Goal: Task Accomplishment & Management: Manage account settings

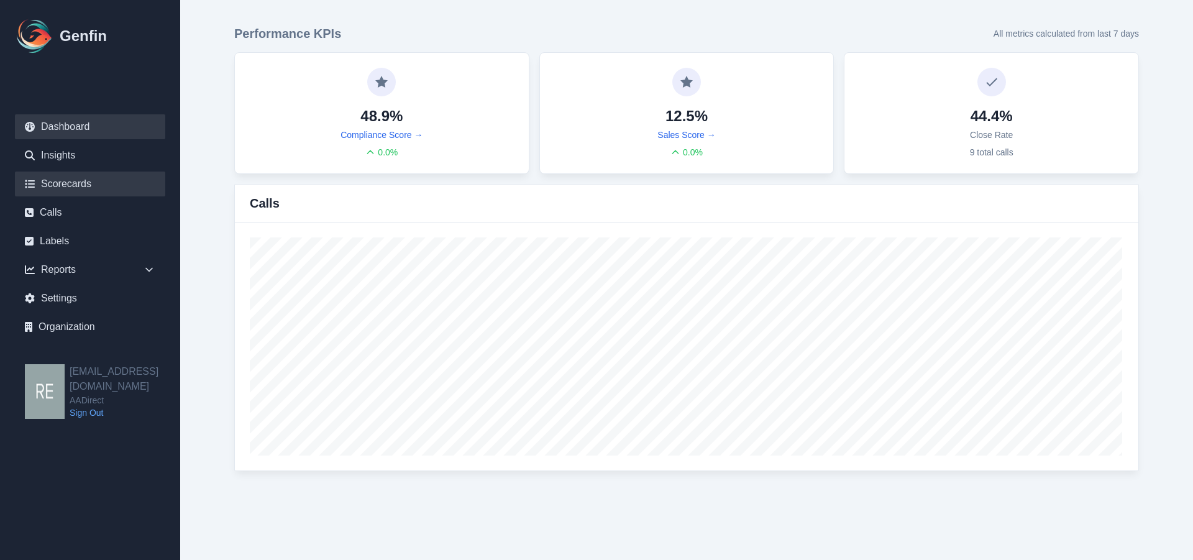
click at [85, 181] on link "Scorecards" at bounding box center [90, 183] width 150 height 25
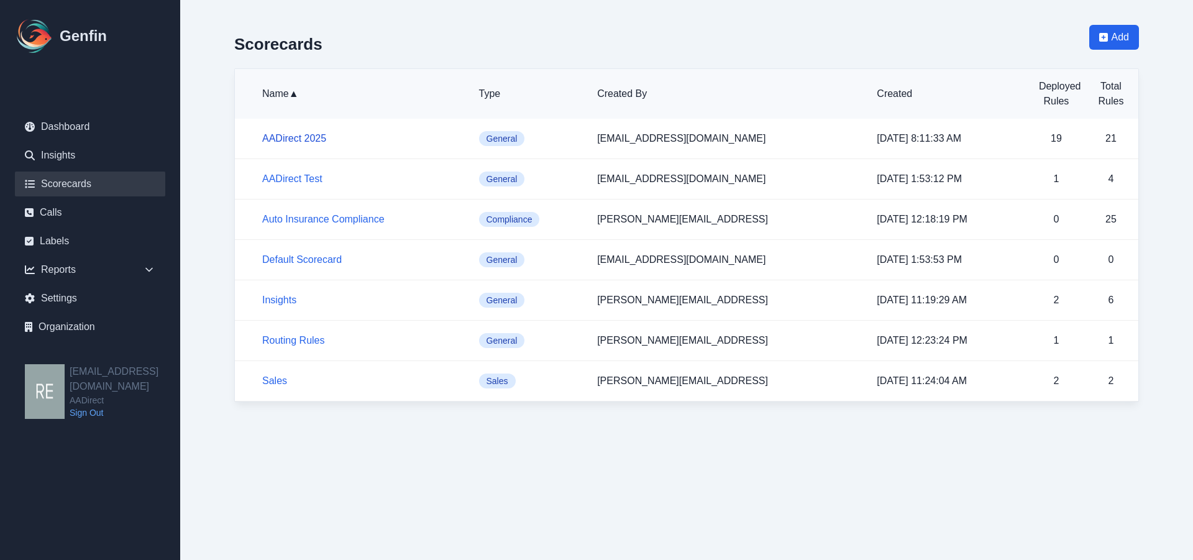
click at [304, 137] on link "AADirect 2025" at bounding box center [294, 138] width 64 height 11
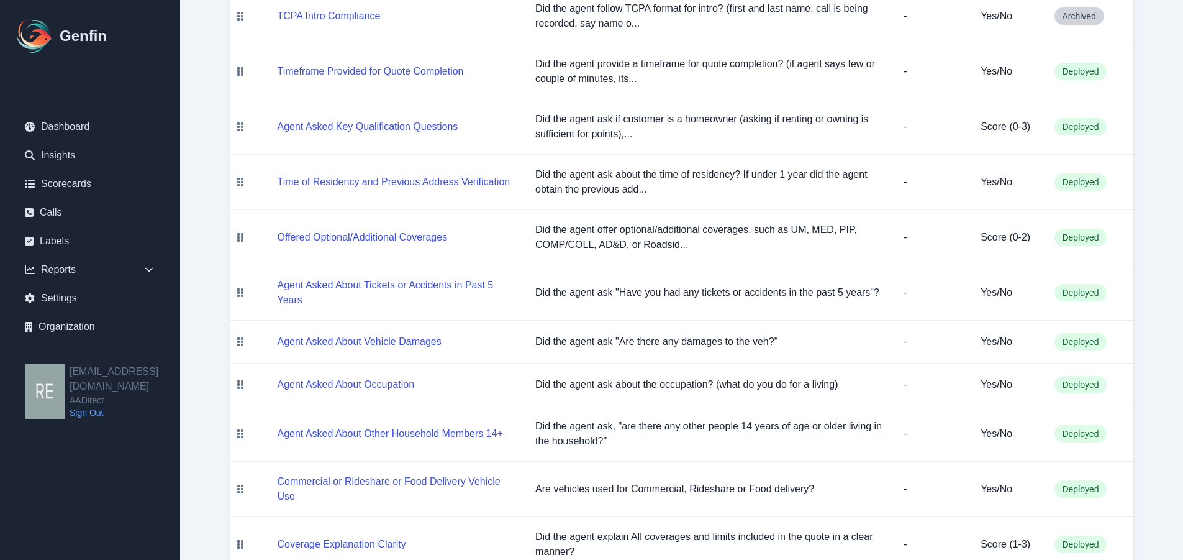
scroll to position [124, 0]
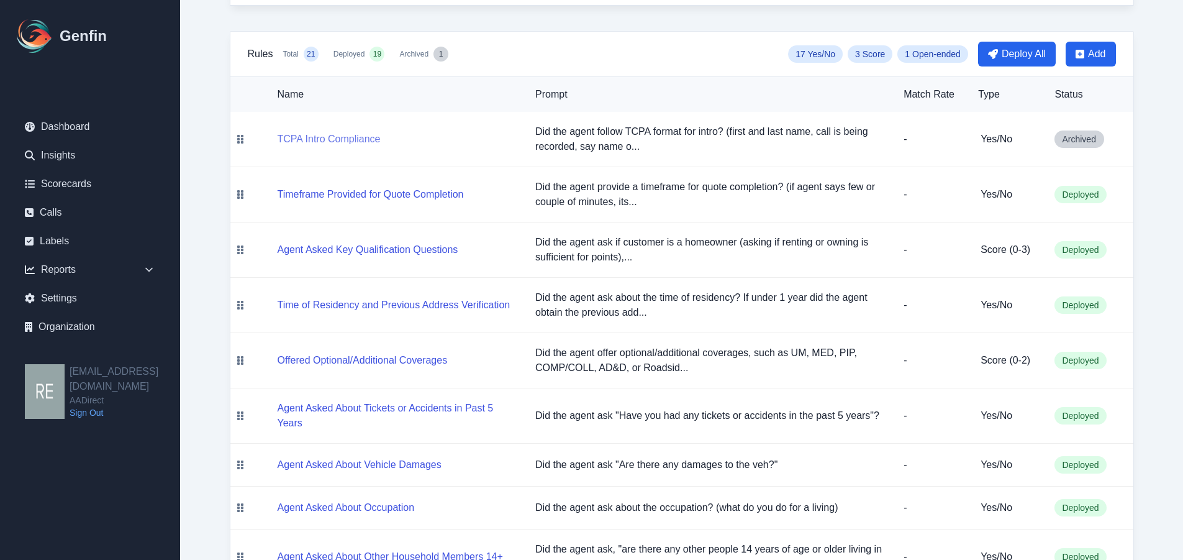
click at [339, 133] on button "TCPA Intro Compliance" at bounding box center [329, 139] width 103 height 15
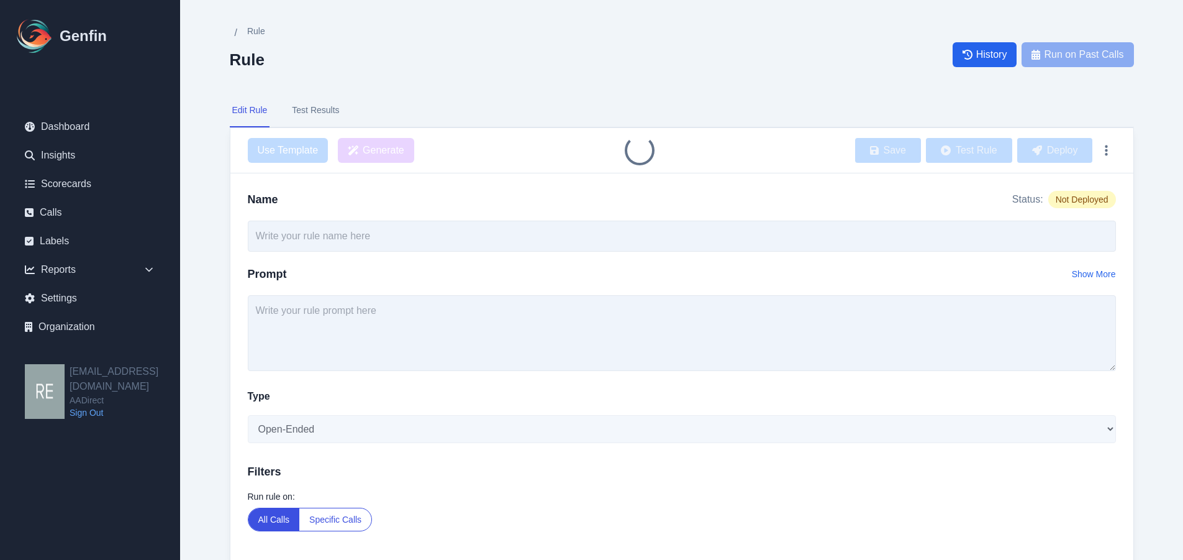
type input "TCPA Intro Compliance"
type textarea "Did the agent follow TCPA format for intro? (first and last name, call is being…"
select select "Yes/No"
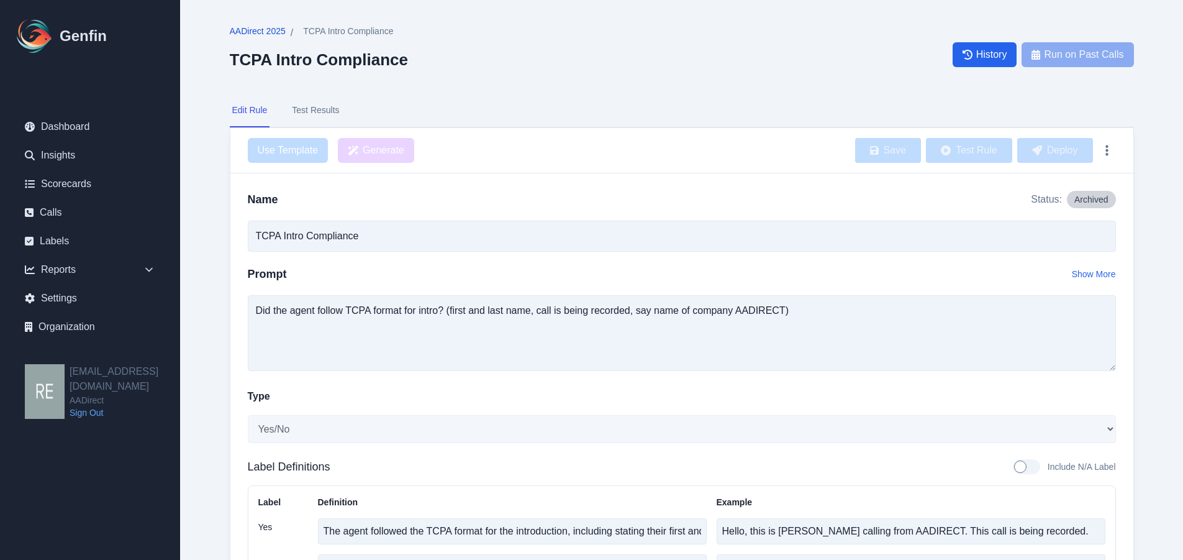
click at [271, 29] on span "AADirect 2025" at bounding box center [258, 31] width 56 height 12
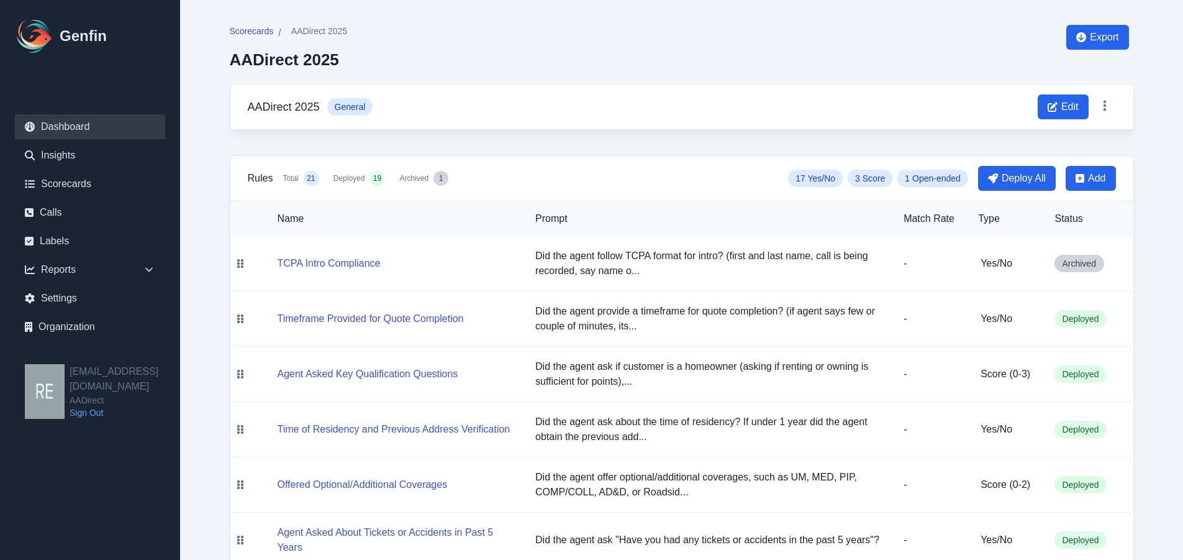
click at [67, 123] on link "Dashboard" at bounding box center [90, 126] width 150 height 25
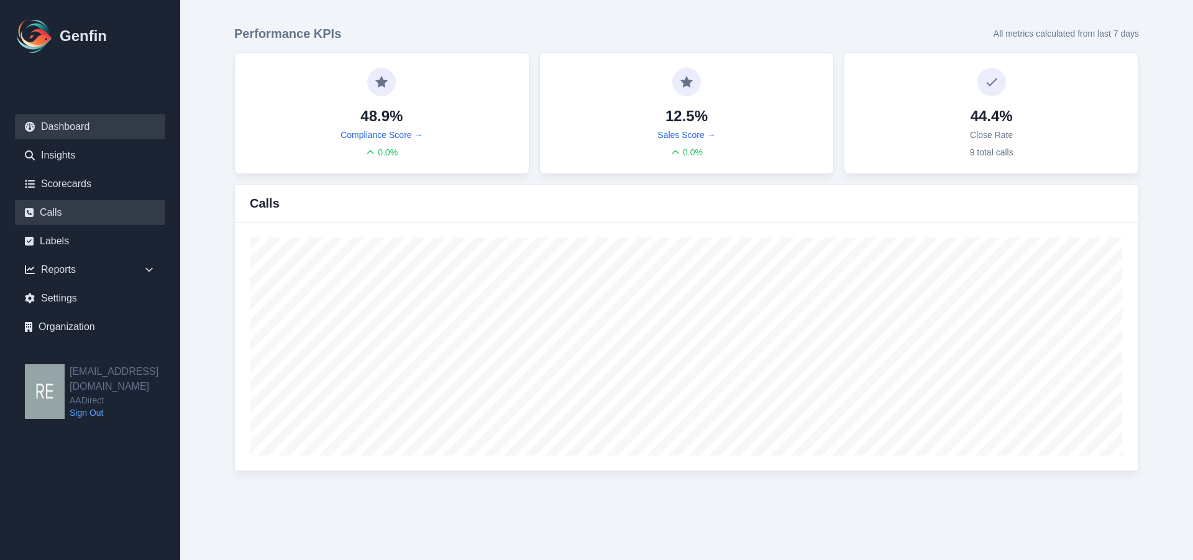
click at [68, 215] on link "Calls" at bounding box center [90, 212] width 150 height 25
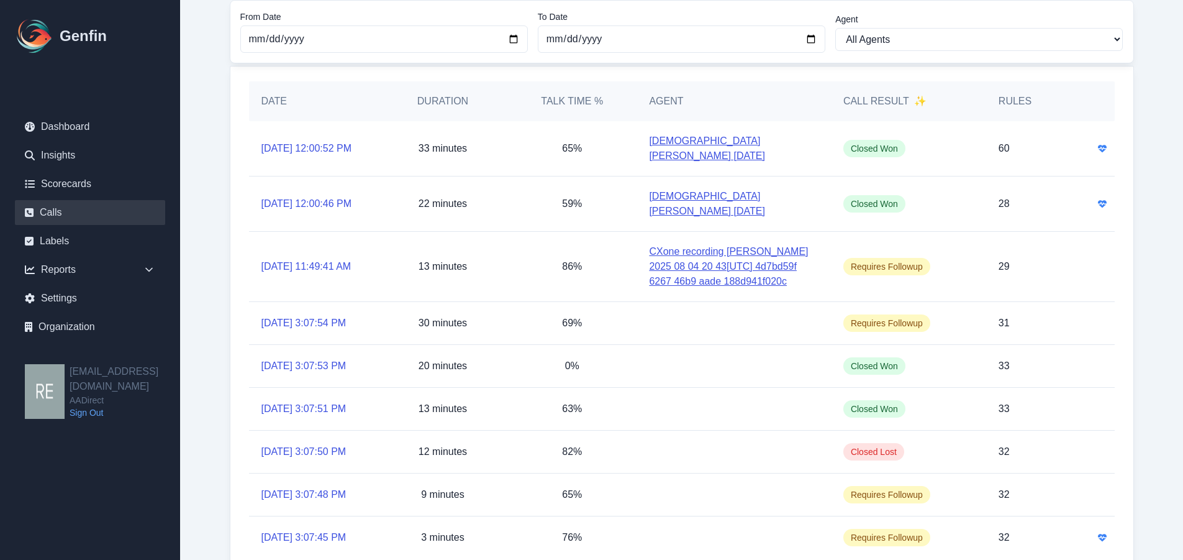
scroll to position [71, 0]
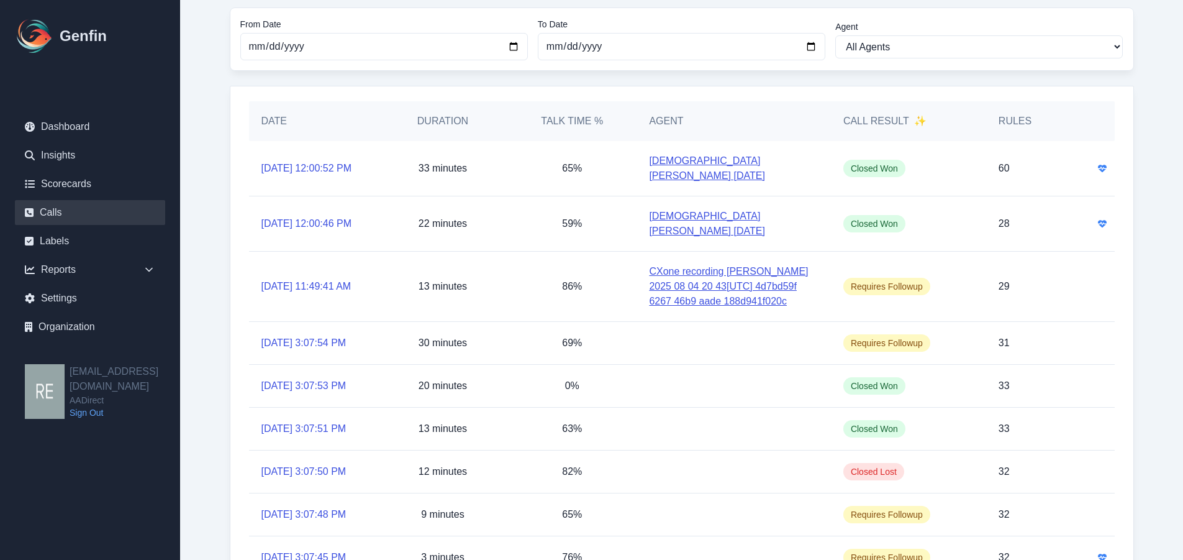
click at [739, 209] on link "[DEMOGRAPHIC_DATA][PERSON_NAME] [DATE]" at bounding box center [733, 224] width 169 height 30
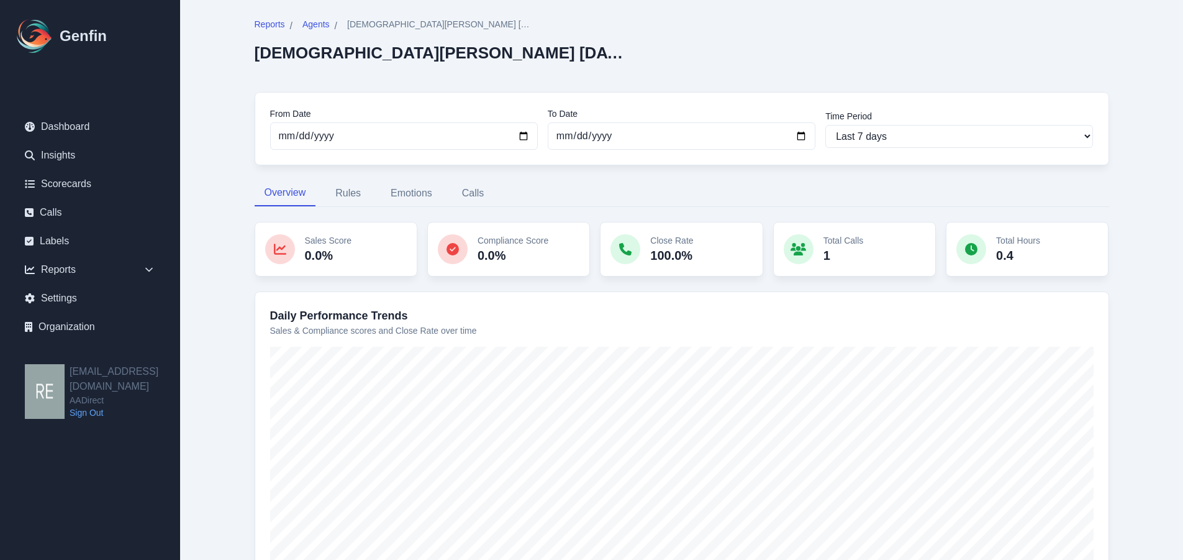
scroll to position [23, 0]
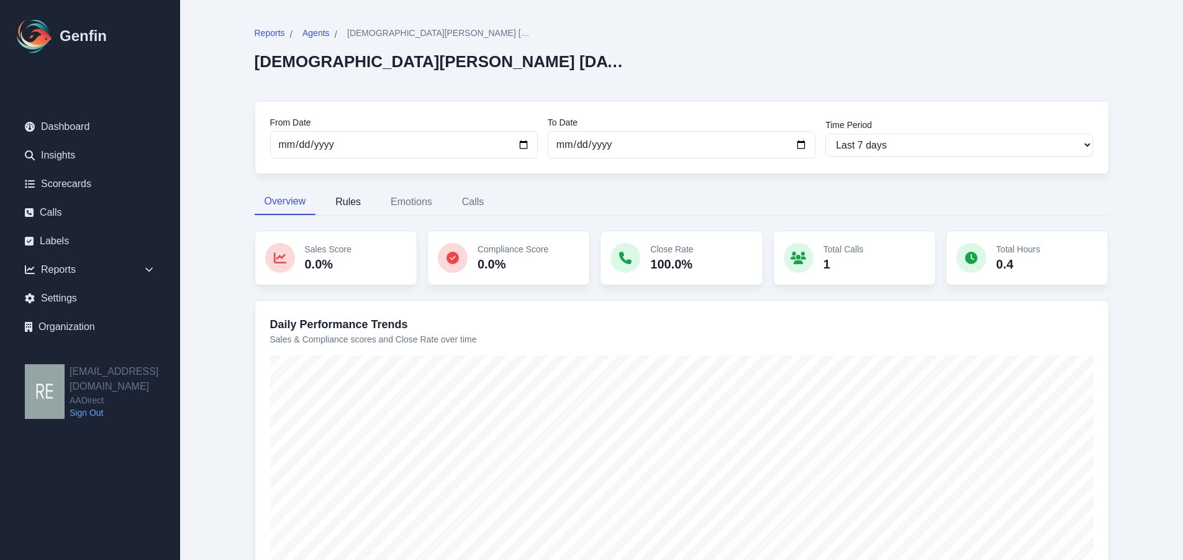
click at [344, 200] on button "Rules" at bounding box center [348, 202] width 45 height 26
select select "144"
select select "143"
select select "959"
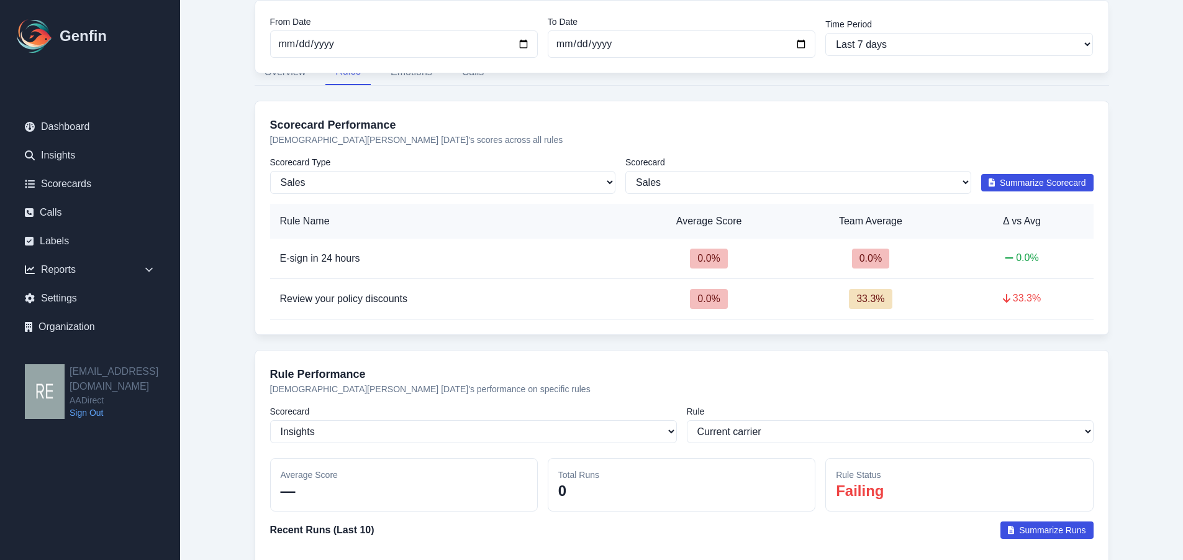
scroll to position [152, 0]
click at [656, 186] on select "All Scorecards Sales" at bounding box center [799, 182] width 346 height 23
click at [409, 193] on select "Sales Compliance" at bounding box center [443, 182] width 346 height 23
click at [424, 180] on select "Sales Compliance" at bounding box center [443, 182] width 346 height 23
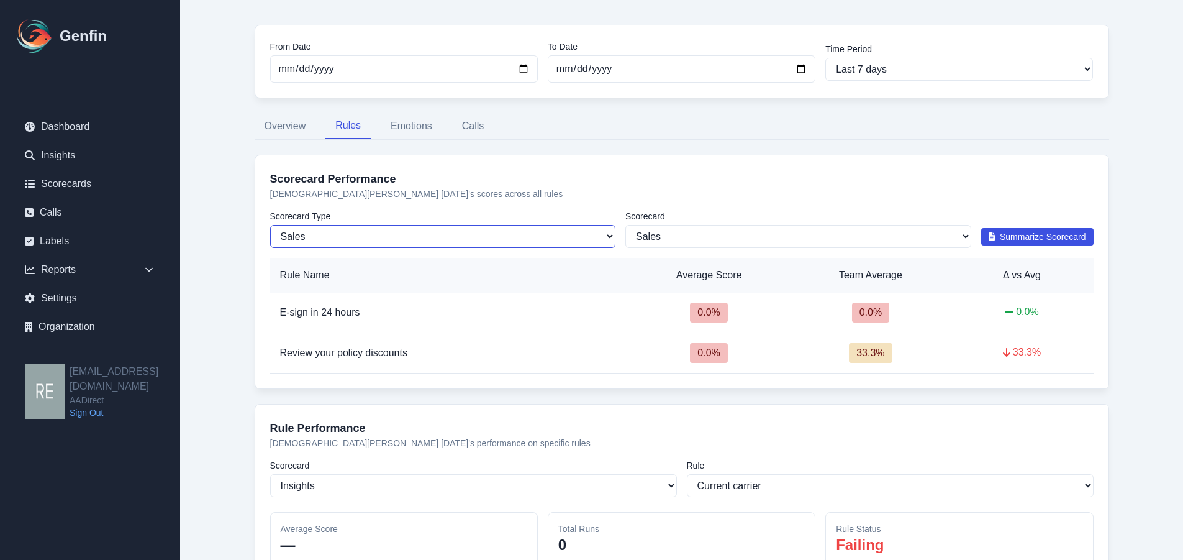
scroll to position [90, 0]
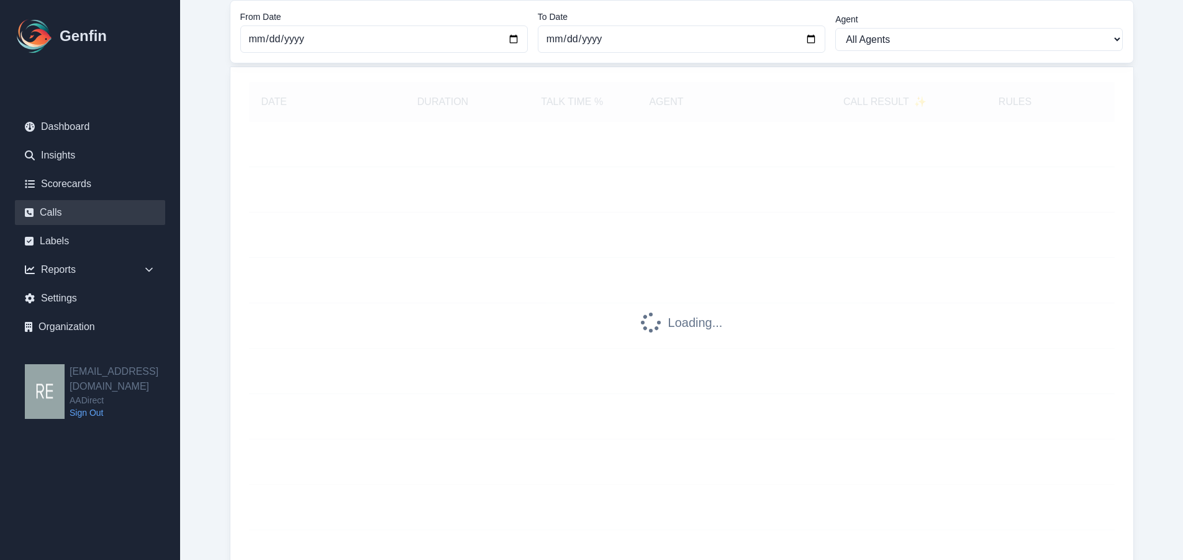
scroll to position [71, 0]
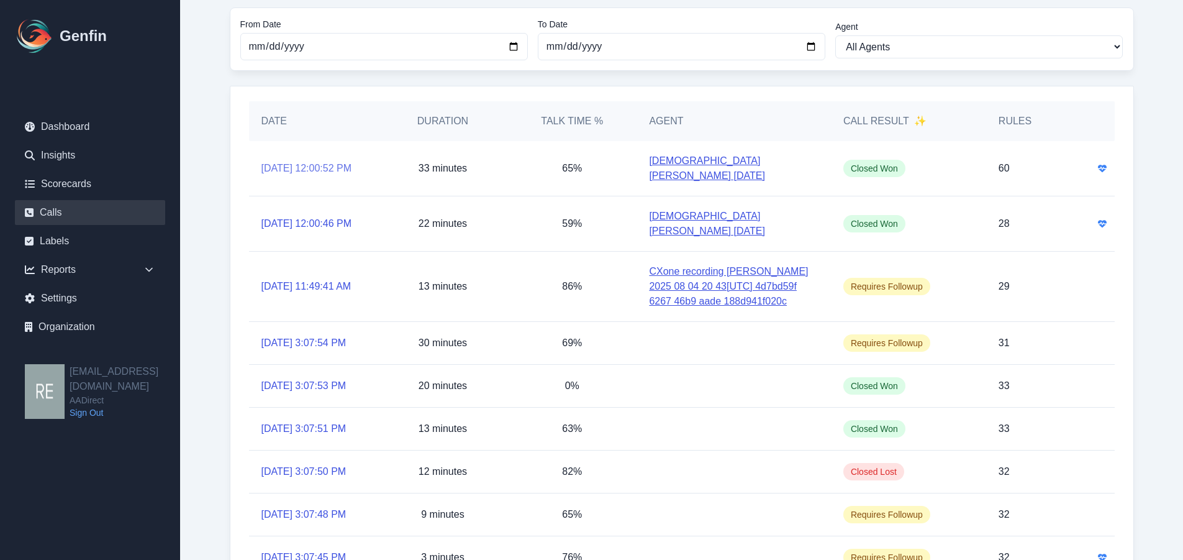
click at [284, 164] on link "[DATE] 12:00:52 PM" at bounding box center [307, 168] width 91 height 15
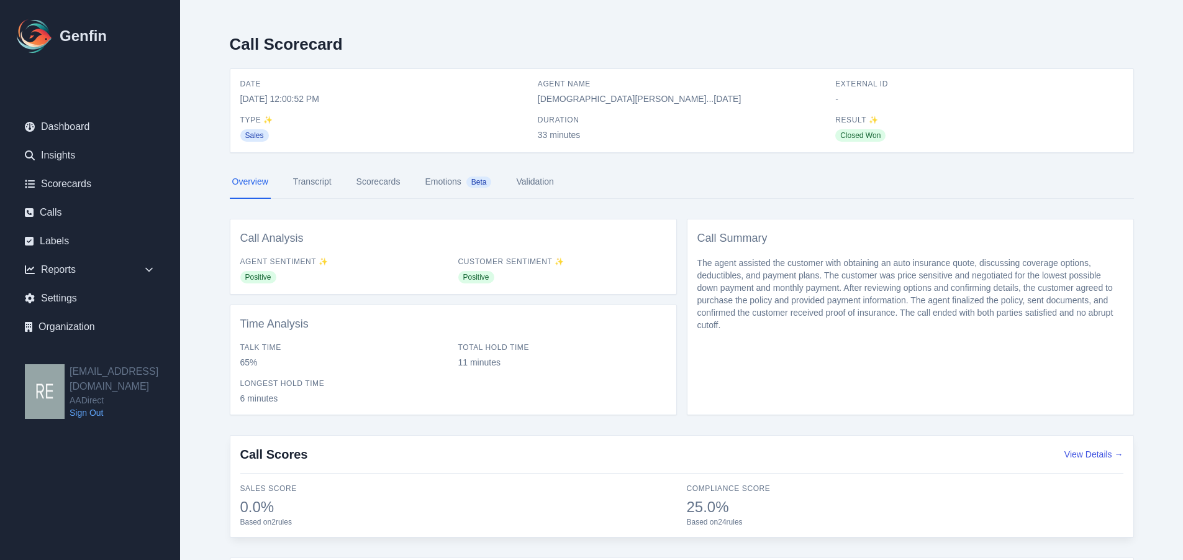
click at [383, 182] on link "Scorecards" at bounding box center [378, 182] width 49 height 34
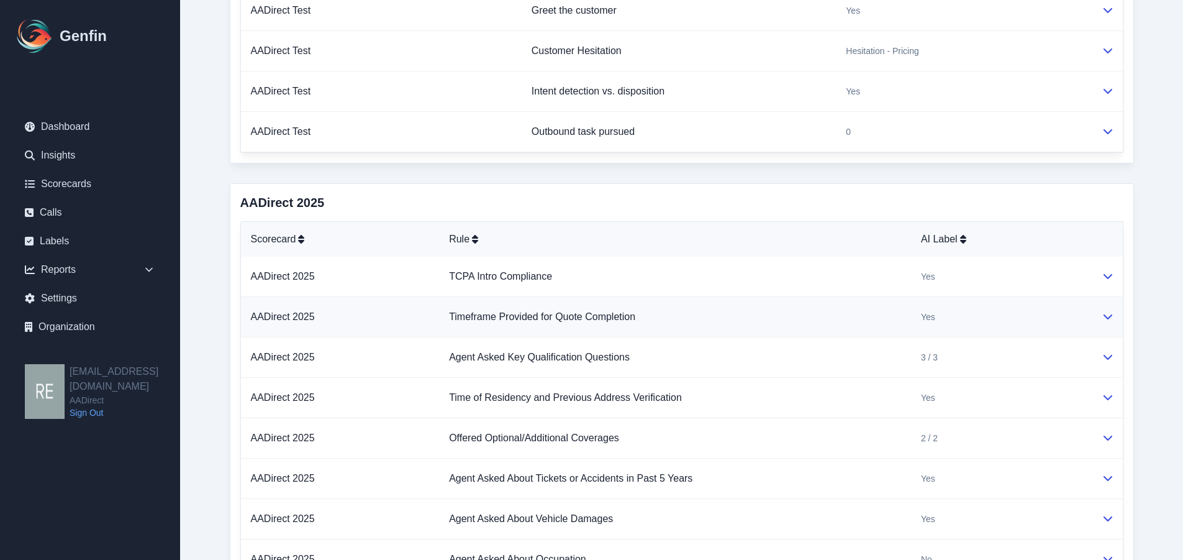
scroll to position [2129, 0]
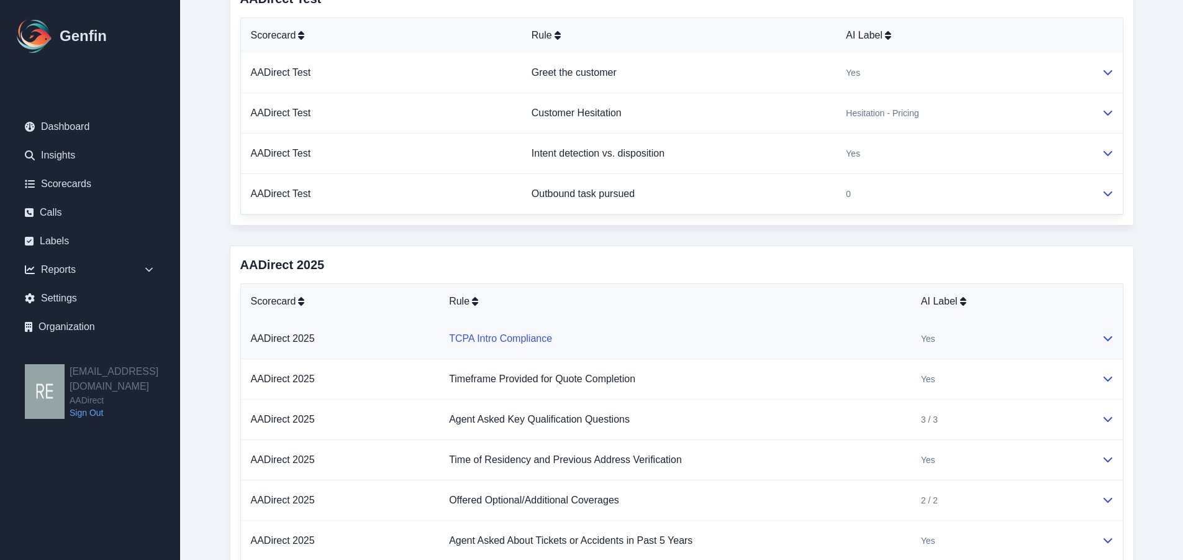
click at [533, 340] on link "TCPA Intro Compliance" at bounding box center [500, 338] width 103 height 11
click at [1108, 341] on icon at bounding box center [1108, 338] width 10 height 10
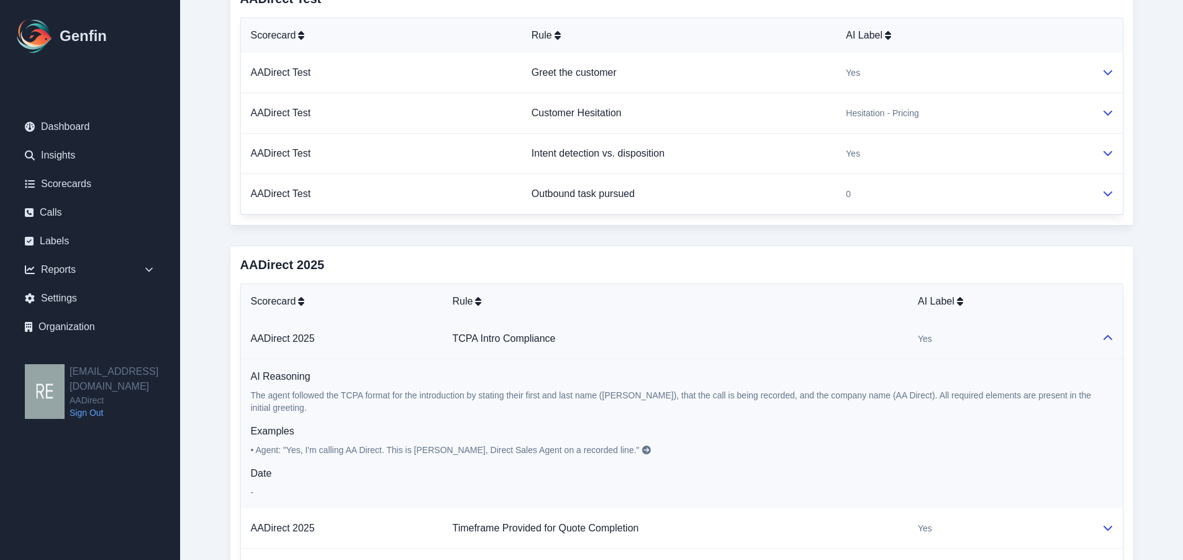
scroll to position [2253, 0]
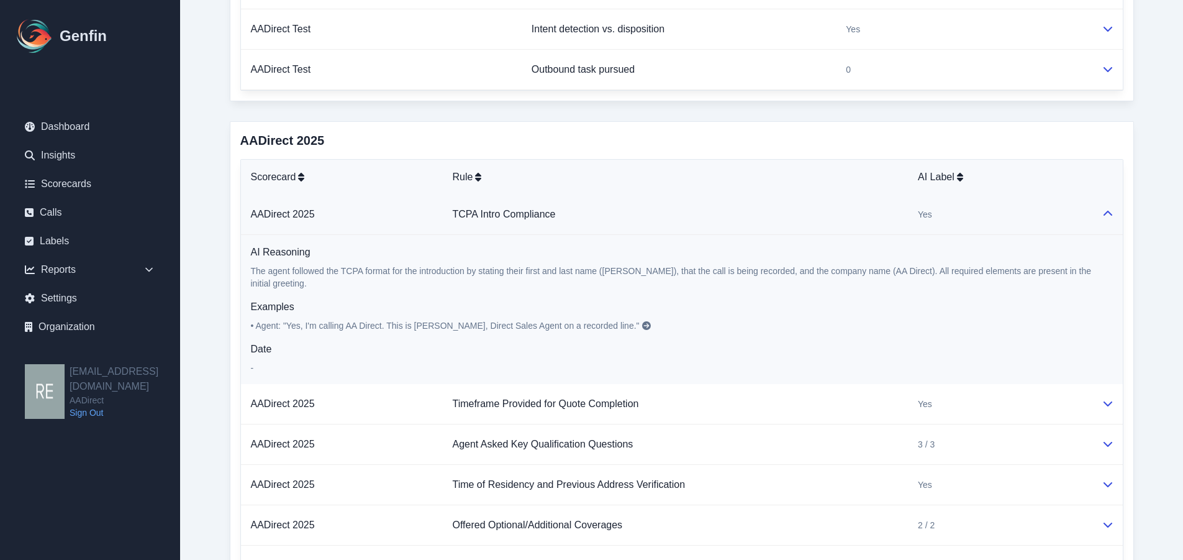
click at [1116, 206] on td at bounding box center [1107, 214] width 31 height 40
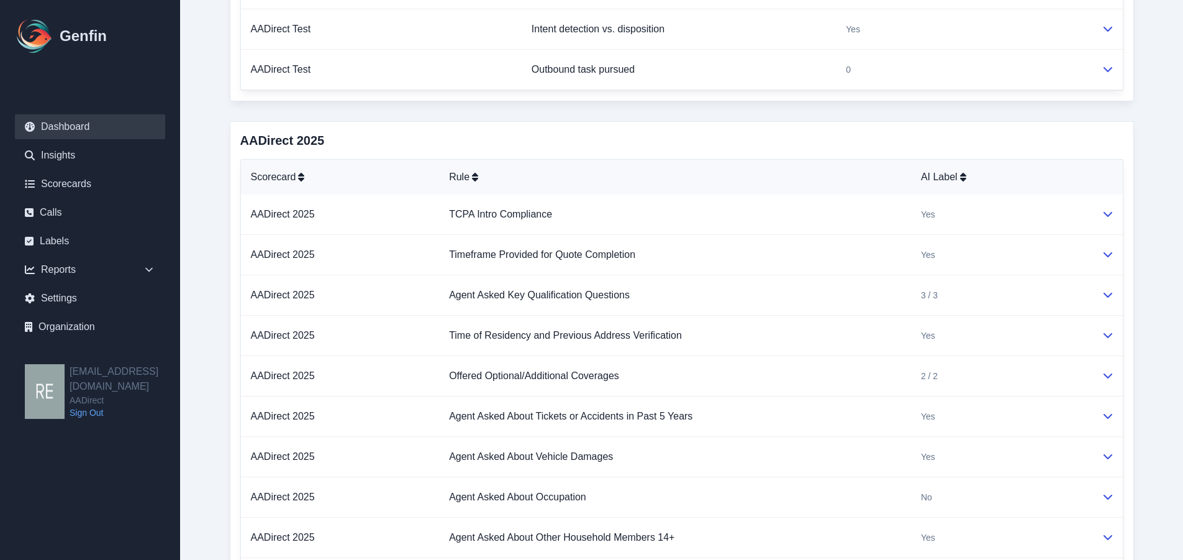
click at [51, 124] on link "Dashboard" at bounding box center [90, 126] width 150 height 25
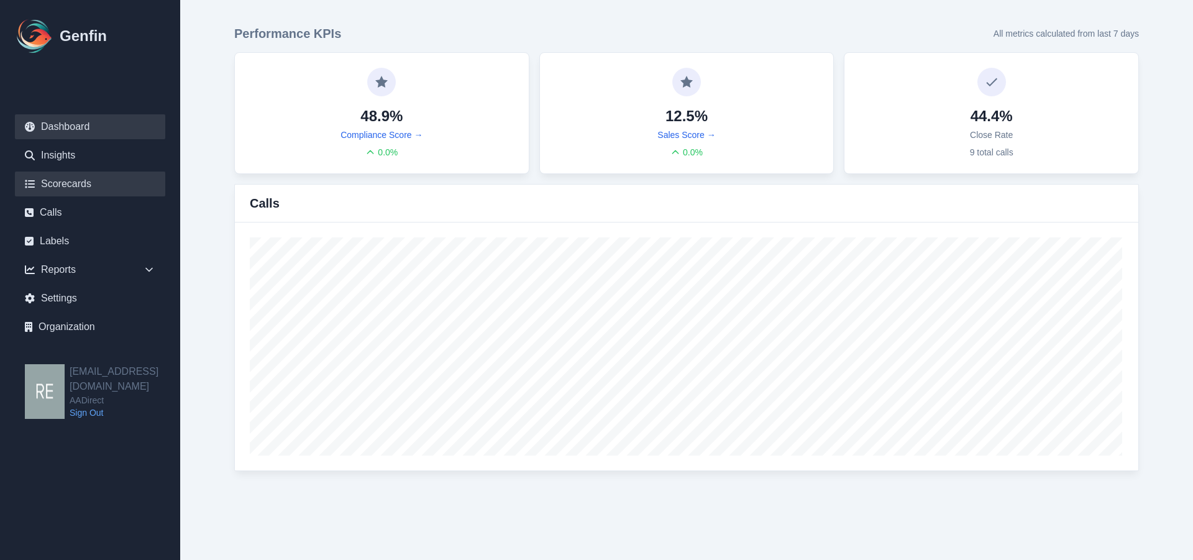
click at [64, 184] on link "Scorecards" at bounding box center [90, 183] width 150 height 25
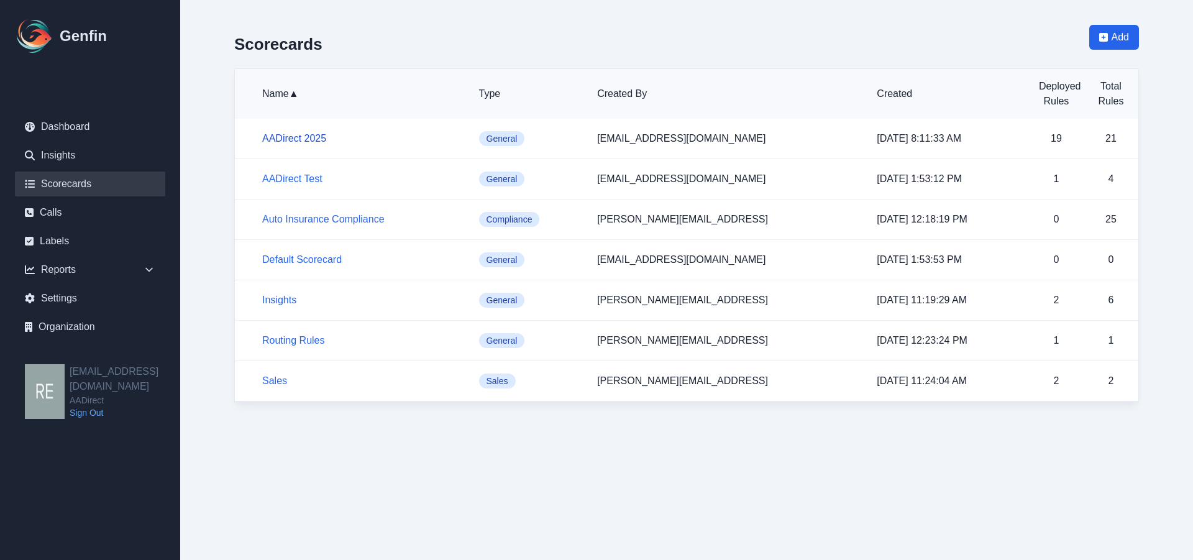
click at [291, 139] on link "AADirect 2025" at bounding box center [294, 138] width 64 height 11
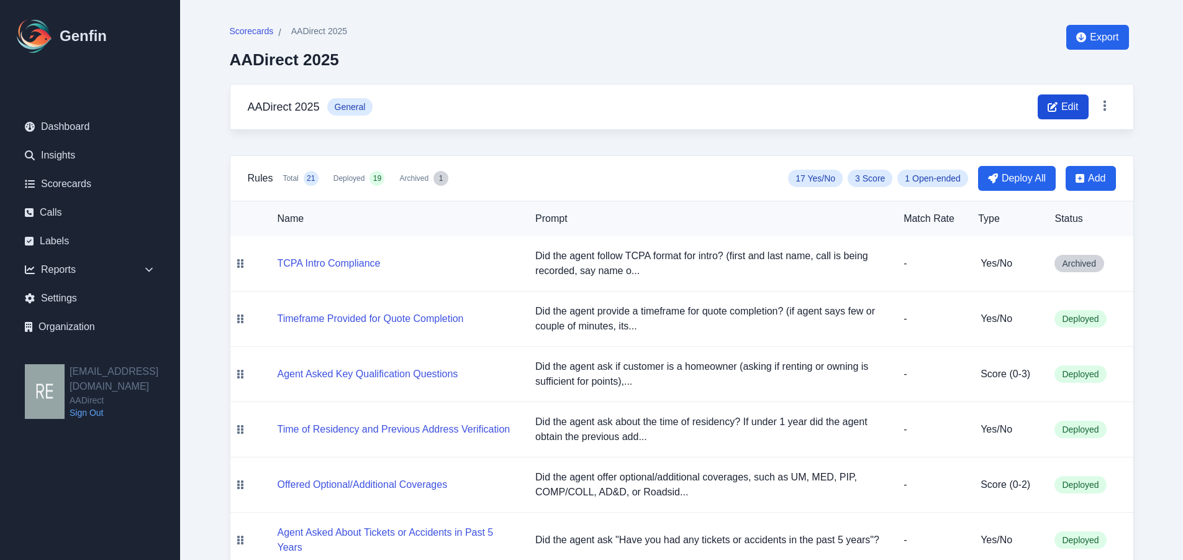
click at [1072, 96] on span "Edit" at bounding box center [1063, 106] width 51 height 25
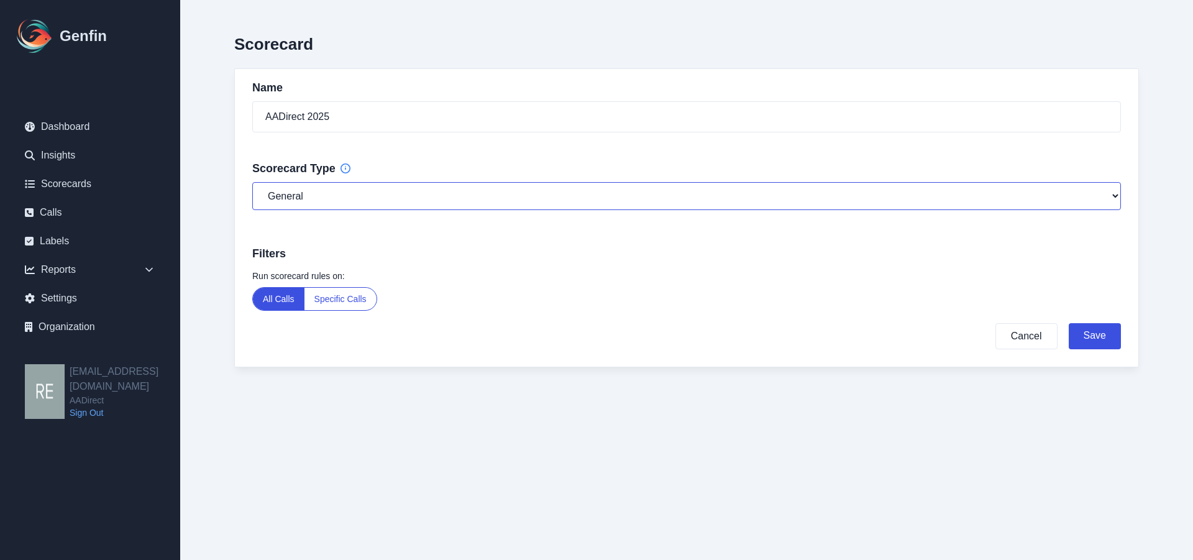
click at [364, 193] on select "General Compliance Sales" at bounding box center [686, 196] width 868 height 28
select select "compliance"
click at [252, 182] on select "General Compliance Sales" at bounding box center [686, 196] width 868 height 28
click at [1102, 327] on button "Save" at bounding box center [1094, 336] width 52 height 26
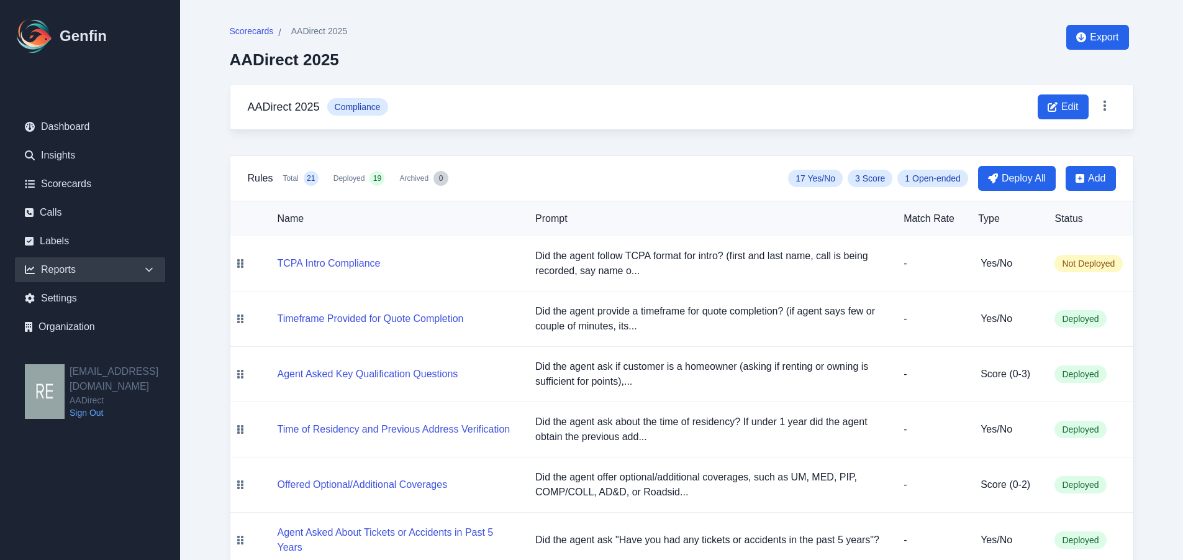
click at [150, 268] on icon at bounding box center [149, 269] width 12 height 12
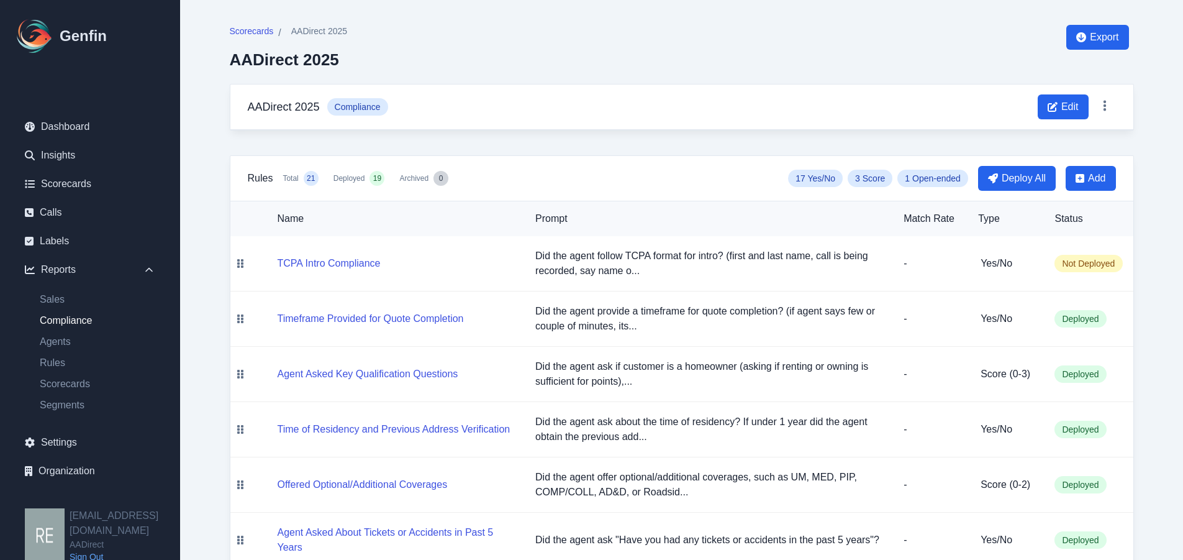
click at [78, 322] on link "Compliance" at bounding box center [97, 320] width 135 height 15
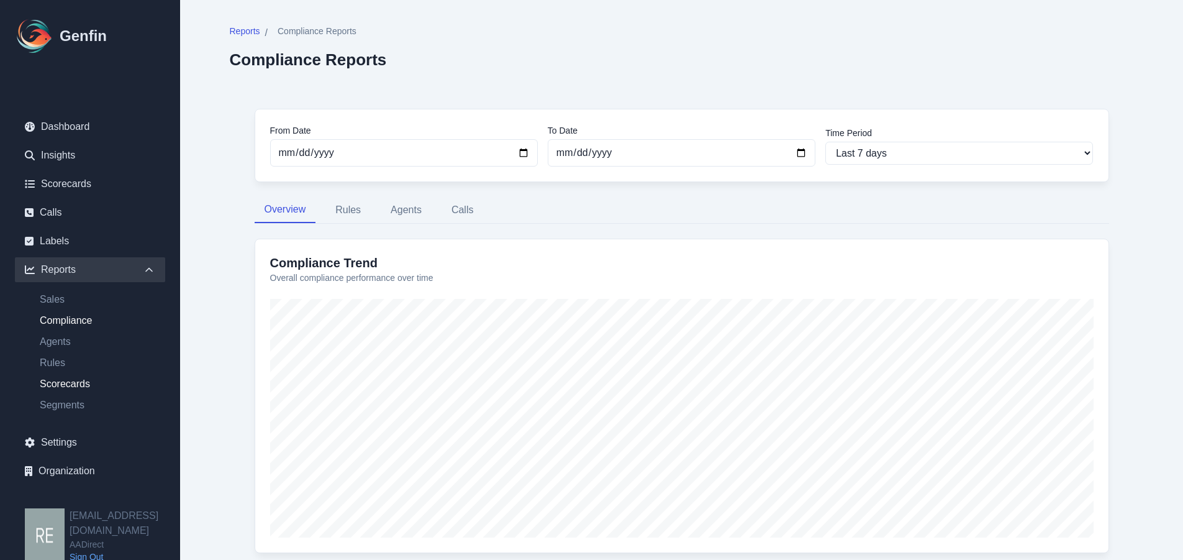
click at [75, 378] on link "Scorecards" at bounding box center [97, 383] width 135 height 15
select select "14"
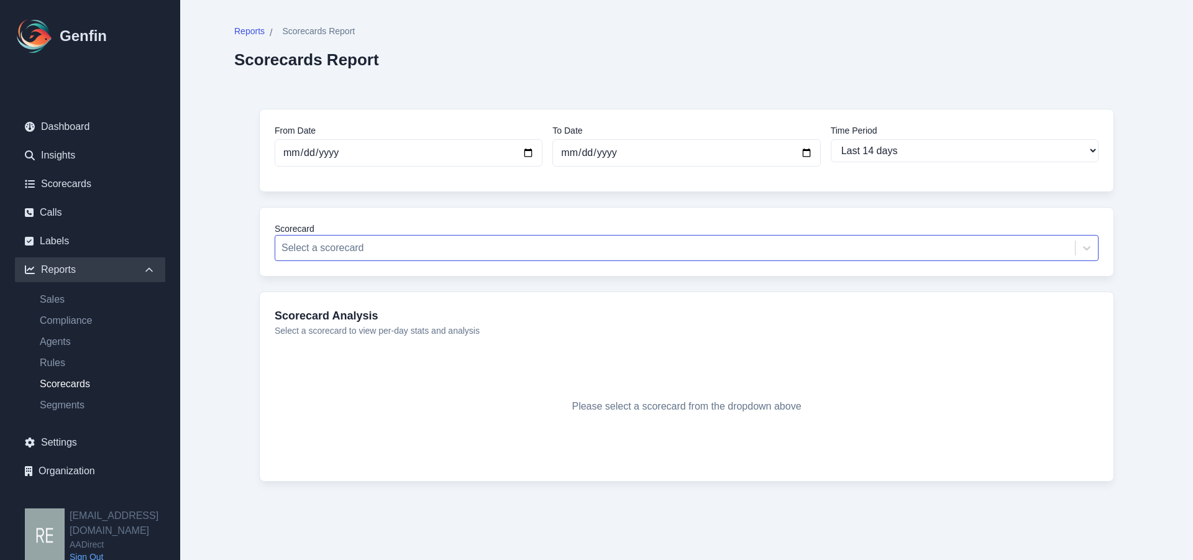
click at [447, 245] on div at bounding box center [674, 247] width 787 height 17
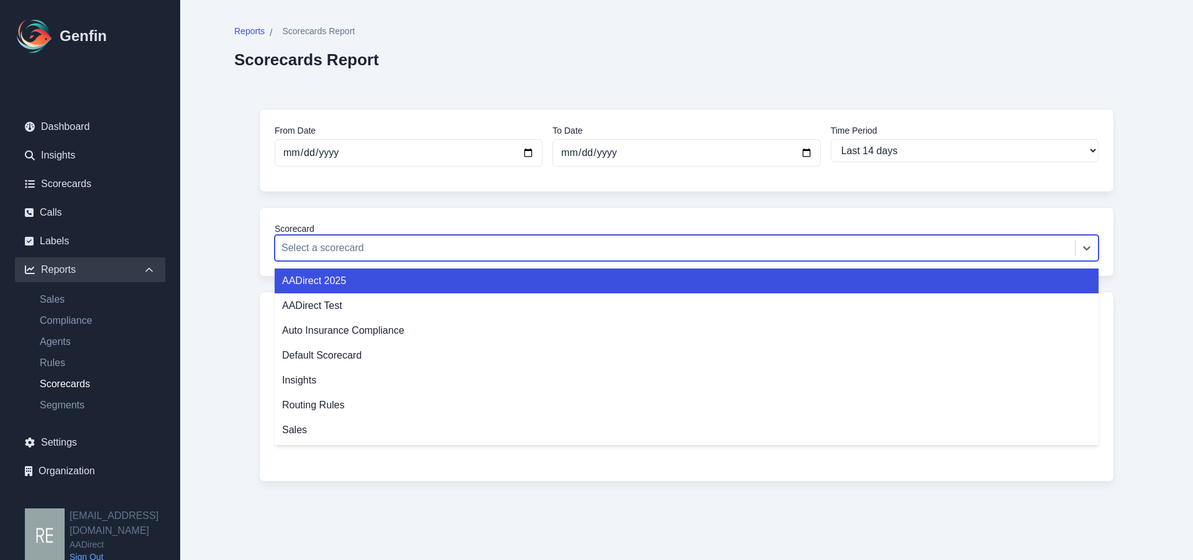
click at [366, 275] on div "AADirect 2025" at bounding box center [687, 280] width 824 height 25
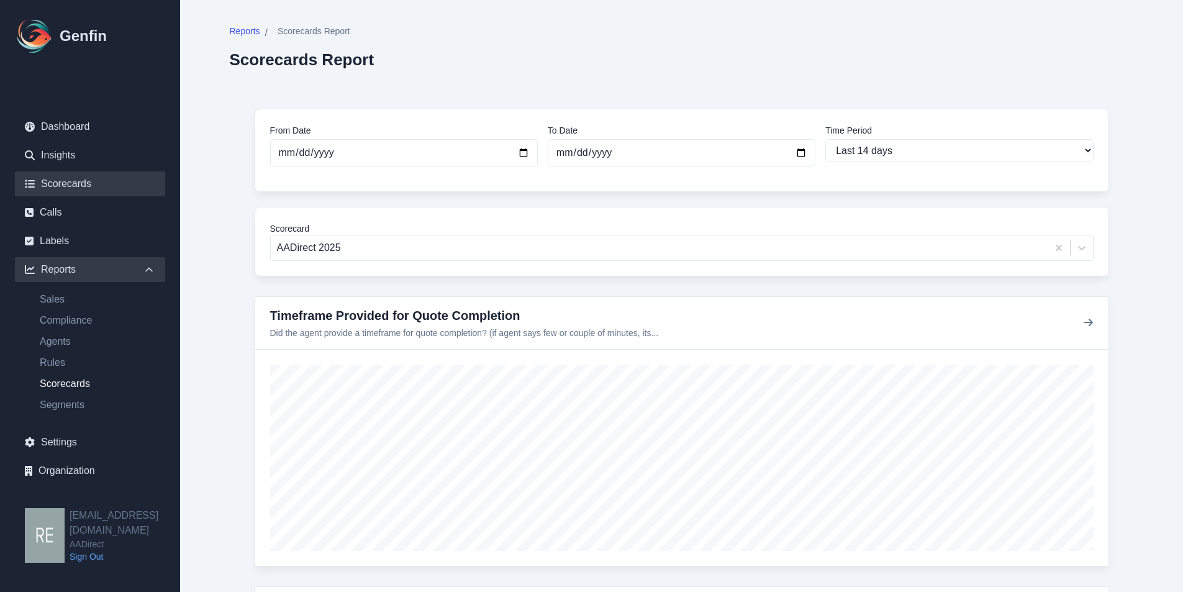
click at [88, 181] on link "Scorecards" at bounding box center [90, 183] width 150 height 25
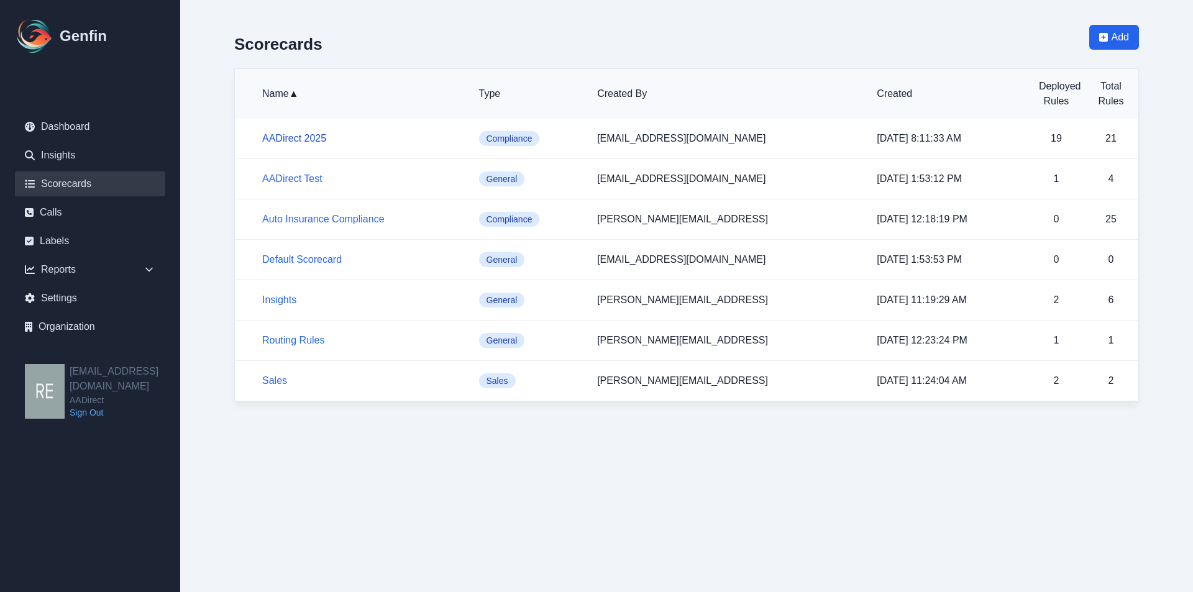
click at [303, 134] on link "AADirect 2025" at bounding box center [294, 138] width 64 height 11
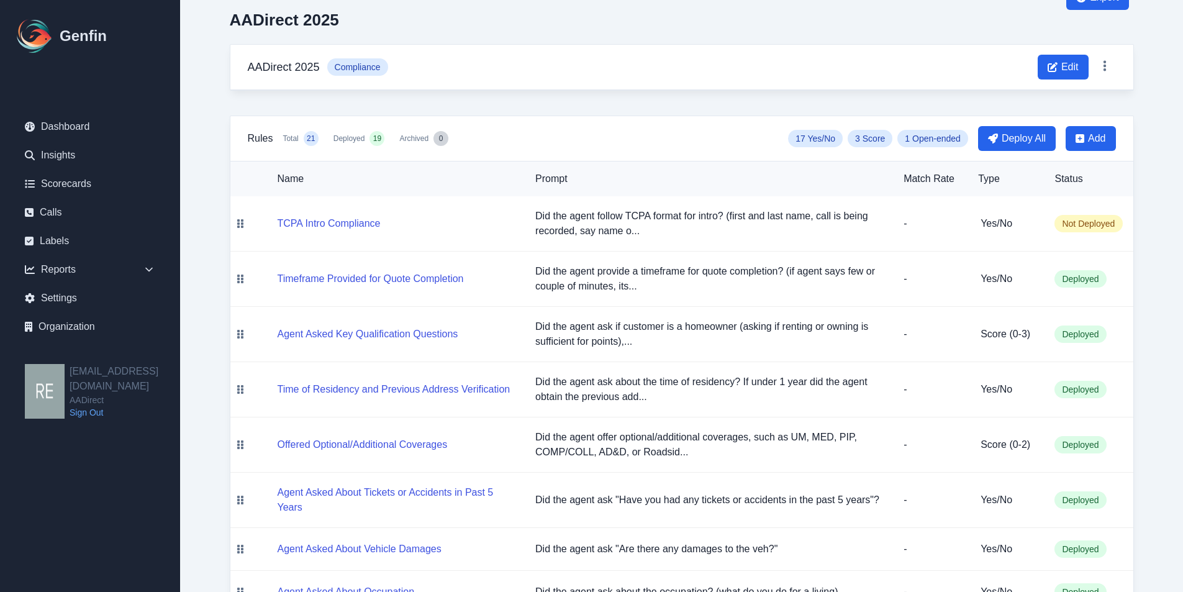
scroll to position [62, 0]
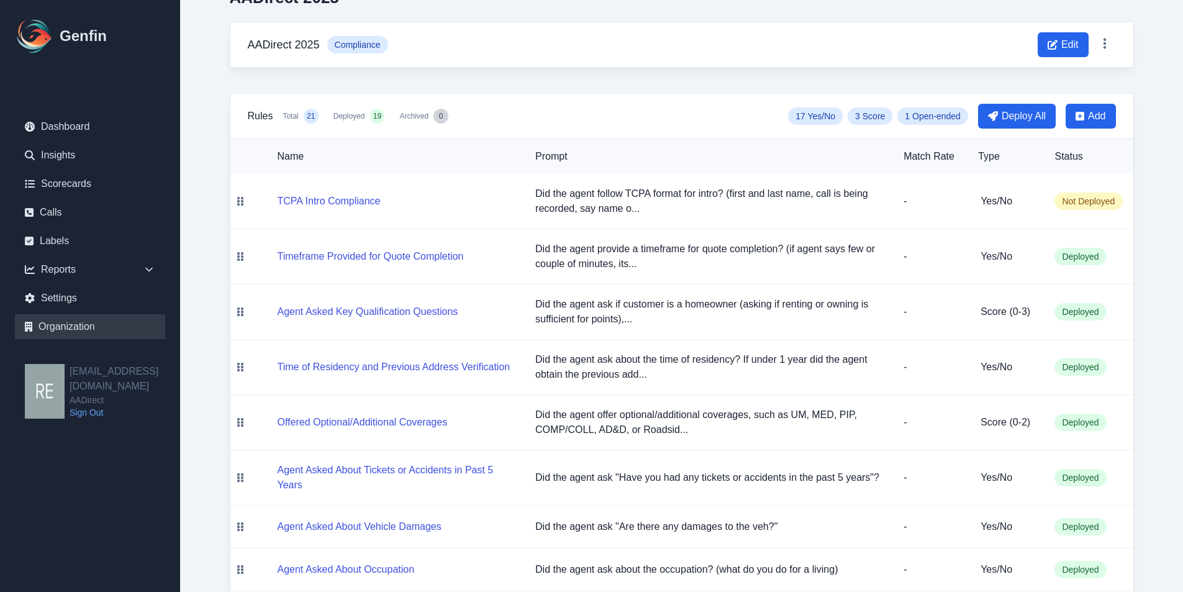
click at [80, 326] on link "Organization" at bounding box center [90, 326] width 150 height 25
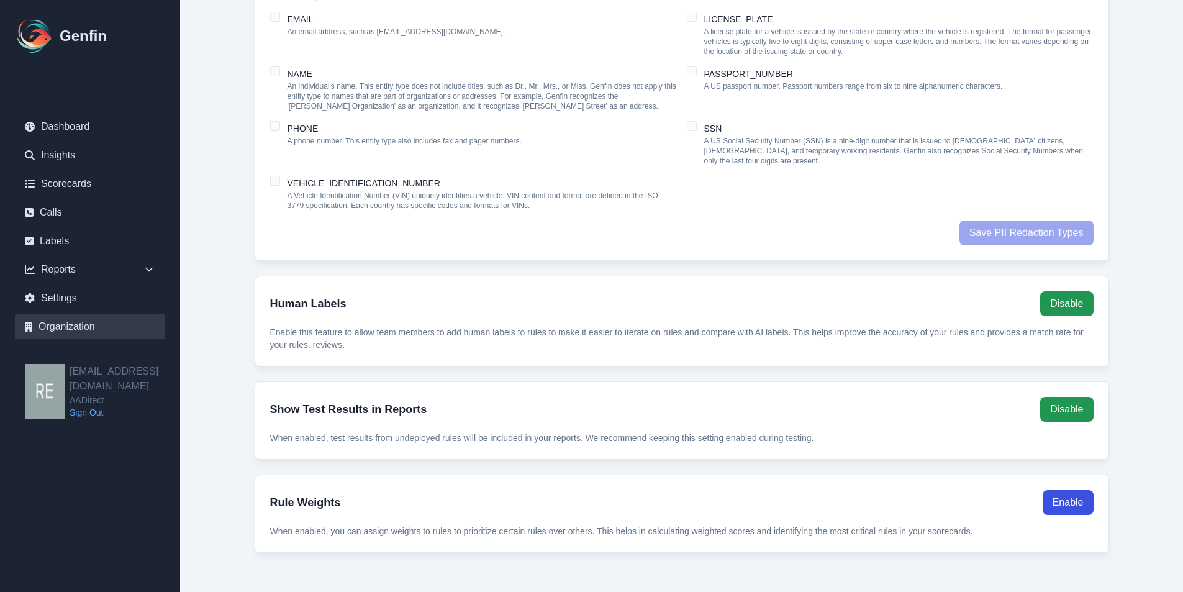
scroll to position [1057, 0]
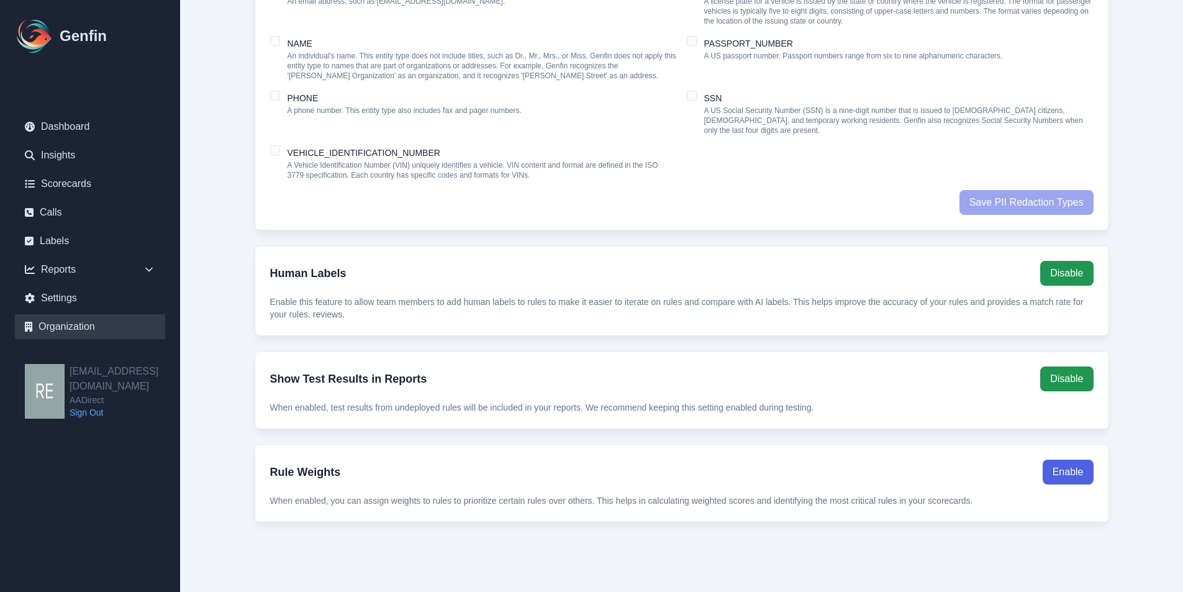
click at [1055, 468] on button "Enable" at bounding box center [1068, 472] width 51 height 25
click at [65, 186] on link "Scorecards" at bounding box center [90, 183] width 150 height 25
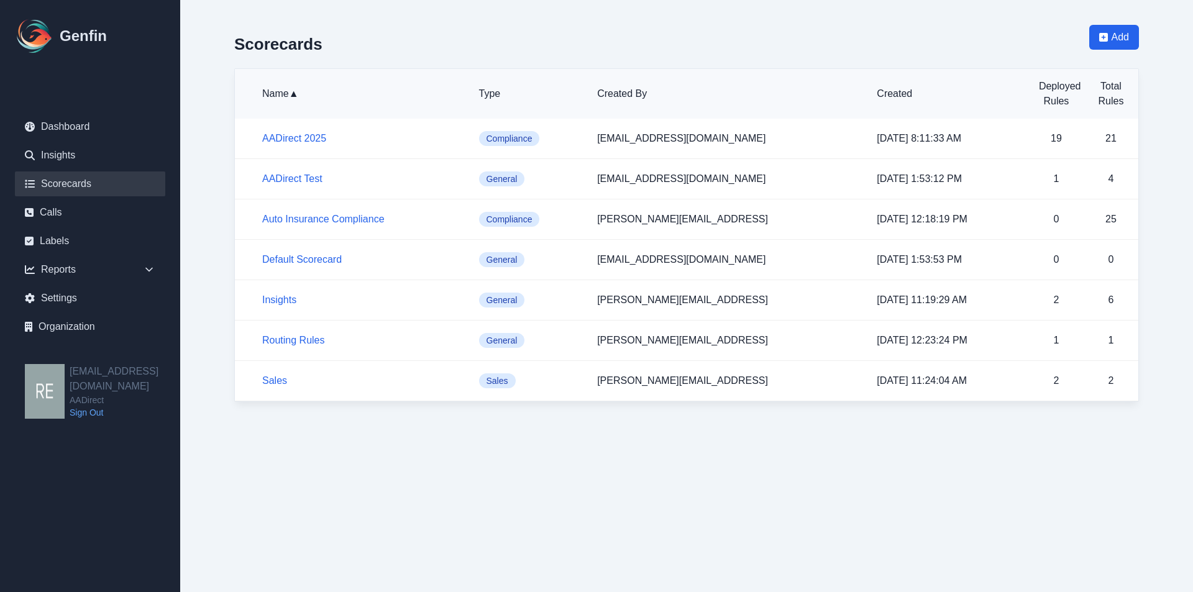
click at [298, 144] on h5 "AADirect 2025" at bounding box center [360, 138] width 197 height 15
click at [301, 137] on link "AADirect 2025" at bounding box center [294, 138] width 64 height 11
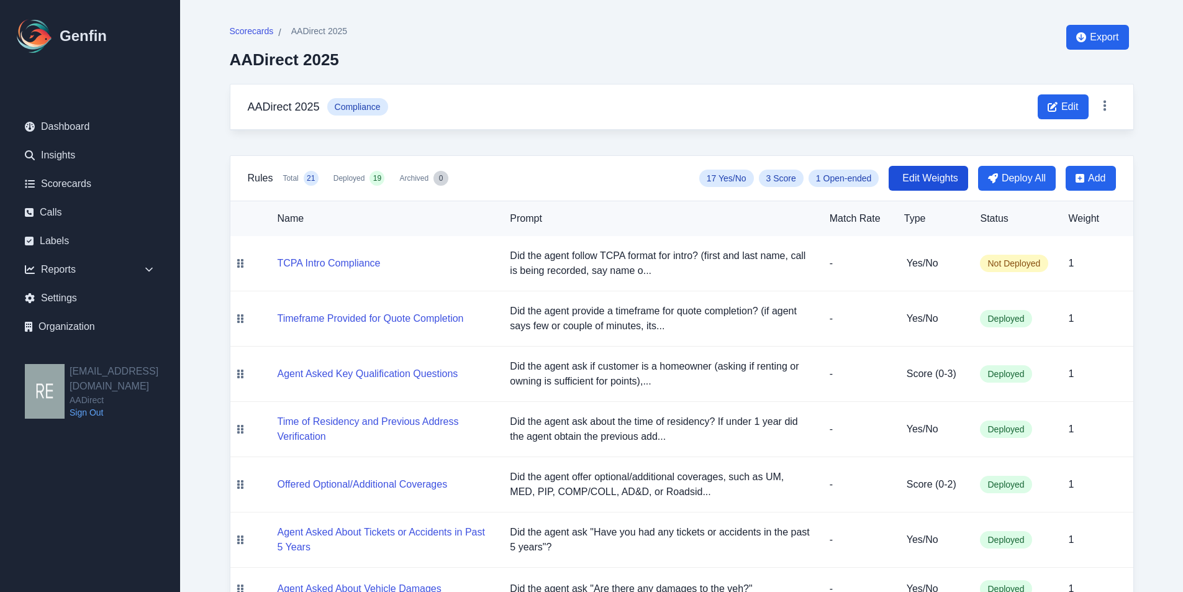
click at [940, 181] on span "Edit Weights" at bounding box center [931, 178] width 56 height 15
click at [1110, 257] on input "1.1" at bounding box center [1093, 263] width 50 height 19
click at [1110, 257] on input "1.2" at bounding box center [1093, 263] width 50 height 19
click at [1110, 257] on input "1.3" at bounding box center [1093, 263] width 50 height 19
click at [1109, 257] on input "1.4" at bounding box center [1093, 263] width 50 height 19
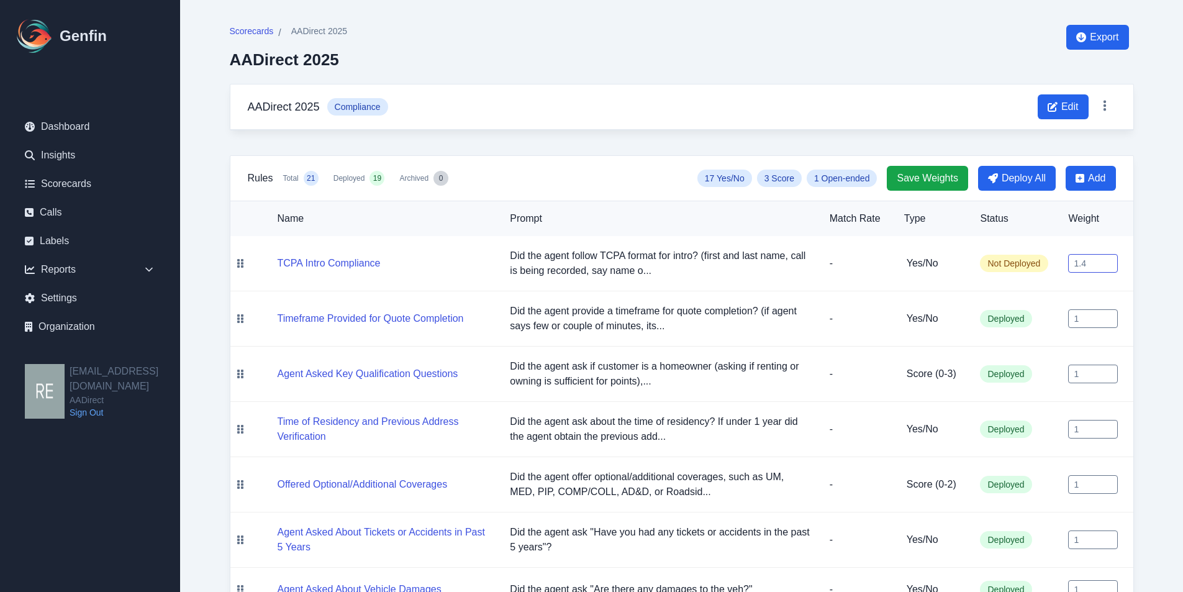
drag, startPoint x: 1089, startPoint y: 265, endPoint x: 1036, endPoint y: 271, distance: 53.8
click at [1036, 270] on tr "TCPA Intro Compliance Did the agent follow TCPA format for intro? (first and la…" at bounding box center [681, 263] width 903 height 55
type input "1"
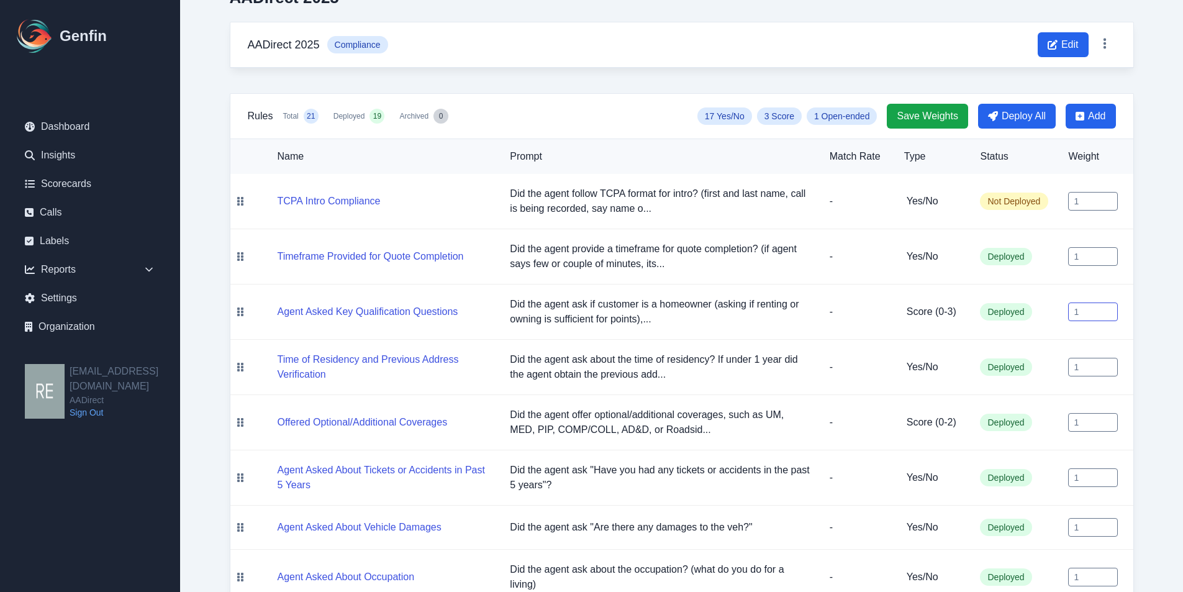
scroll to position [124, 0]
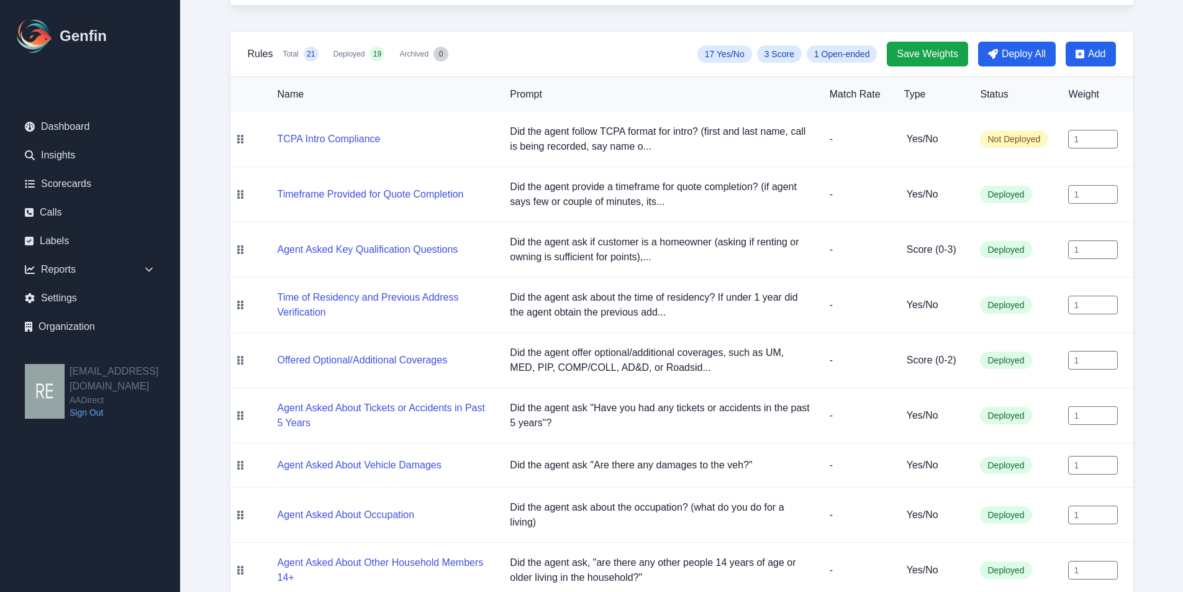
click at [1141, 421] on div "Scorecards / AADirect 2025 AADirect 2025 Export AADirect 2025 Compliance Edit R…" at bounding box center [682, 572] width 954 height 1392
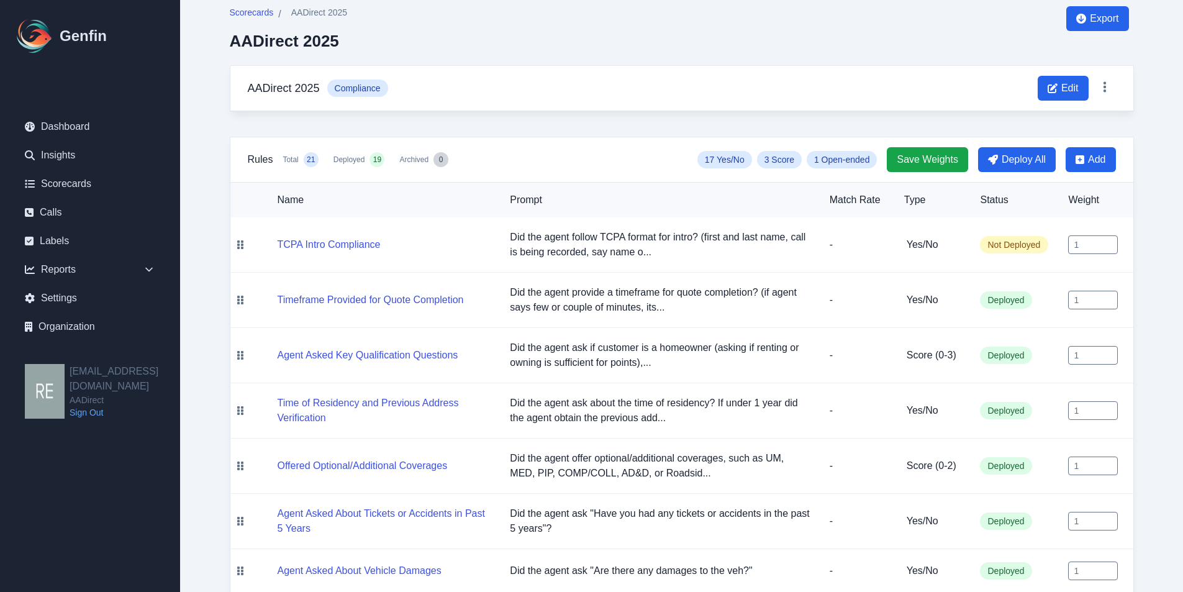
scroll to position [0, 0]
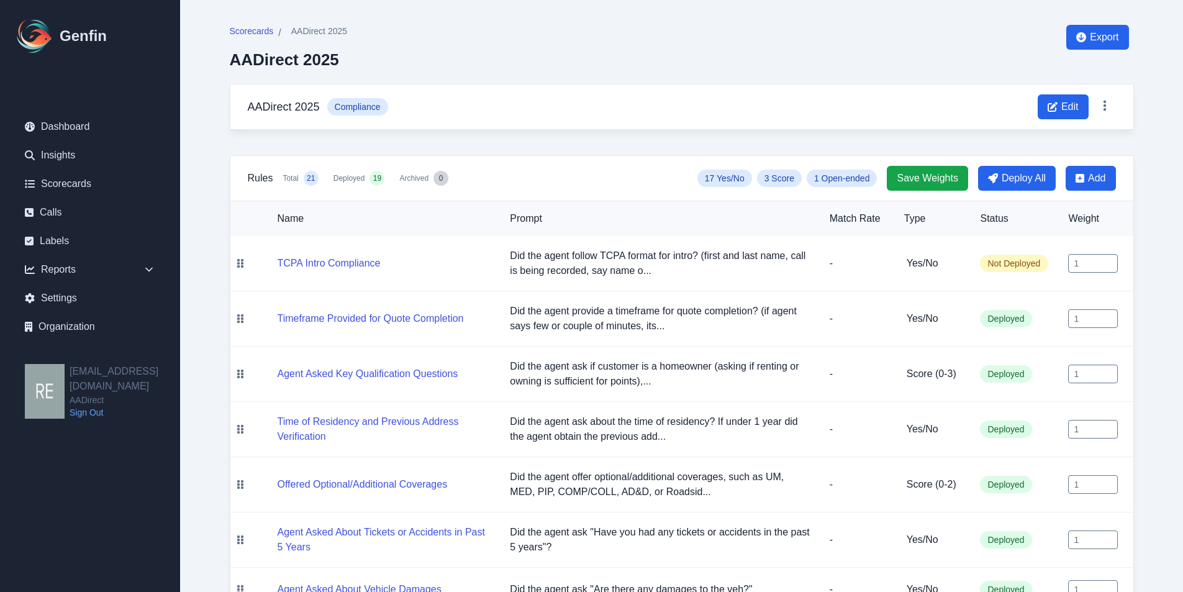
click at [944, 177] on span "Save Weights" at bounding box center [927, 178] width 61 height 15
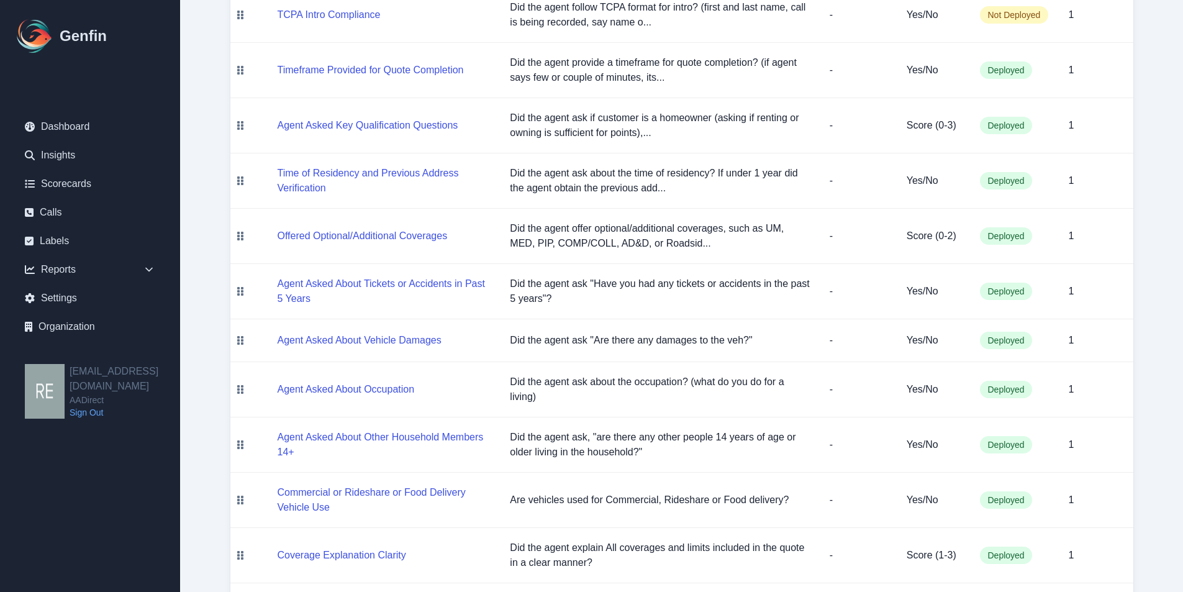
scroll to position [311, 0]
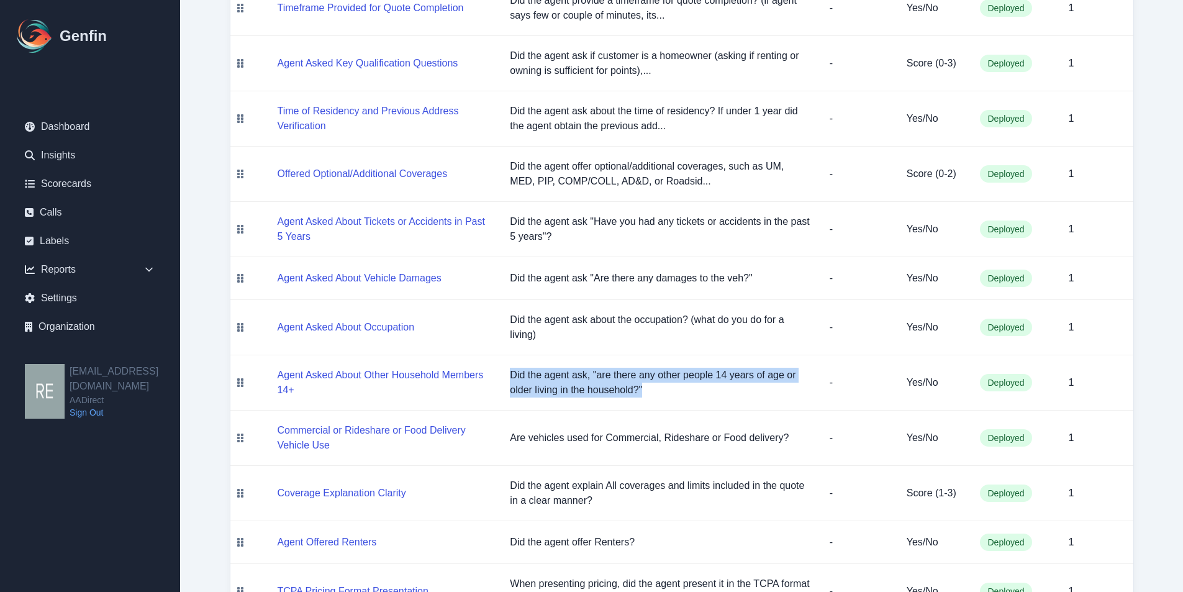
drag, startPoint x: 663, startPoint y: 388, endPoint x: 508, endPoint y: 370, distance: 156.3
click at [508, 370] on td "Did the agent ask, "are there any other people 14 years of age or older living …" at bounding box center [659, 382] width 319 height 55
click at [683, 385] on p "Did the agent ask, "are there any other people 14 years of age or older living …" at bounding box center [659, 383] width 299 height 30
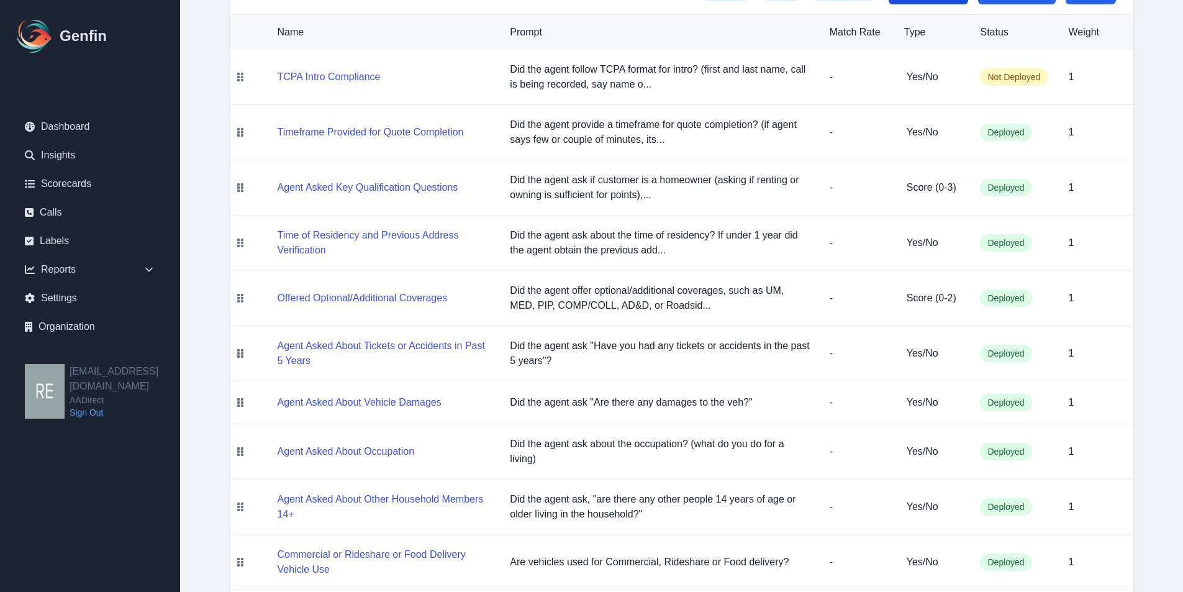
scroll to position [124, 0]
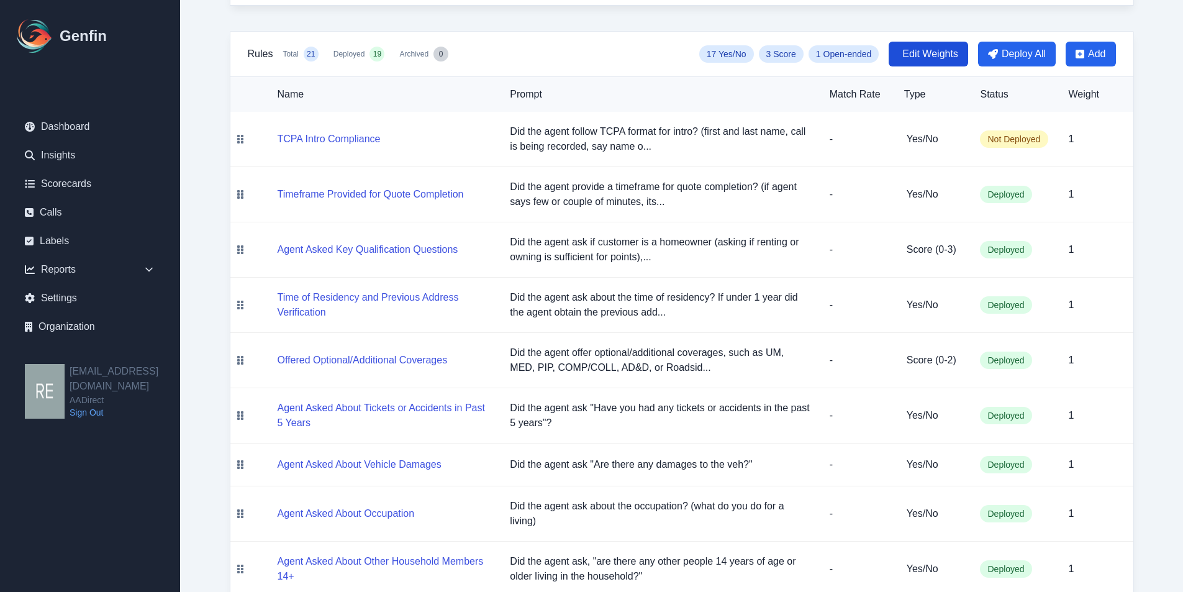
click at [916, 57] on span "Edit Weights" at bounding box center [931, 54] width 56 height 15
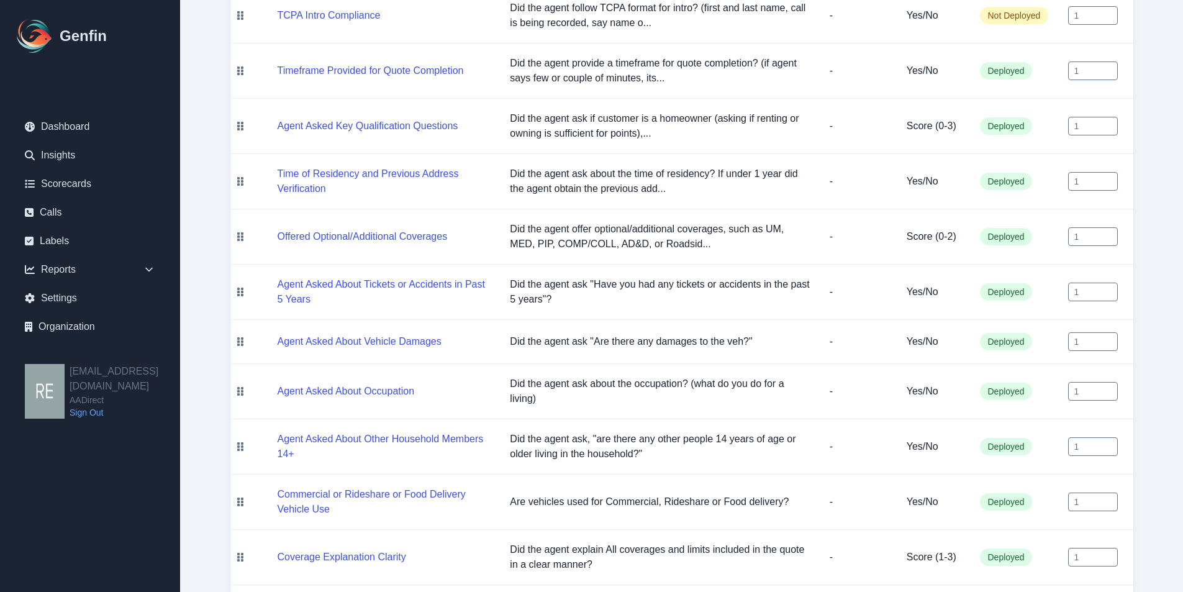
scroll to position [248, 0]
click at [1109, 396] on input "0.9" at bounding box center [1093, 390] width 50 height 19
click at [1109, 396] on input "0.8" at bounding box center [1093, 390] width 50 height 19
click at [1109, 396] on input "0.7" at bounding box center [1093, 390] width 50 height 19
click at [1102, 380] on td "0.7" at bounding box center [1096, 390] width 75 height 55
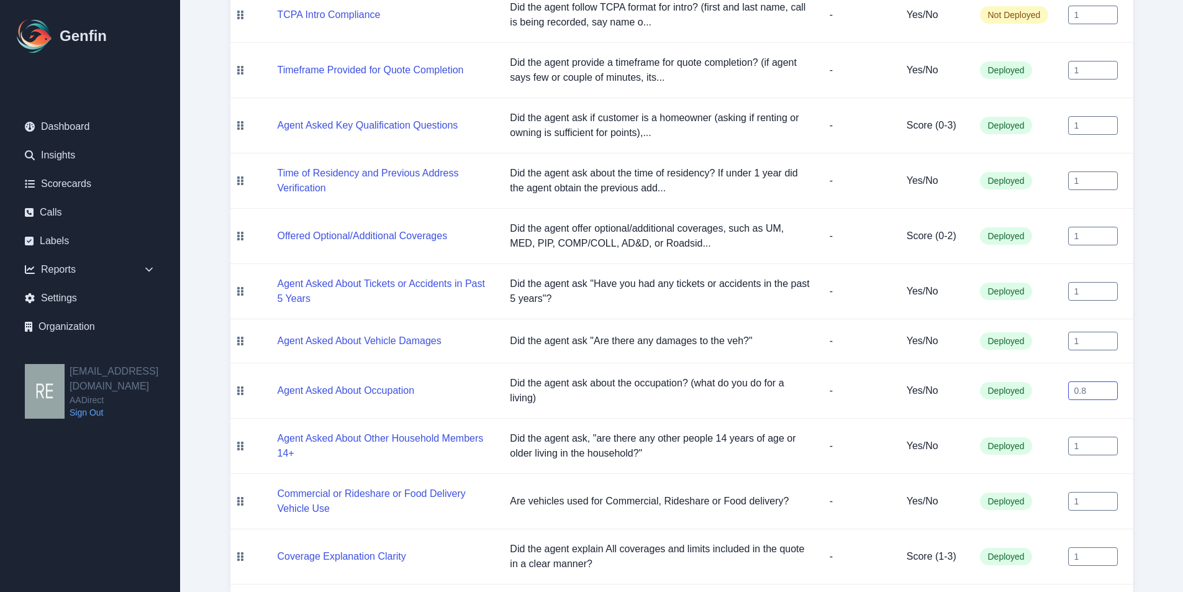
click at [1108, 388] on input "0.8" at bounding box center [1093, 390] width 50 height 19
click at [1108, 388] on input "0.9" at bounding box center [1093, 390] width 50 height 19
click at [1108, 388] on input "1" at bounding box center [1093, 390] width 50 height 19
click at [1108, 388] on input "1.1" at bounding box center [1093, 390] width 50 height 19
click at [1108, 388] on input "1.2" at bounding box center [1093, 390] width 50 height 19
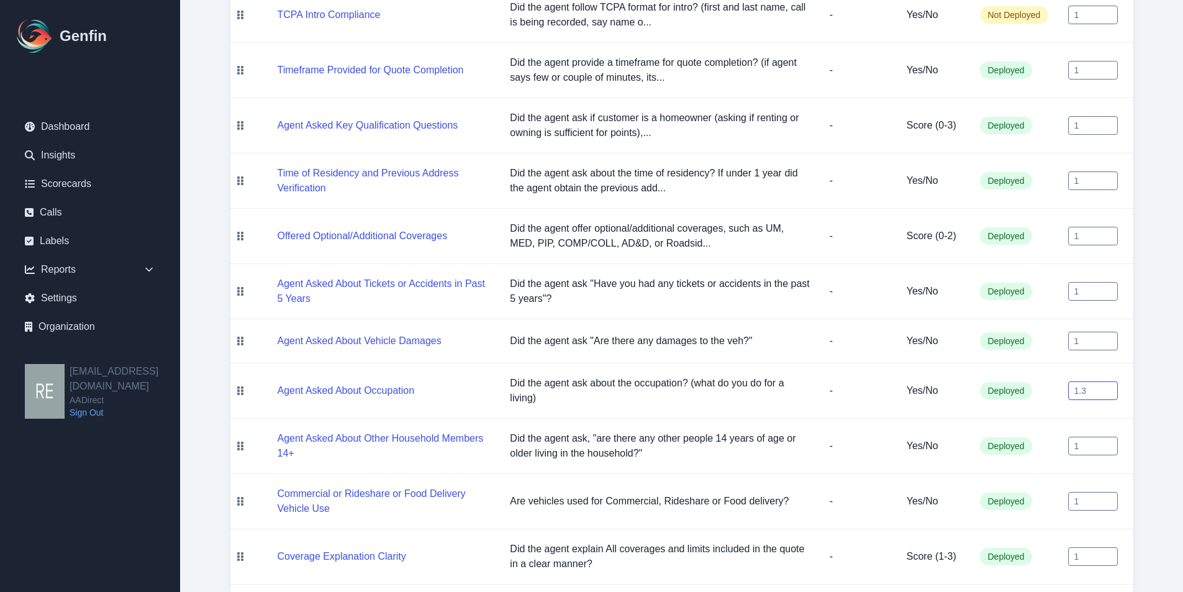
click at [1108, 388] on input "1.3" at bounding box center [1093, 390] width 50 height 19
click at [1108, 388] on input "1.4" at bounding box center [1093, 390] width 50 height 19
click at [1108, 388] on input "1.5" at bounding box center [1093, 390] width 50 height 19
click at [1108, 388] on input "1.6" at bounding box center [1093, 390] width 50 height 19
click at [1108, 388] on input "1.7" at bounding box center [1093, 390] width 50 height 19
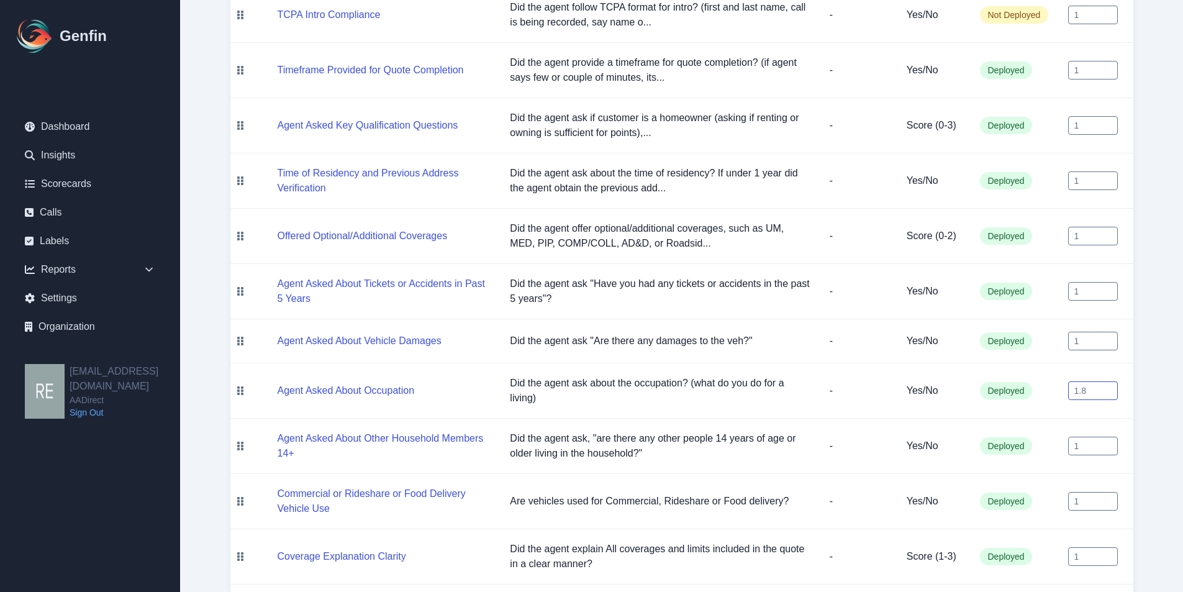
click at [1108, 388] on input "1.8" at bounding box center [1093, 390] width 50 height 19
click at [1108, 388] on input "1.9" at bounding box center [1093, 390] width 50 height 19
click at [1108, 388] on input "2" at bounding box center [1093, 390] width 50 height 19
click at [1108, 389] on input "7" at bounding box center [1093, 390] width 50 height 19
click at [1141, 369] on div "Scorecards / AADirect 2025 AADirect 2025 Export AADirect 2025 Compliance Edit R…" at bounding box center [682, 448] width 954 height 1392
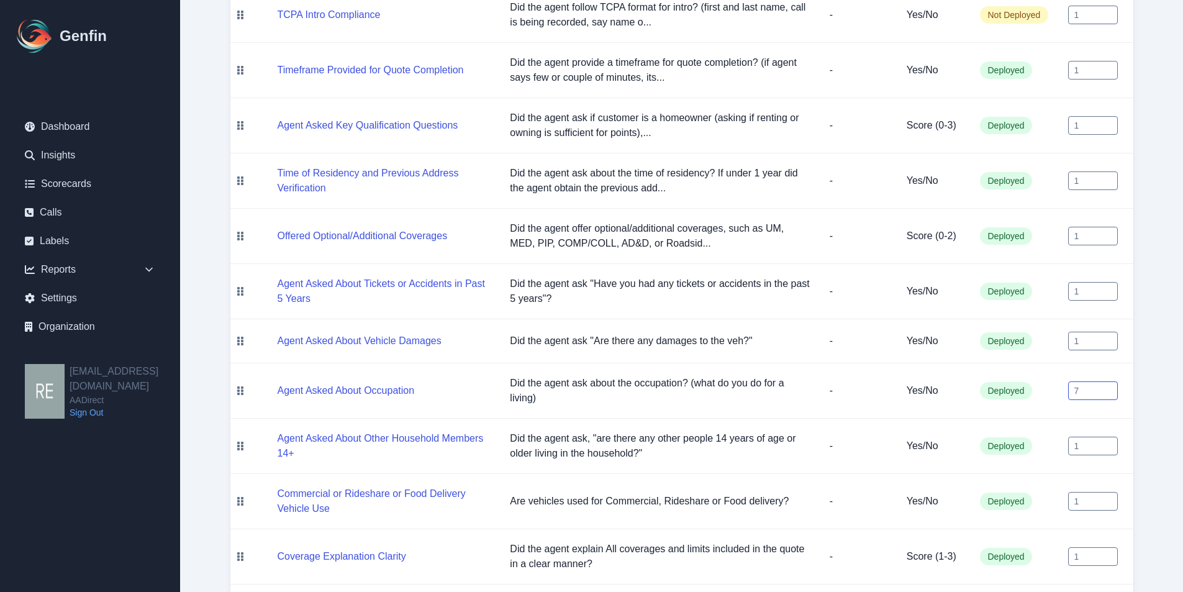
drag, startPoint x: 1100, startPoint y: 393, endPoint x: 1009, endPoint y: 396, distance: 91.4
click at [1009, 396] on tr "Agent Asked About Occupation Did the agent ask about the occupation? (what do y…" at bounding box center [681, 390] width 903 height 55
type input "1"
click at [1173, 394] on main "Scorecards / AADirect 2025 AADirect 2025 Export AADirect 2025 Compliance Edit R…" at bounding box center [681, 448] width 1003 height 1392
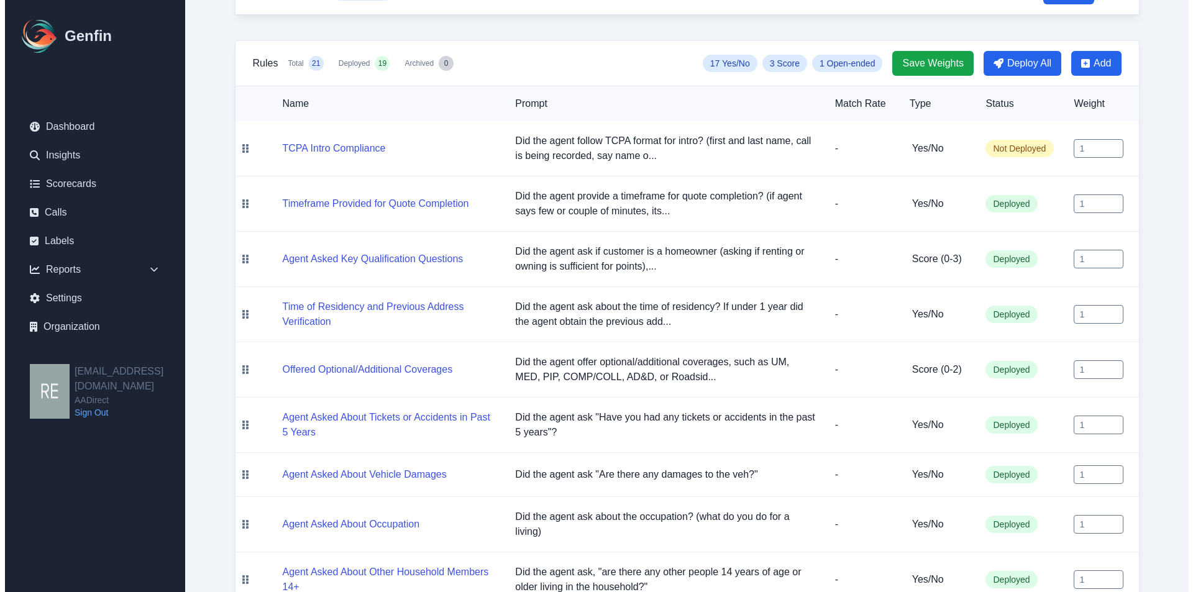
scroll to position [0, 0]
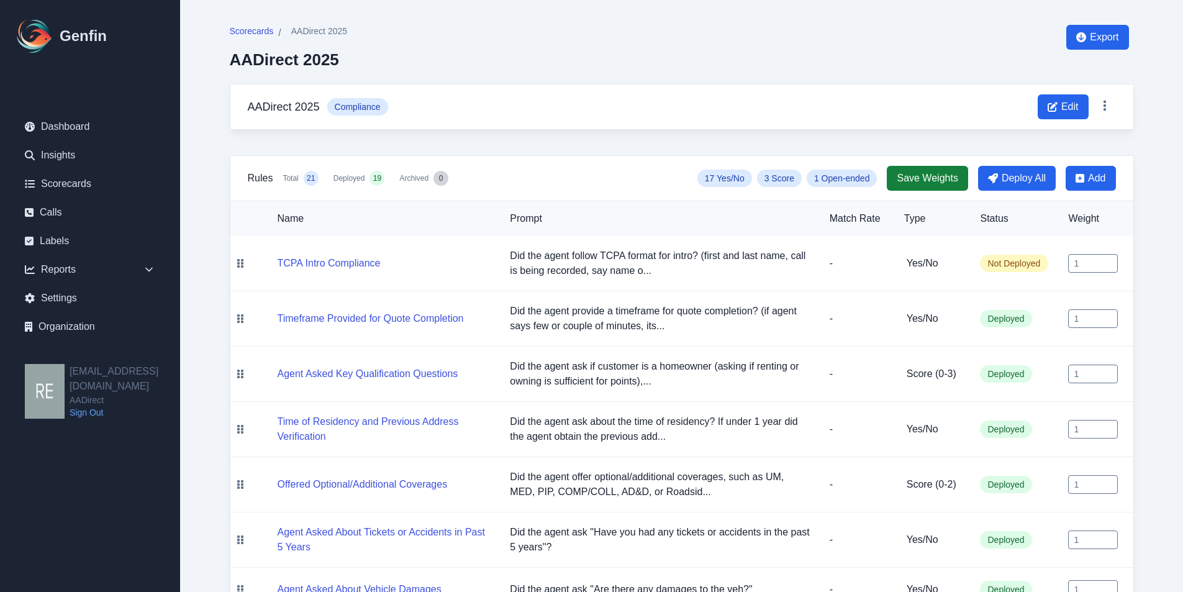
click at [946, 178] on span "Save Weights" at bounding box center [927, 178] width 61 height 15
click at [56, 120] on link "Dashboard" at bounding box center [90, 126] width 150 height 25
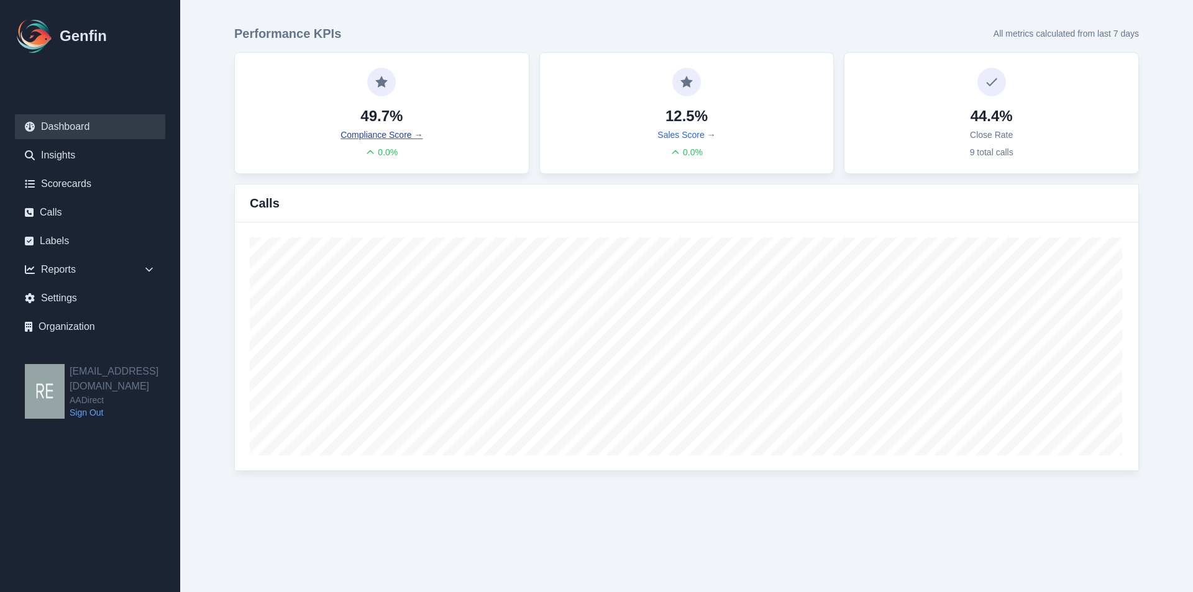
click at [404, 135] on link "Compliance Score →" at bounding box center [381, 135] width 82 height 12
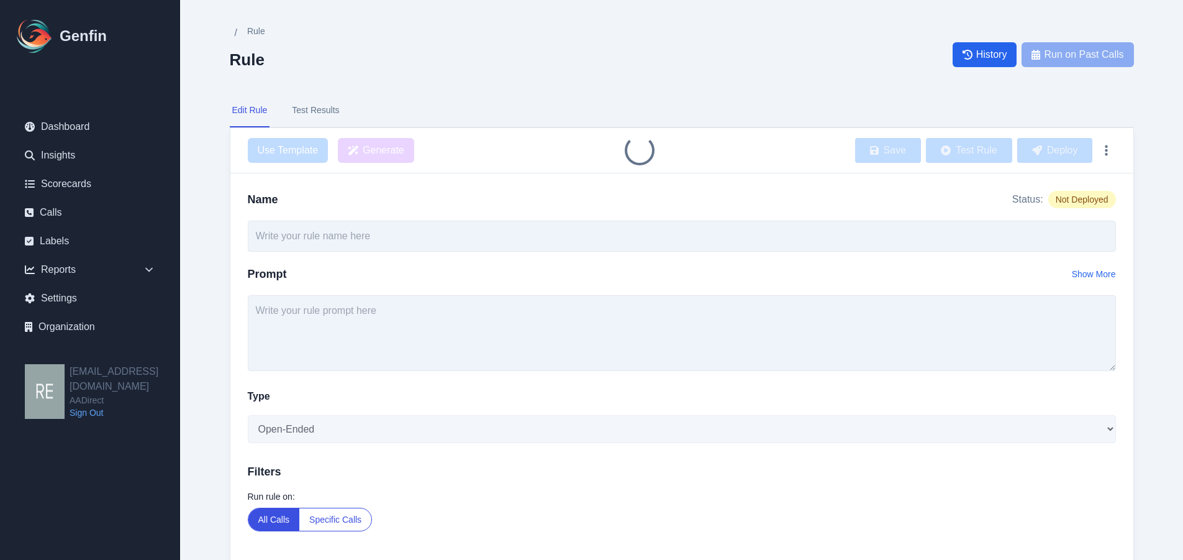
type input "TCPA Intro Compliance"
select select "Yes/No"
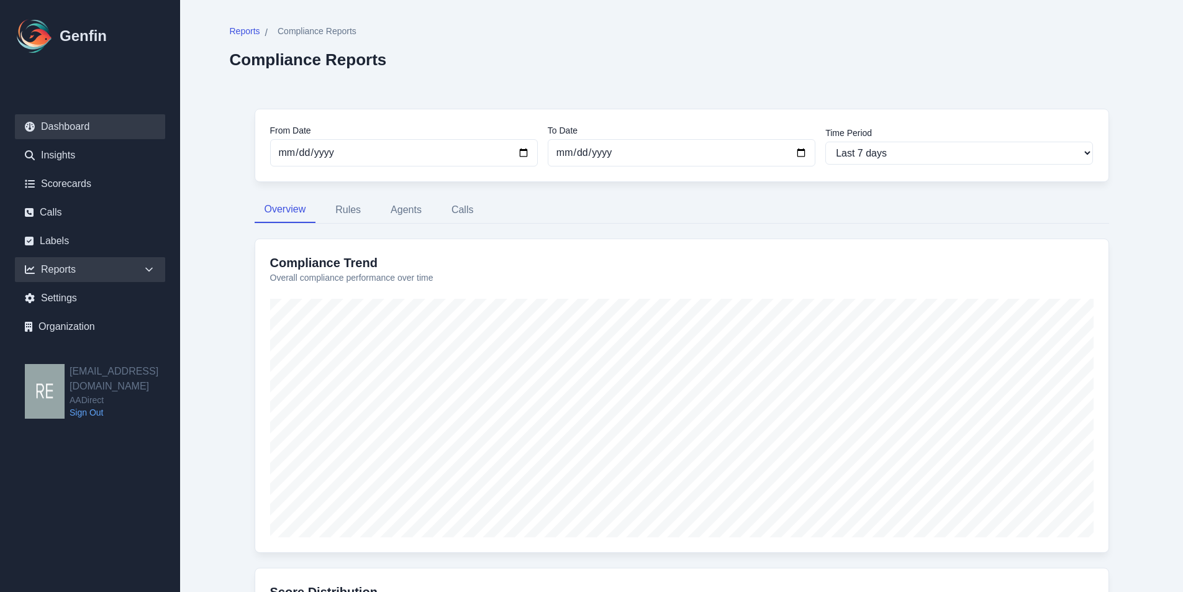
click at [66, 122] on link "Dashboard" at bounding box center [90, 126] width 150 height 25
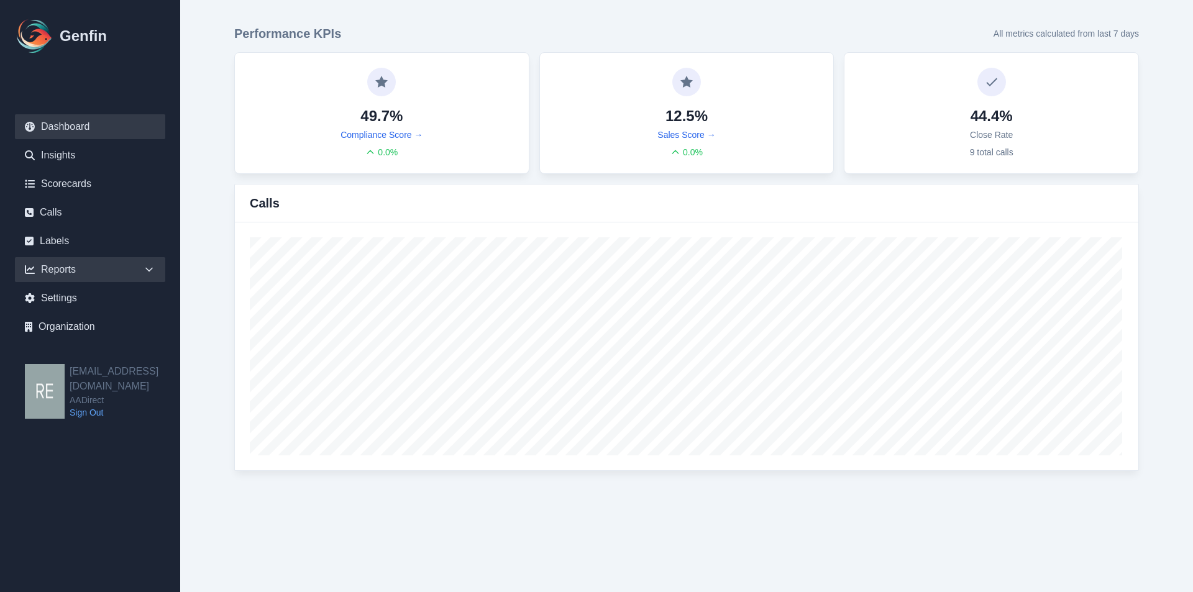
click at [64, 270] on div "Reports" at bounding box center [90, 269] width 150 height 25
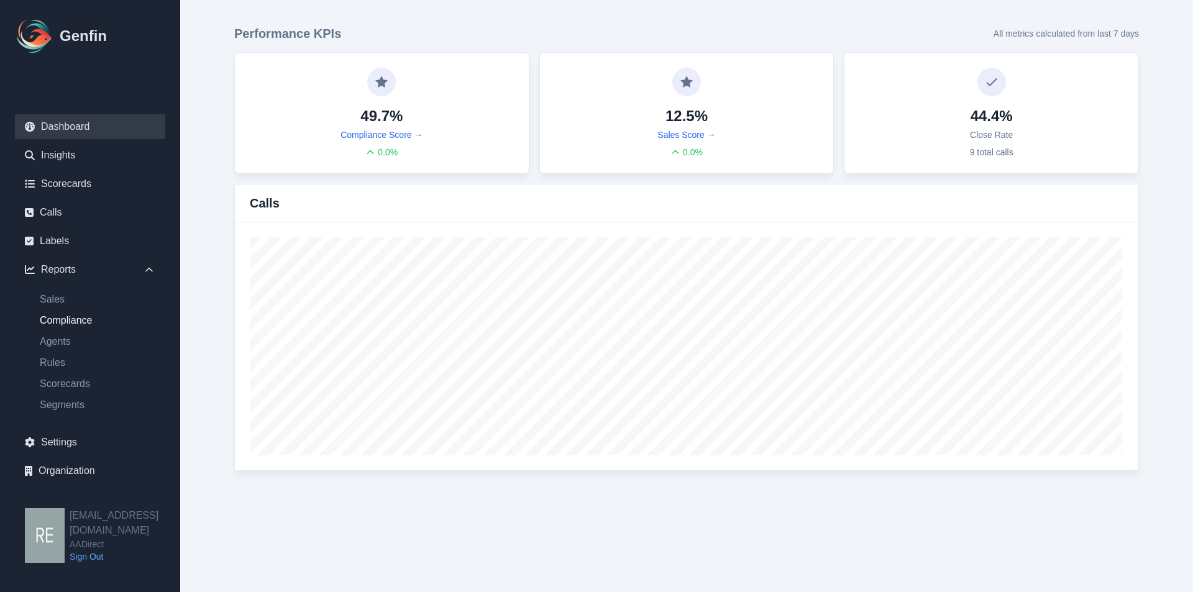
click at [78, 316] on link "Compliance" at bounding box center [97, 320] width 135 height 15
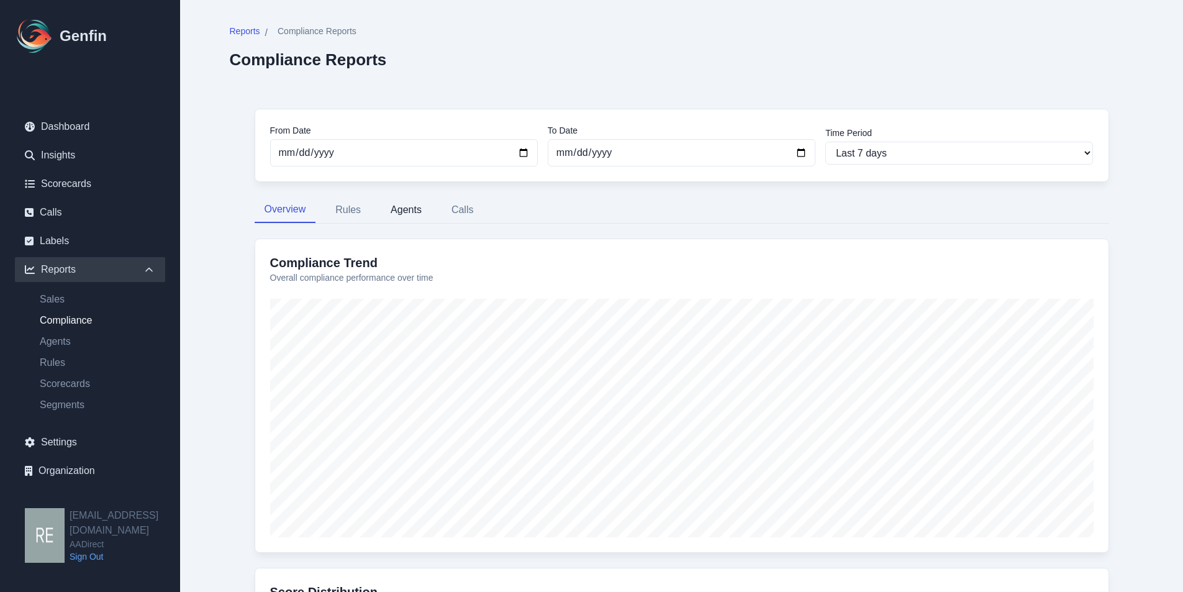
click at [396, 200] on button "Agents" at bounding box center [406, 210] width 51 height 26
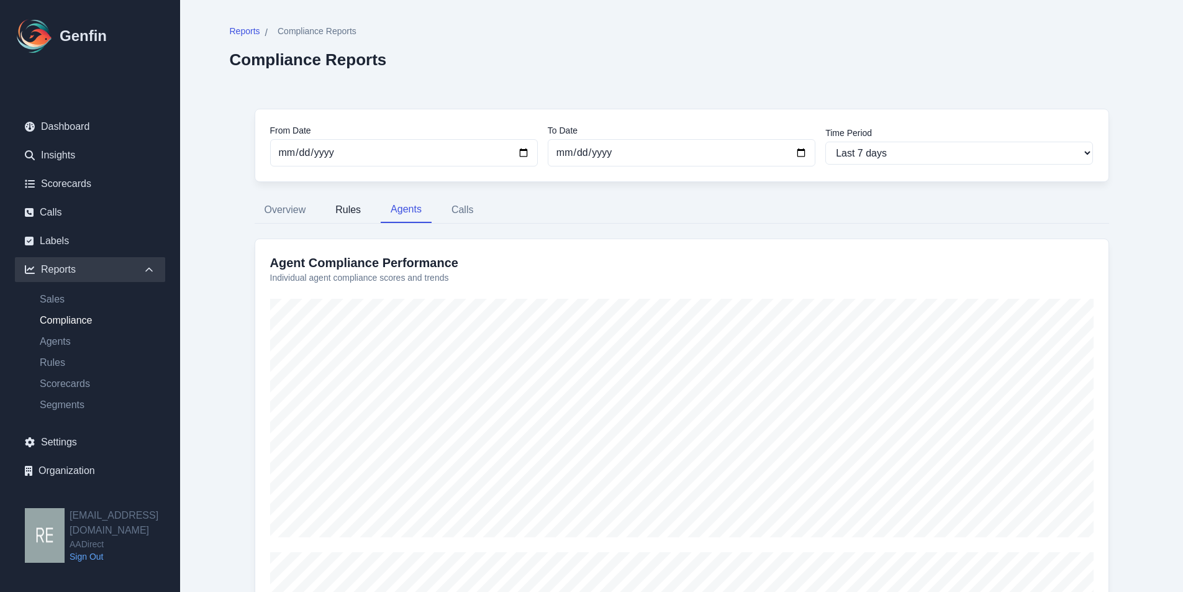
click at [348, 204] on button "Rules" at bounding box center [348, 210] width 45 height 26
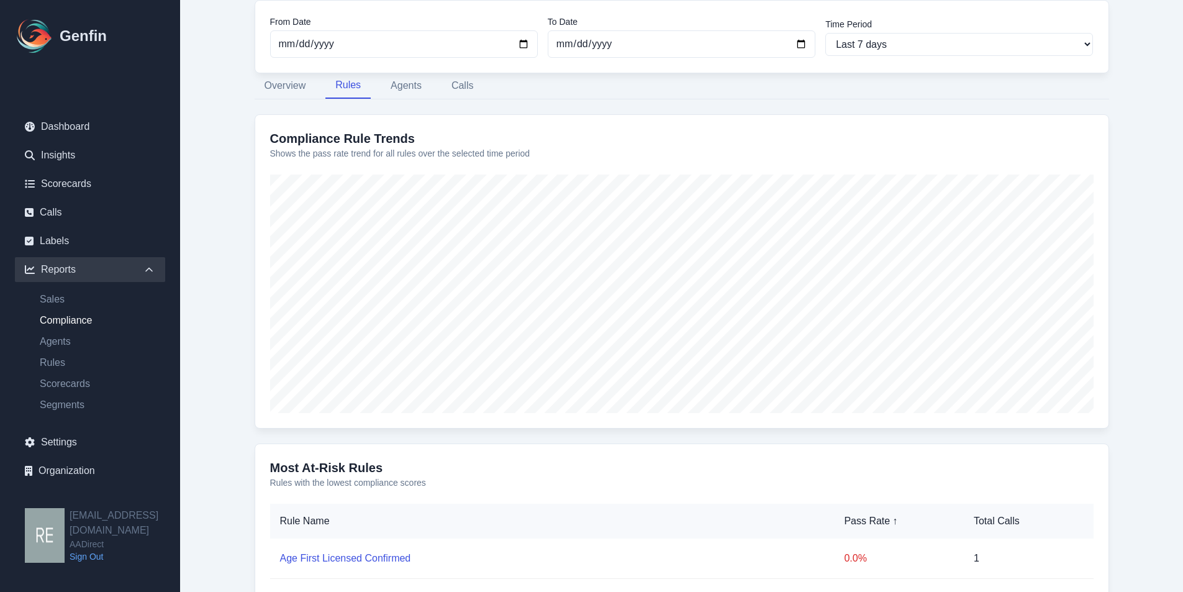
scroll to position [62, 0]
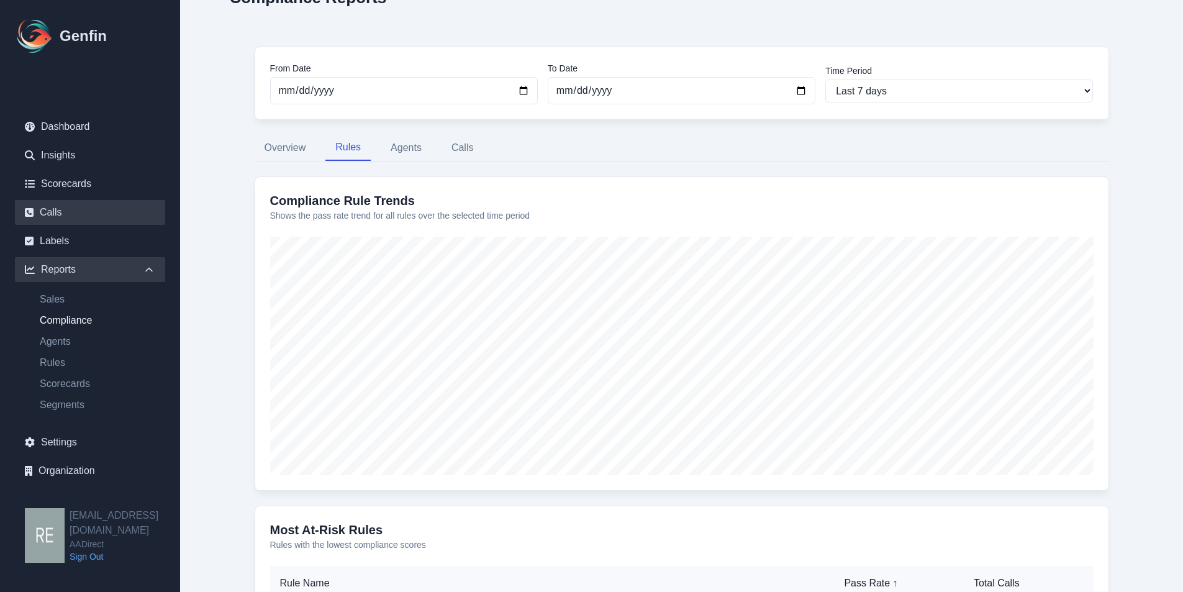
click at [55, 209] on link "Calls" at bounding box center [90, 212] width 150 height 25
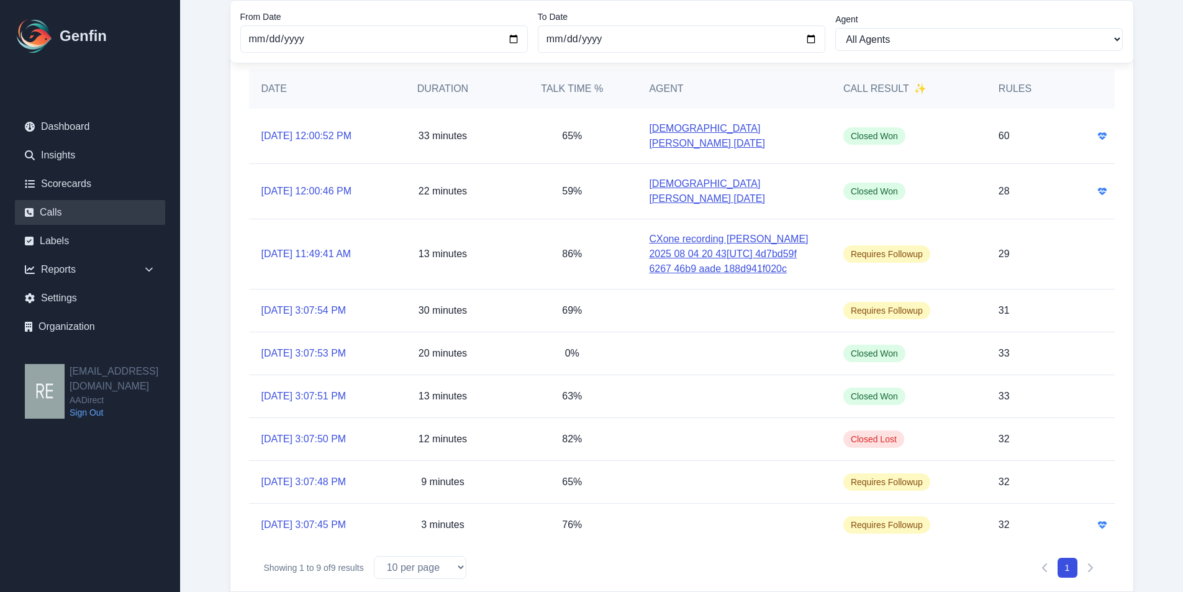
scroll to position [41, 0]
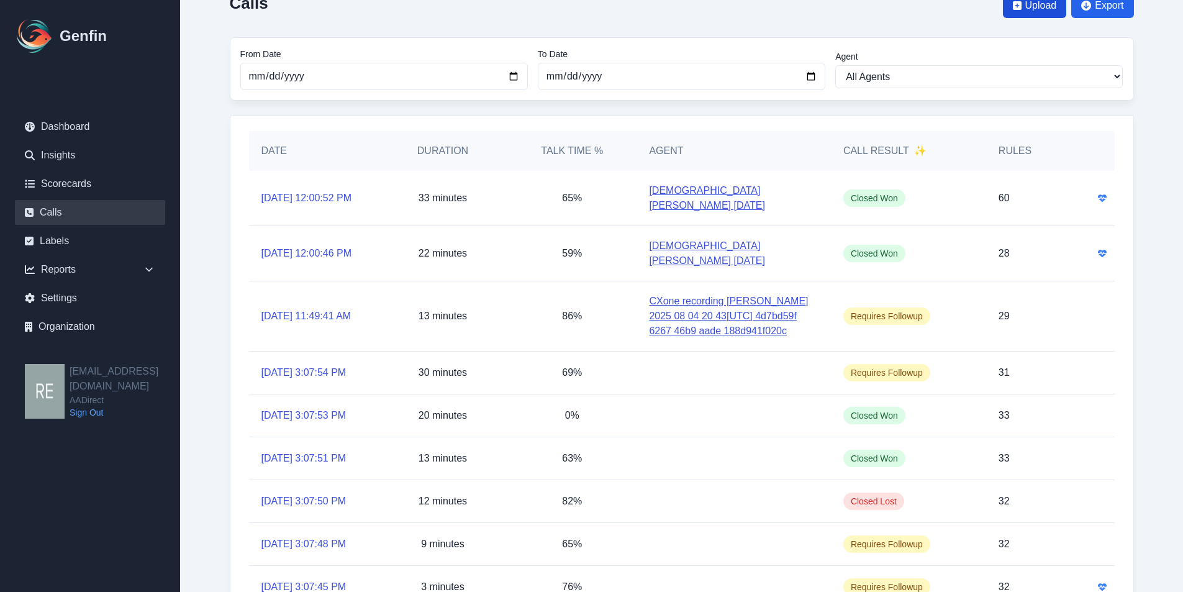
click at [1042, 5] on span "Upload" at bounding box center [1042, 5] width 32 height 15
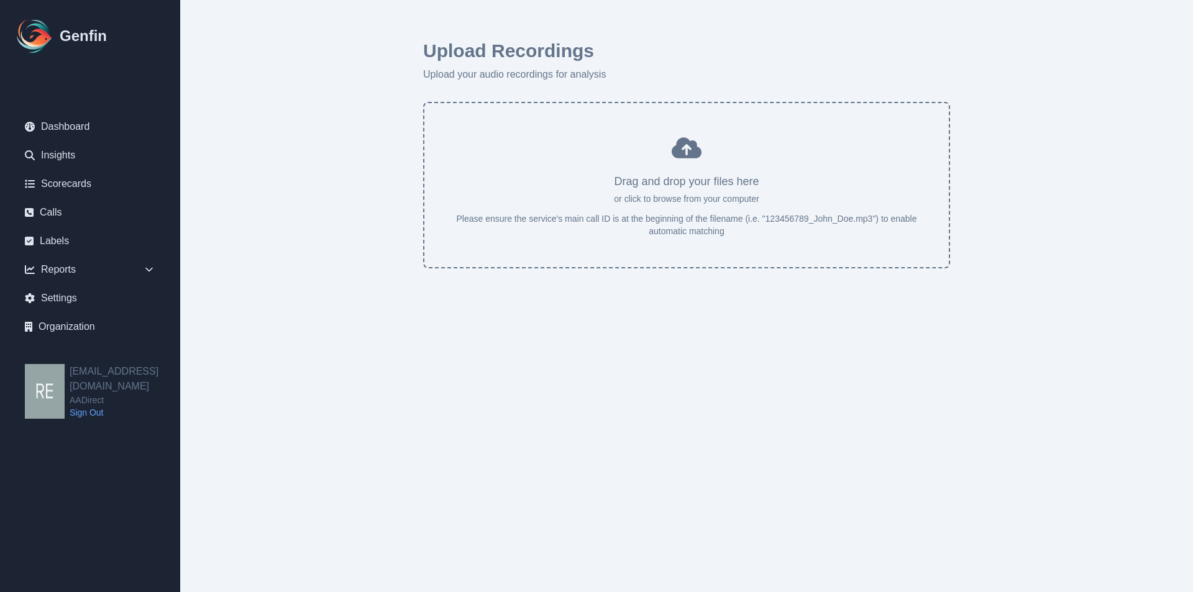
drag, startPoint x: 765, startPoint y: 222, endPoint x: 850, endPoint y: 226, distance: 85.2
click at [850, 226] on input "file" at bounding box center [686, 190] width 524 height 154
click at [48, 213] on link "Calls" at bounding box center [90, 212] width 150 height 25
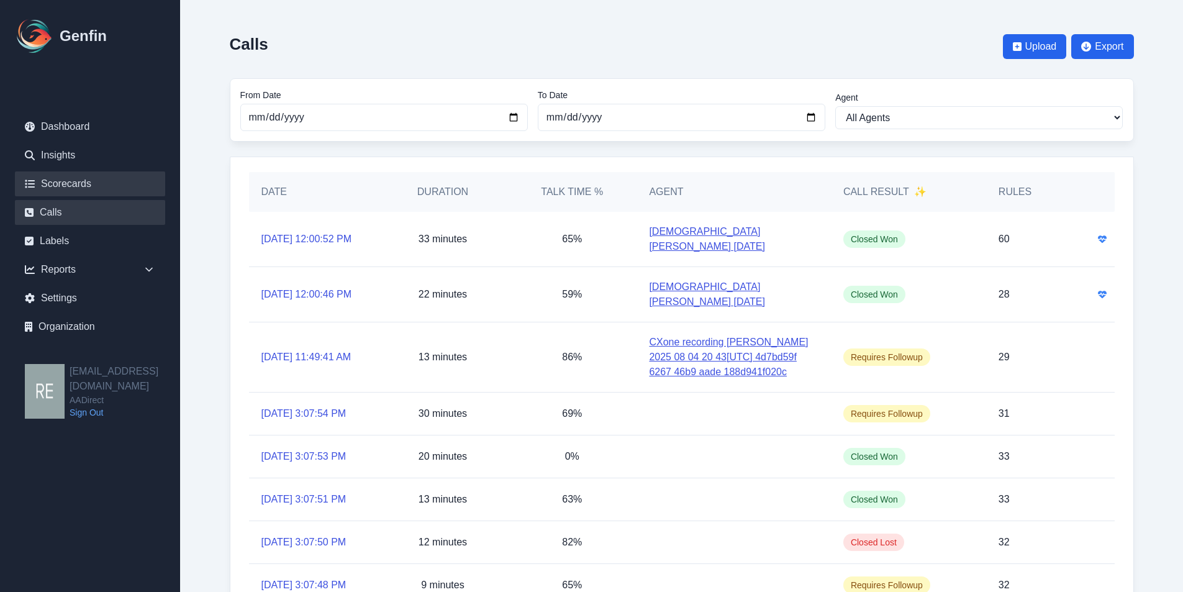
click at [76, 176] on link "Scorecards" at bounding box center [90, 183] width 150 height 25
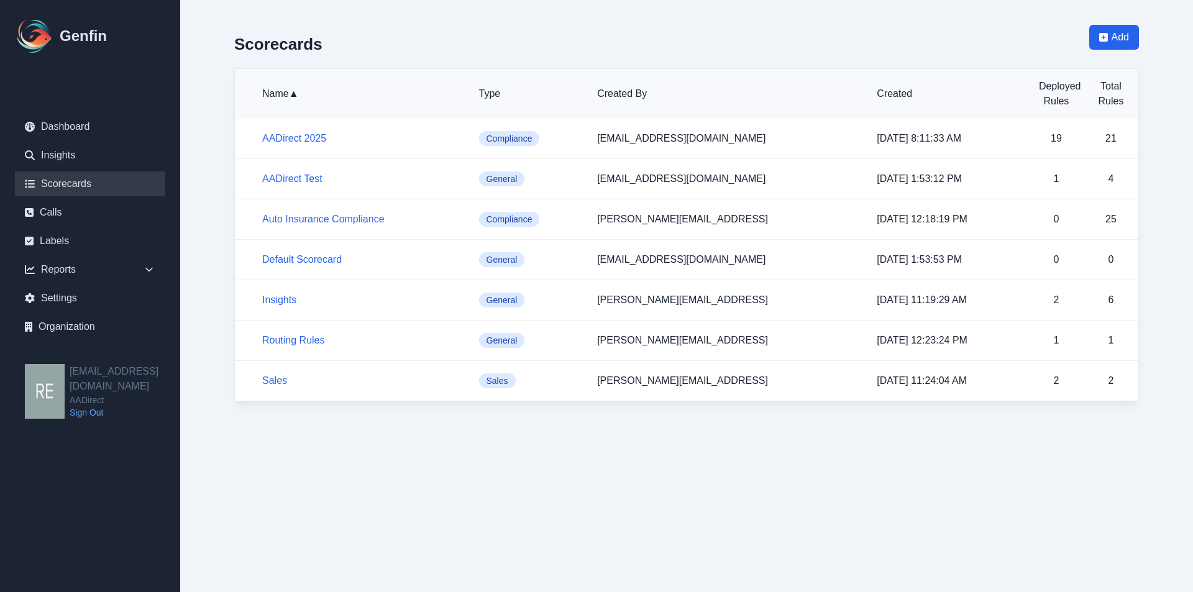
click at [289, 147] on td "AADirect 2025" at bounding box center [352, 139] width 234 height 40
click at [302, 129] on td "AADirect 2025" at bounding box center [352, 139] width 234 height 40
click at [311, 134] on link "AADirect 2025" at bounding box center [294, 138] width 64 height 11
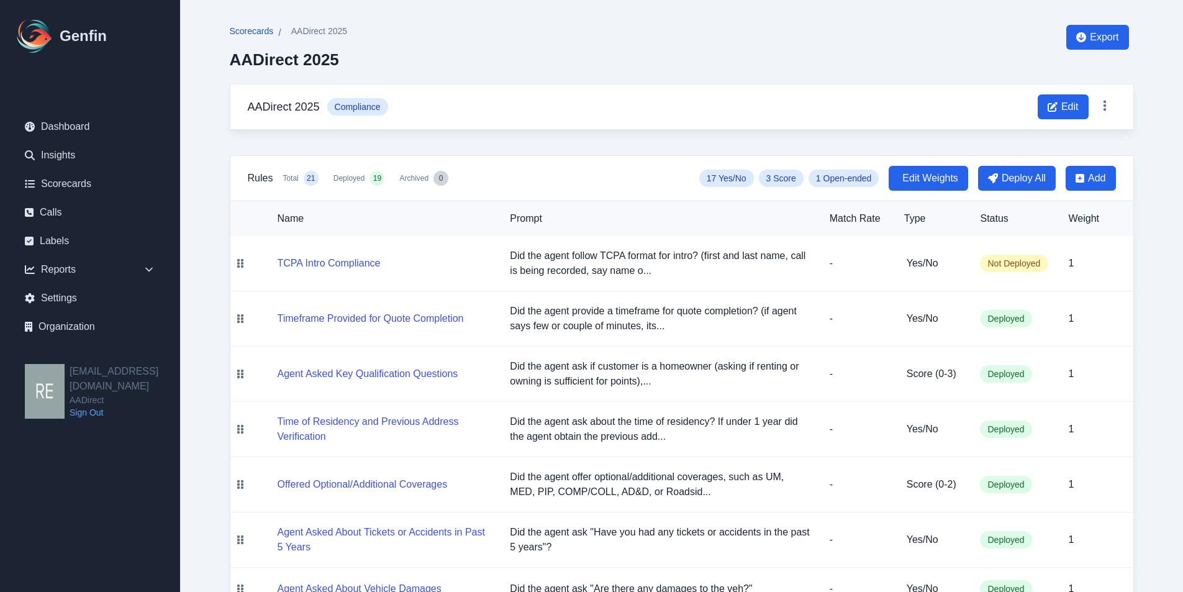
click at [255, 35] on span "Scorecards" at bounding box center [252, 31] width 44 height 12
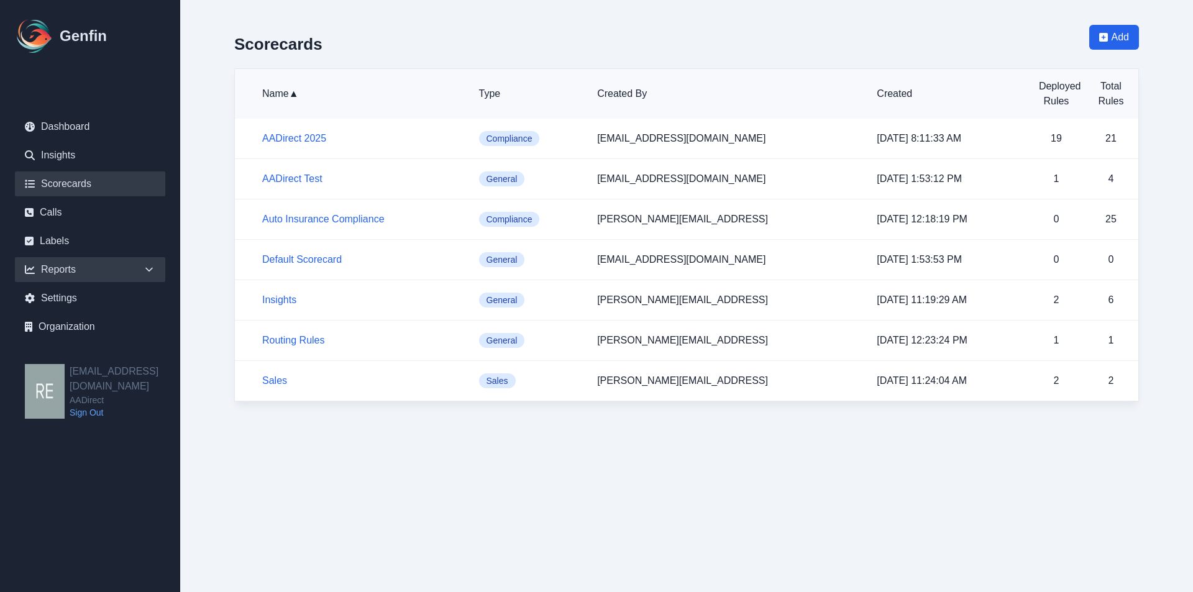
click at [75, 266] on div "Reports" at bounding box center [90, 269] width 150 height 25
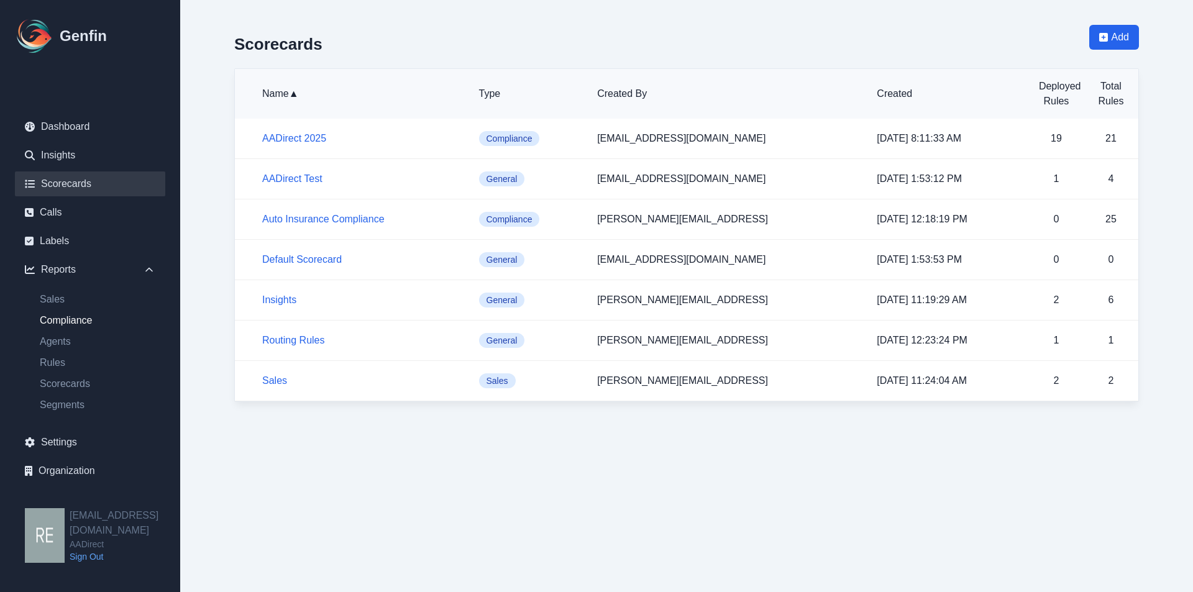
click at [87, 317] on link "Compliance" at bounding box center [97, 320] width 135 height 15
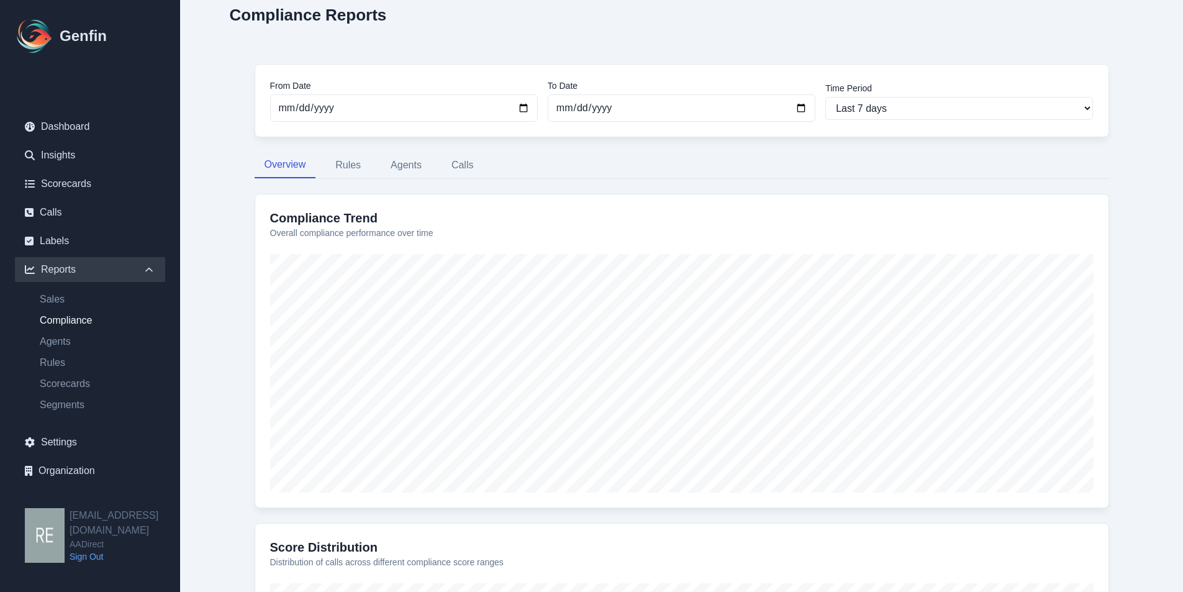
scroll to position [44, 0]
click at [406, 169] on button "Agents" at bounding box center [406, 166] width 51 height 26
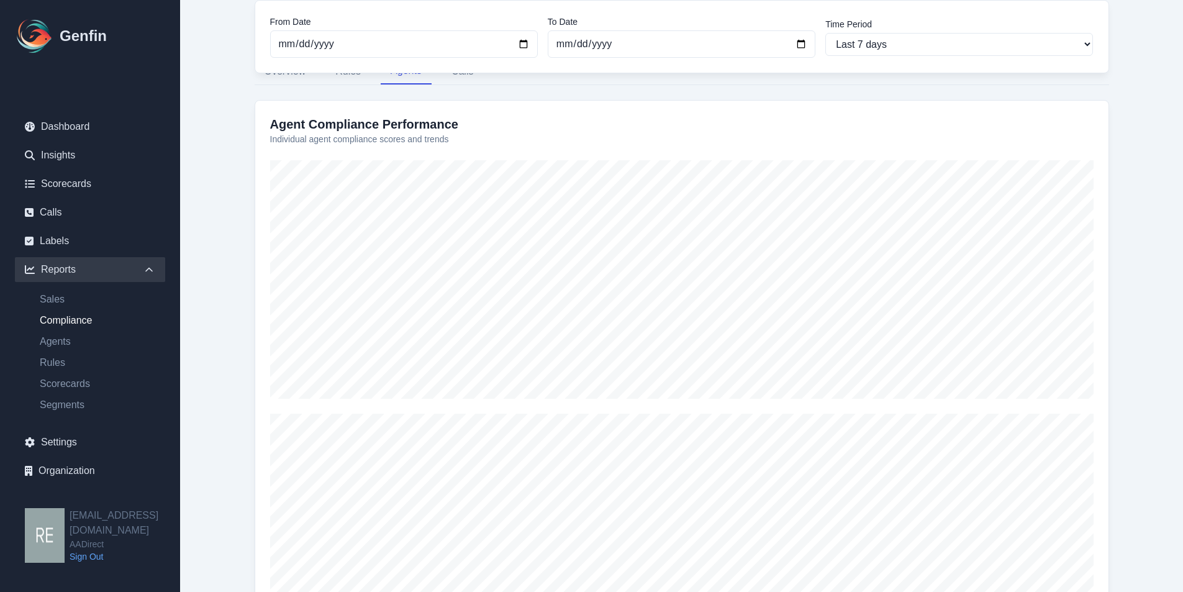
scroll to position [230, 0]
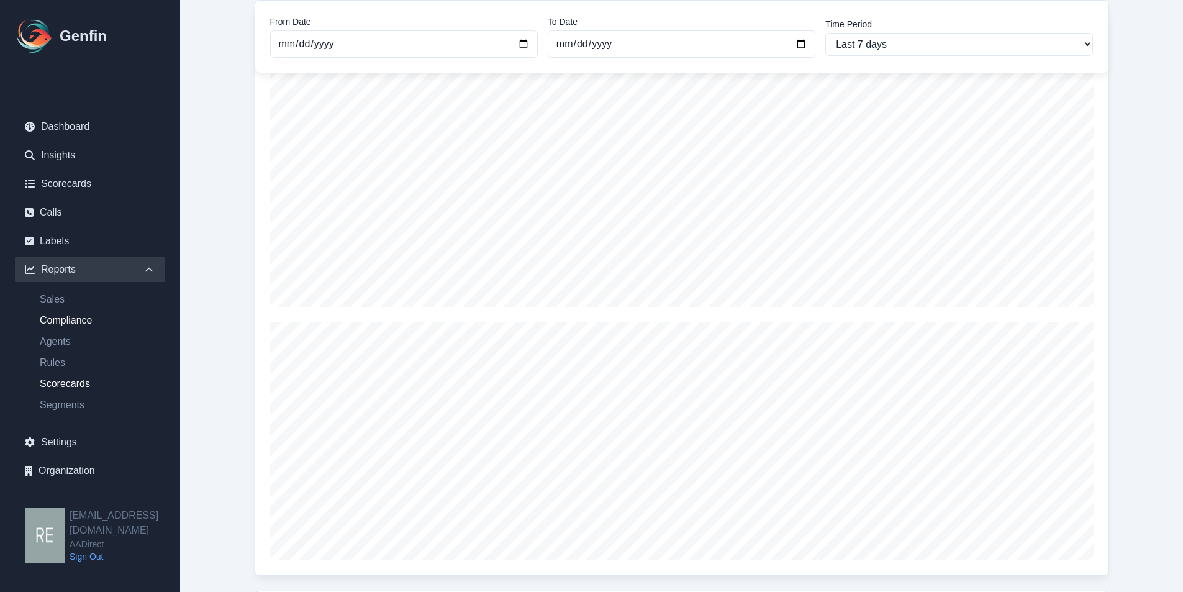
click at [85, 379] on link "Scorecards" at bounding box center [97, 383] width 135 height 15
select select "14"
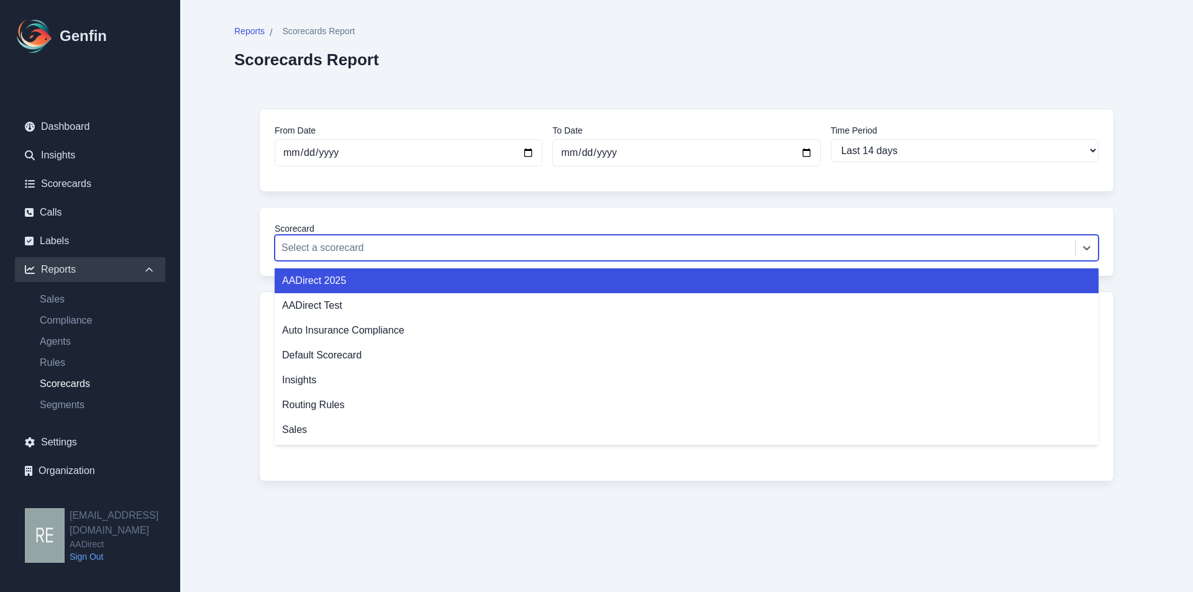
click at [419, 240] on div at bounding box center [674, 247] width 787 height 17
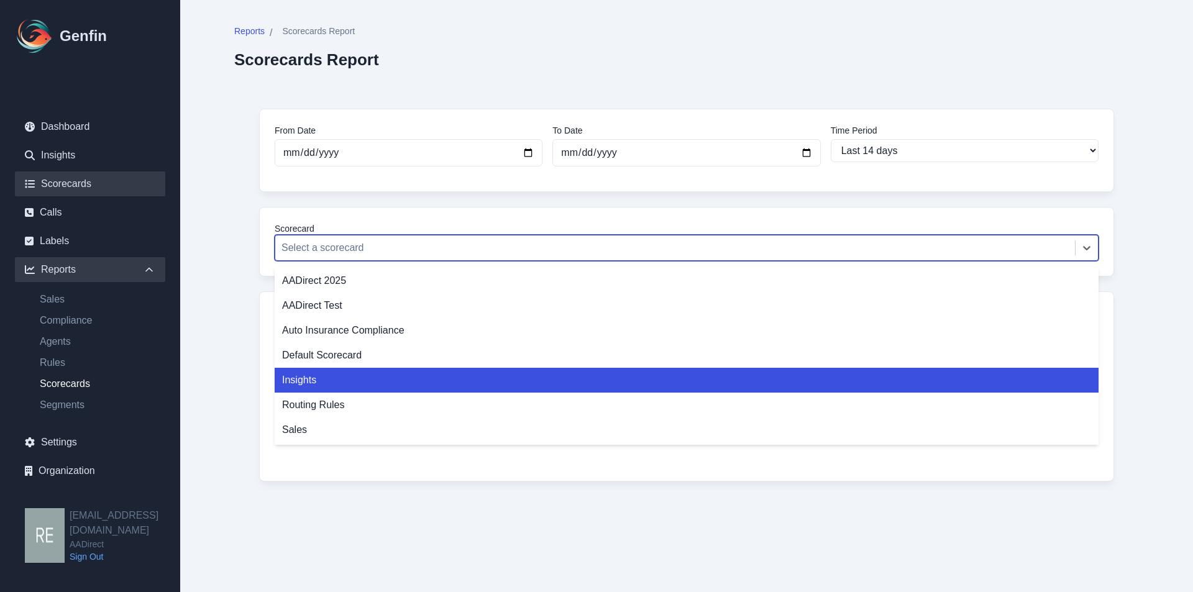
click at [80, 183] on link "Scorecards" at bounding box center [90, 183] width 150 height 25
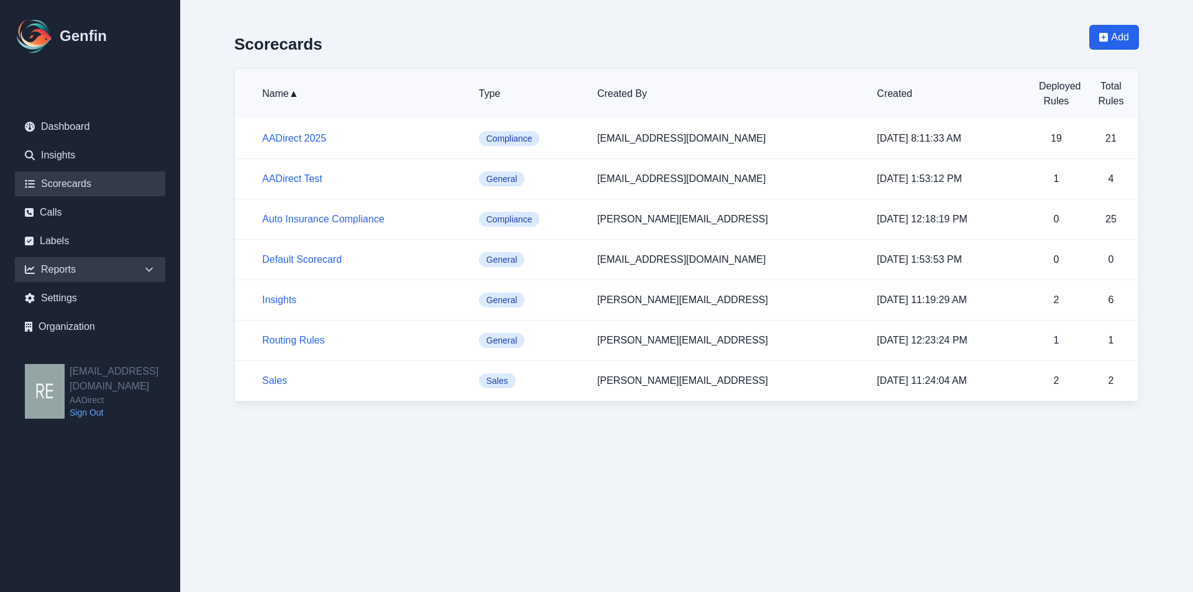
click at [66, 270] on div "Reports" at bounding box center [90, 269] width 150 height 25
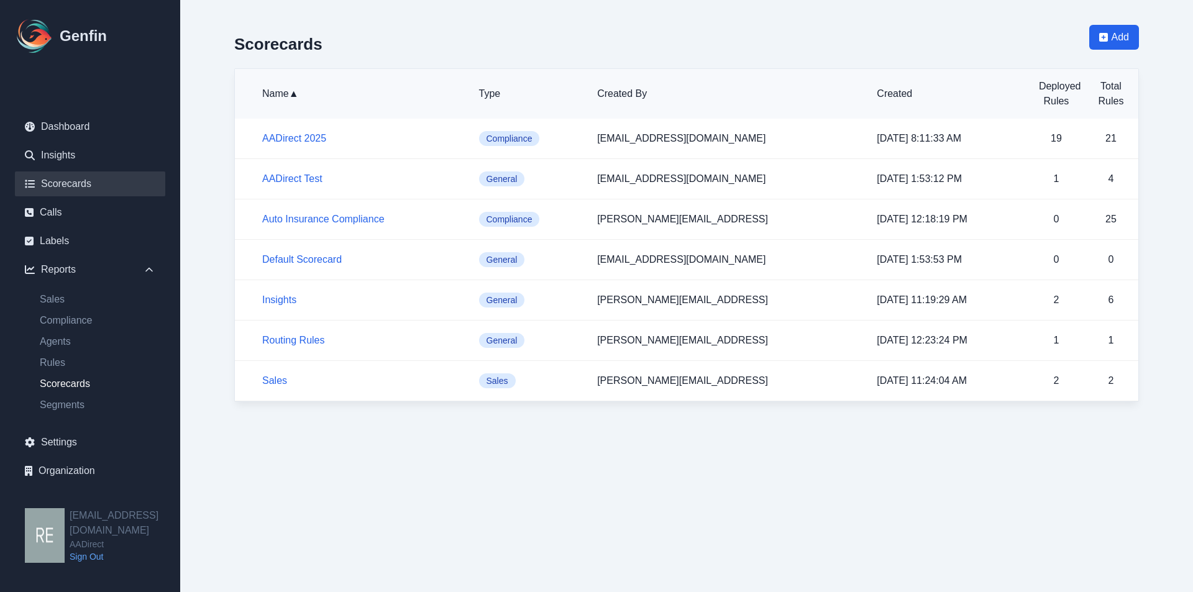
click at [61, 380] on link "Scorecards" at bounding box center [97, 383] width 135 height 15
select select "14"
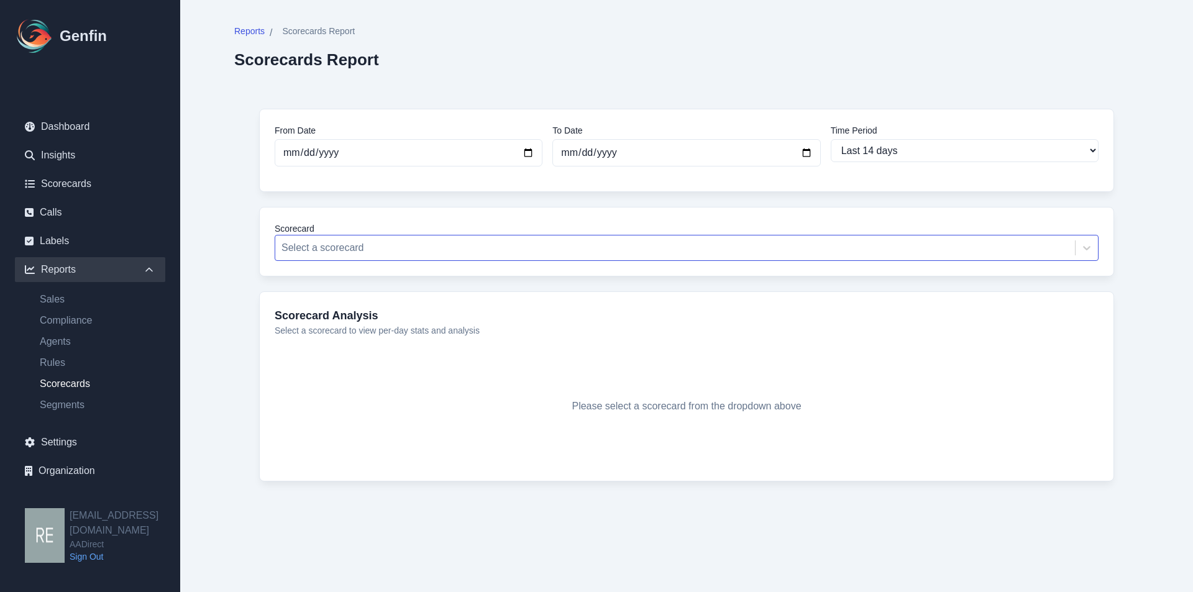
click at [560, 236] on div "Select a scorecard" at bounding box center [687, 248] width 824 height 26
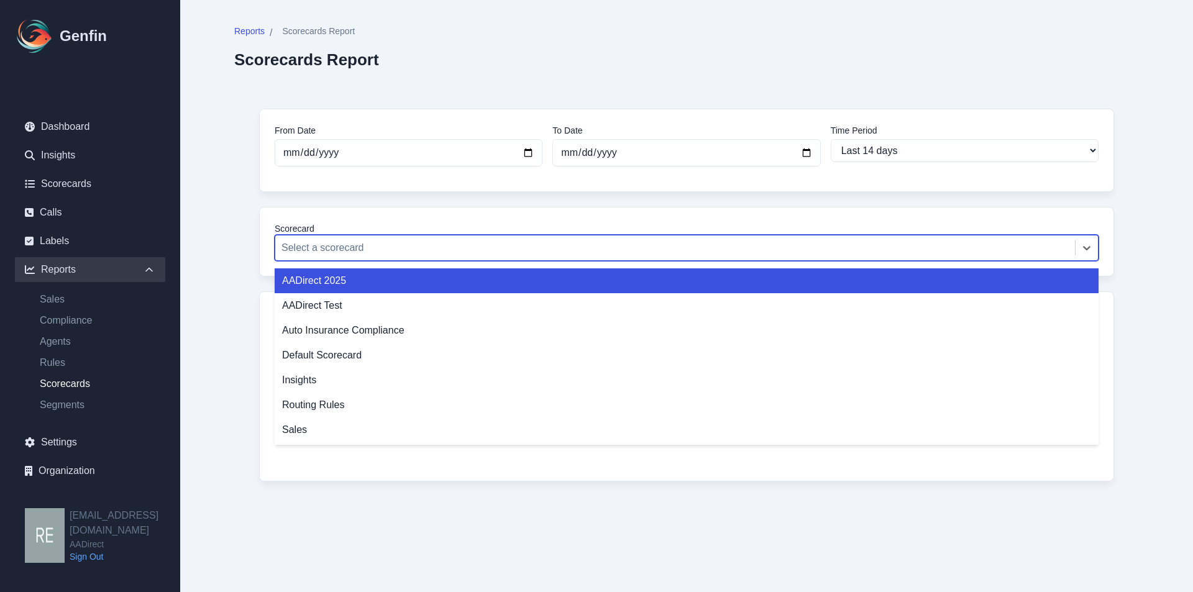
click at [360, 282] on div "AADirect 2025" at bounding box center [687, 280] width 824 height 25
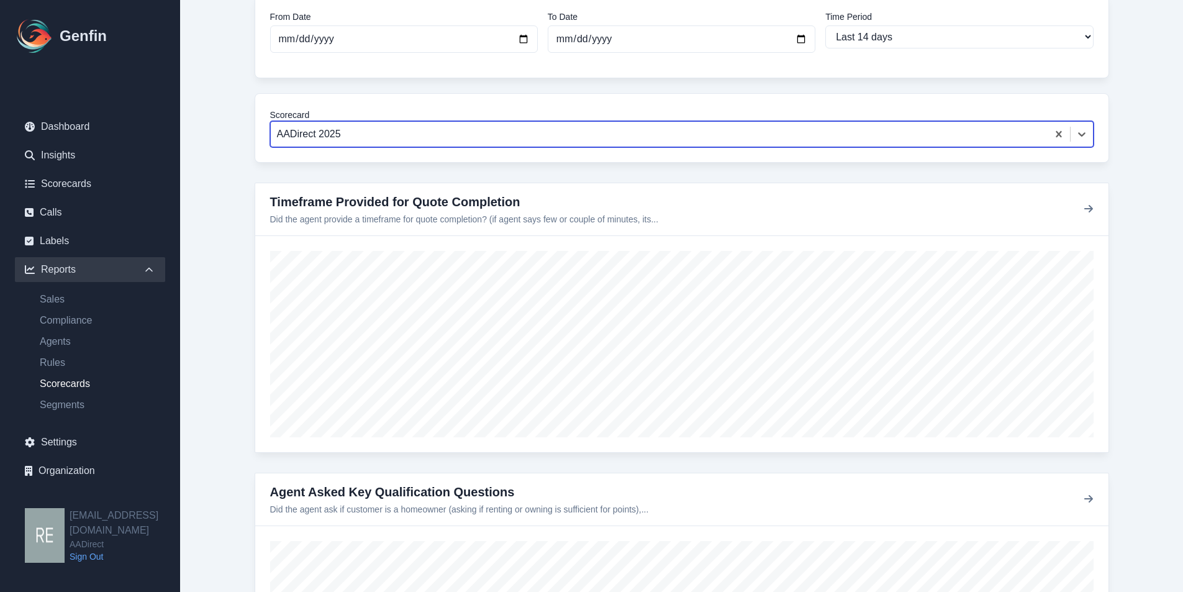
scroll to position [124, 0]
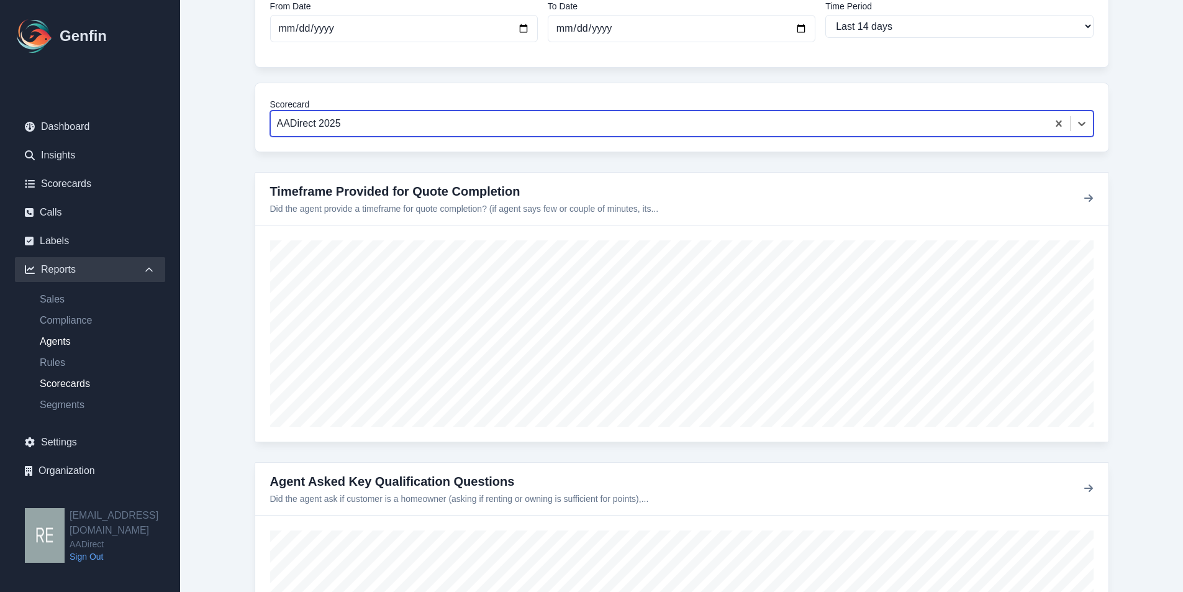
click at [61, 339] on link "Agents" at bounding box center [97, 341] width 135 height 15
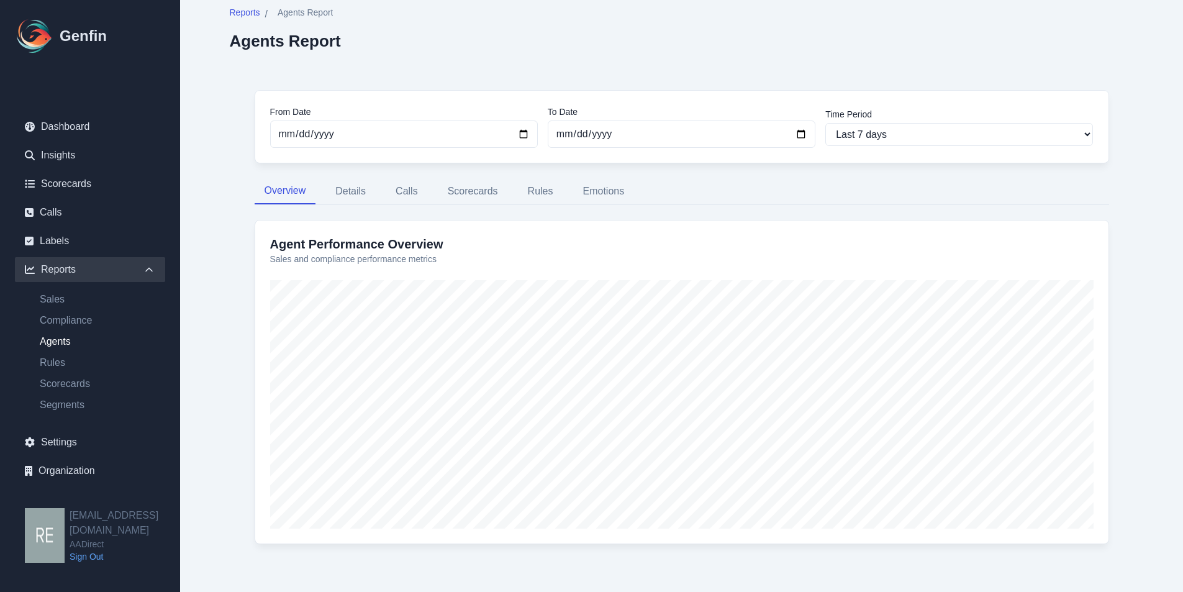
scroll to position [35, 0]
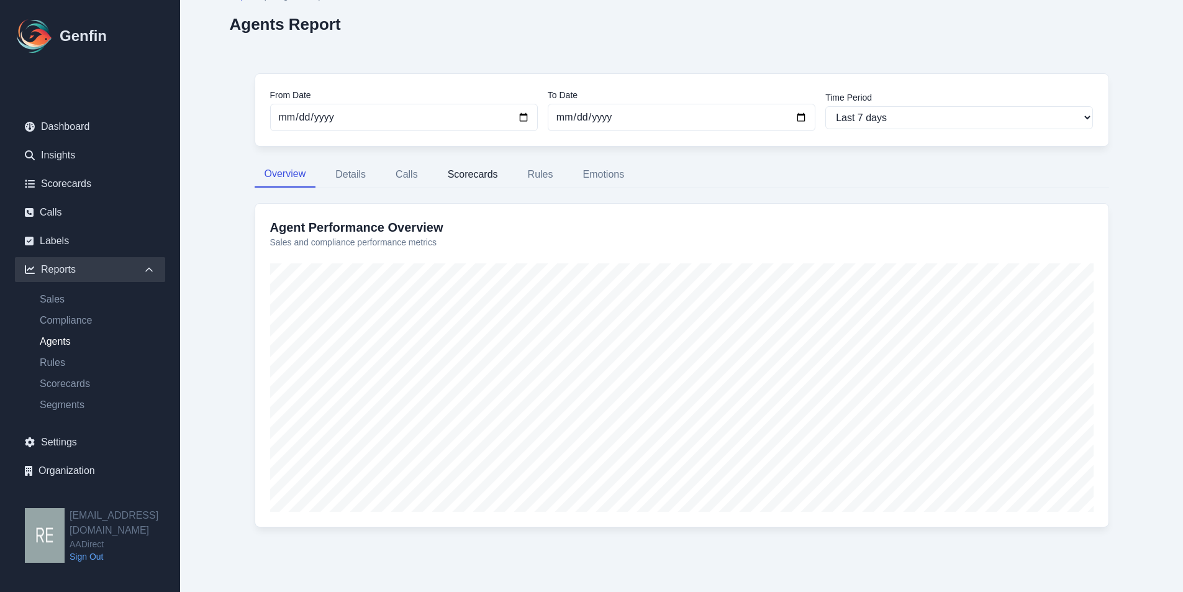
click at [475, 179] on button "Scorecards" at bounding box center [473, 175] width 70 height 26
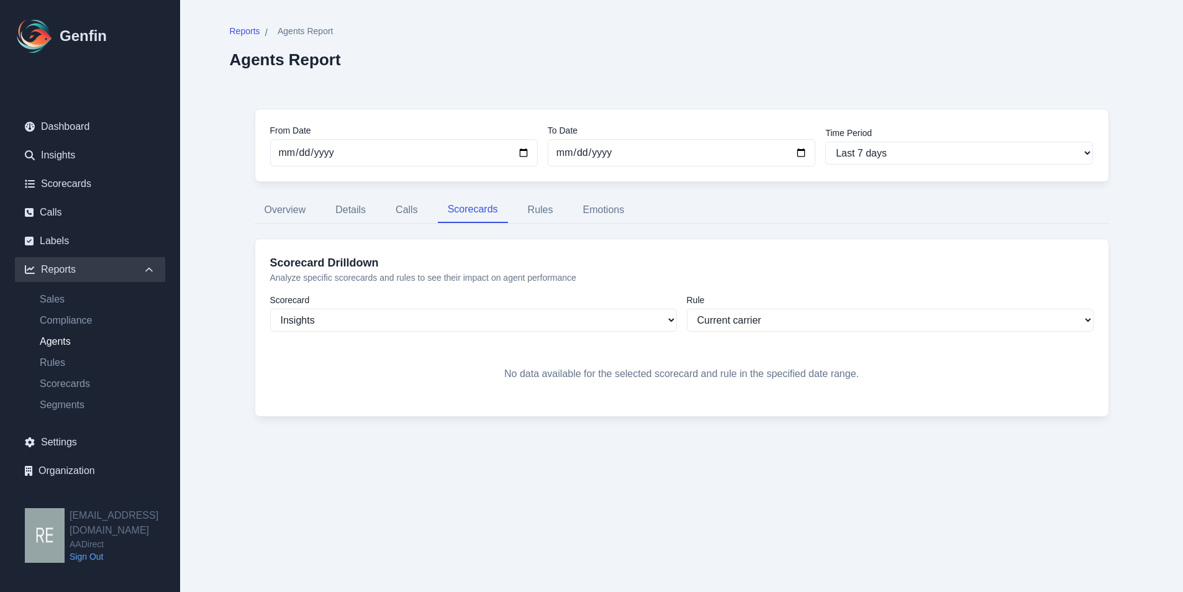
scroll to position [0, 0]
click at [607, 322] on select "Insights Sales Auto Insurance Compliance Routing Rules AADirect Test AADirect 2…" at bounding box center [478, 320] width 407 height 23
select select "170"
click at [275, 309] on select "Insights Sales Auto Insurance Compliance Routing Rules AADirect Test AADirect 2…" at bounding box center [478, 320] width 407 height 23
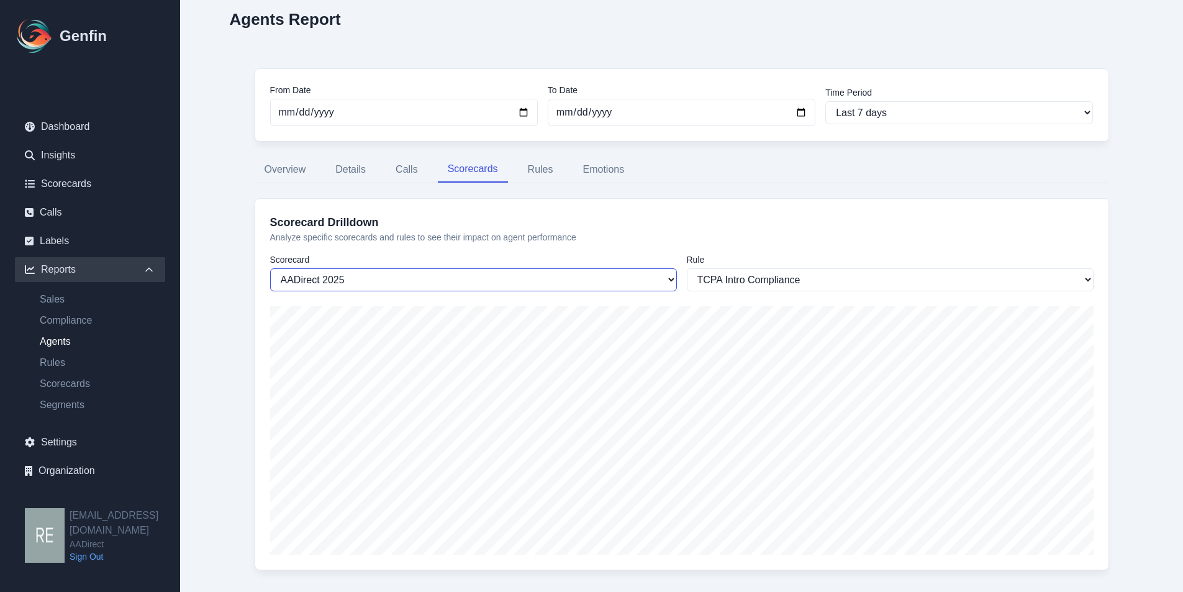
scroll to position [62, 0]
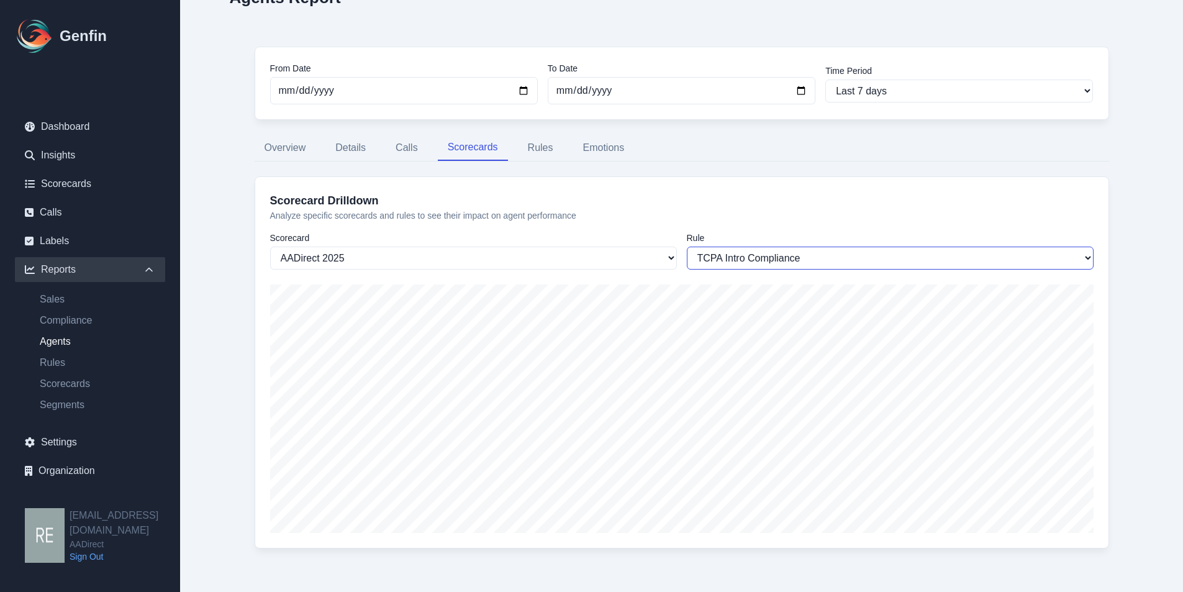
click at [806, 249] on select "TCPA Intro Compliance Timeframe Provided for Quote Completion Agent Asked Key Q…" at bounding box center [890, 258] width 407 height 23
click at [687, 247] on select "TCPA Intro Compliance Timeframe Provided for Quote Completion Agent Asked Key Q…" at bounding box center [890, 258] width 407 height 23
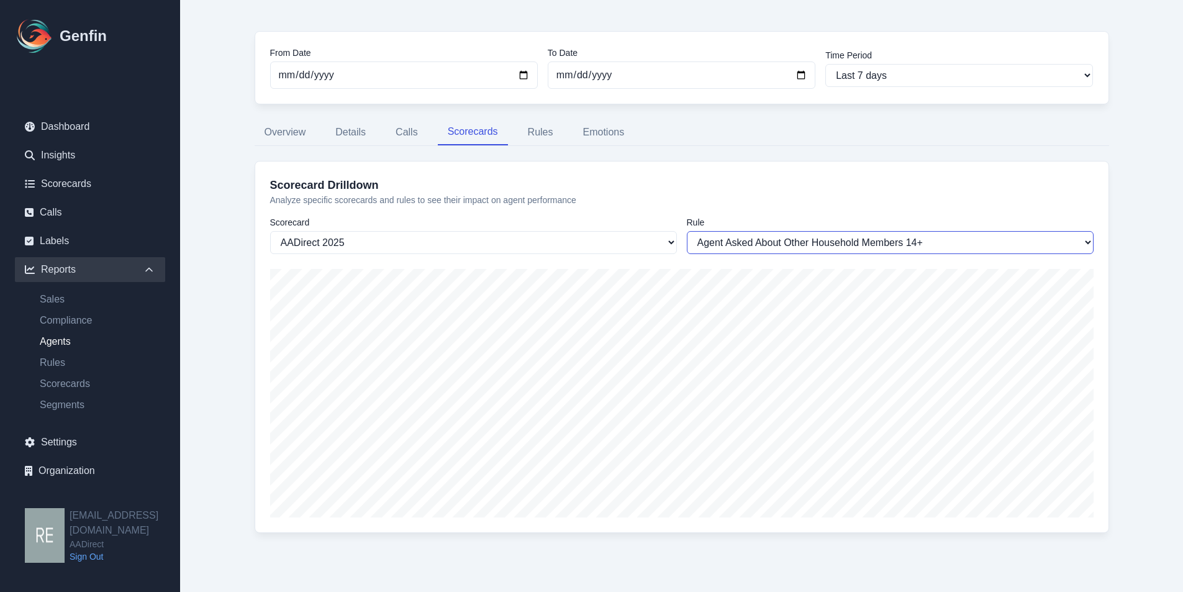
scroll to position [83, 0]
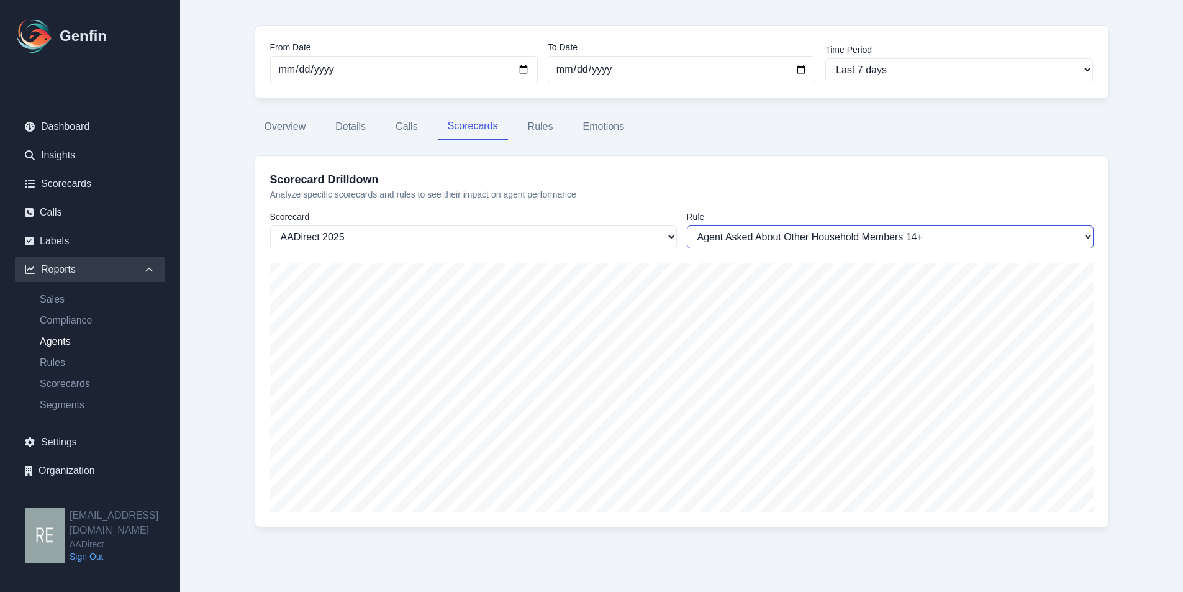
click at [913, 235] on select "TCPA Intro Compliance Timeframe Provided for Quote Completion Agent Asked Key Q…" at bounding box center [890, 236] width 407 height 23
select select "1121"
click at [687, 225] on select "TCPA Intro Compliance Timeframe Provided for Quote Completion Agent Asked Key Q…" at bounding box center [890, 236] width 407 height 23
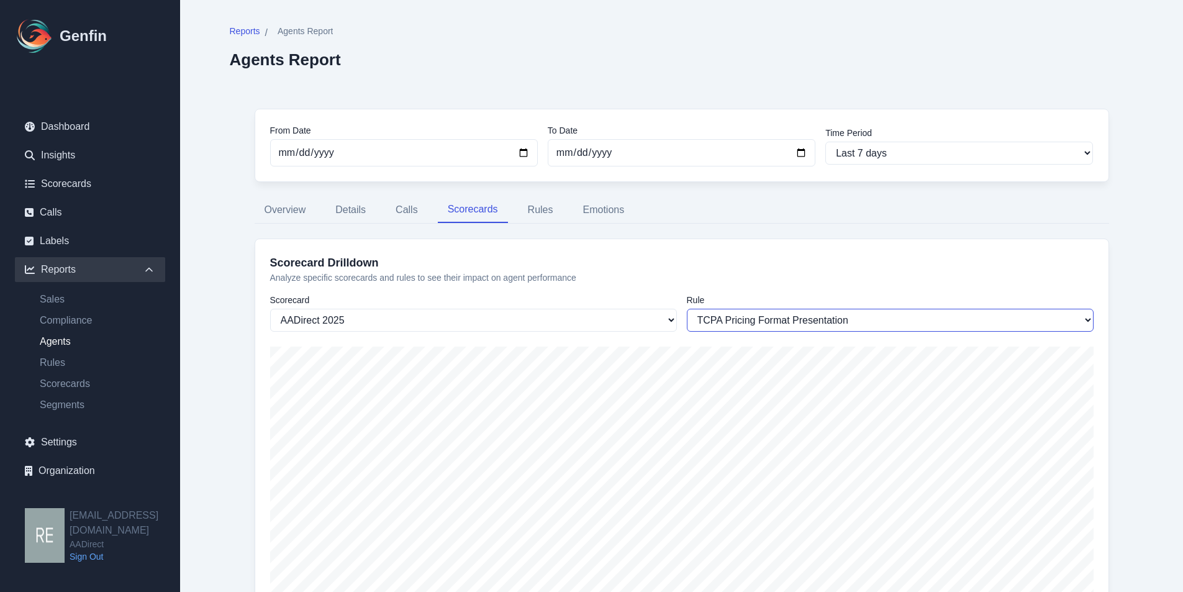
click at [818, 317] on select "TCPA Intro Compliance Timeframe Provided for Quote Completion Agent Asked Key Q…" at bounding box center [890, 320] width 407 height 23
click at [826, 324] on select "TCPA Intro Compliance Timeframe Provided for Quote Completion Agent Asked Key Q…" at bounding box center [890, 320] width 407 height 23
click at [644, 321] on select "Insights Sales Auto Insurance Compliance Routing Rules AADirect Test AADirect 2…" at bounding box center [473, 320] width 407 height 23
click at [794, 165] on input "[DATE]" at bounding box center [682, 152] width 268 height 27
click at [859, 26] on div "Reports / Agents Report Agents Report" at bounding box center [682, 47] width 904 height 44
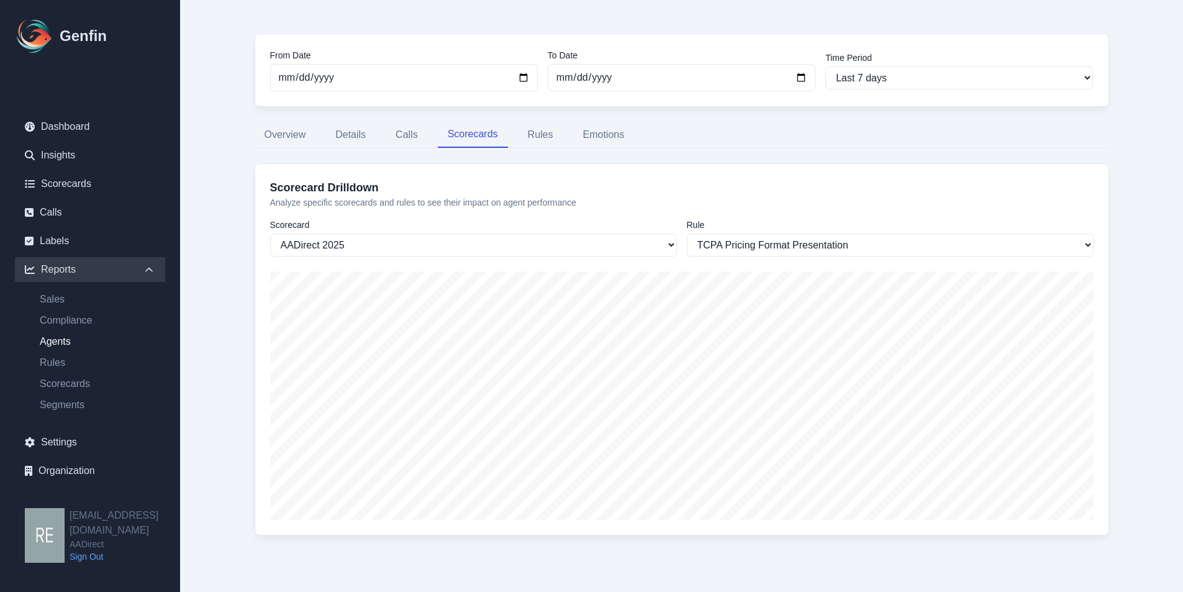
scroll to position [83, 0]
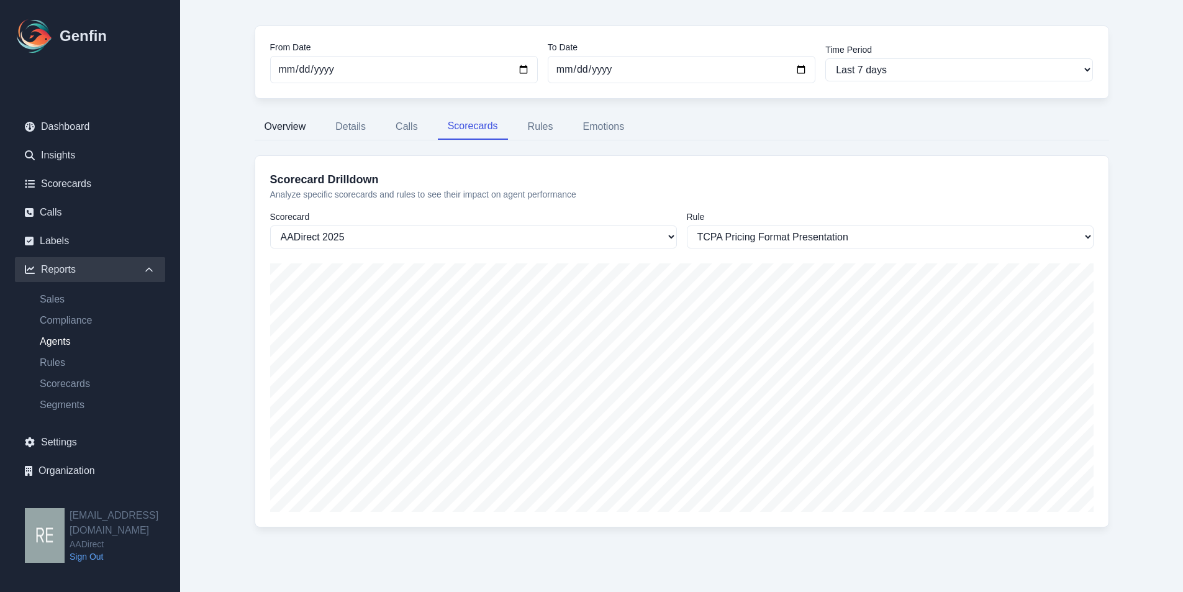
click at [297, 124] on button "Overview" at bounding box center [285, 127] width 61 height 26
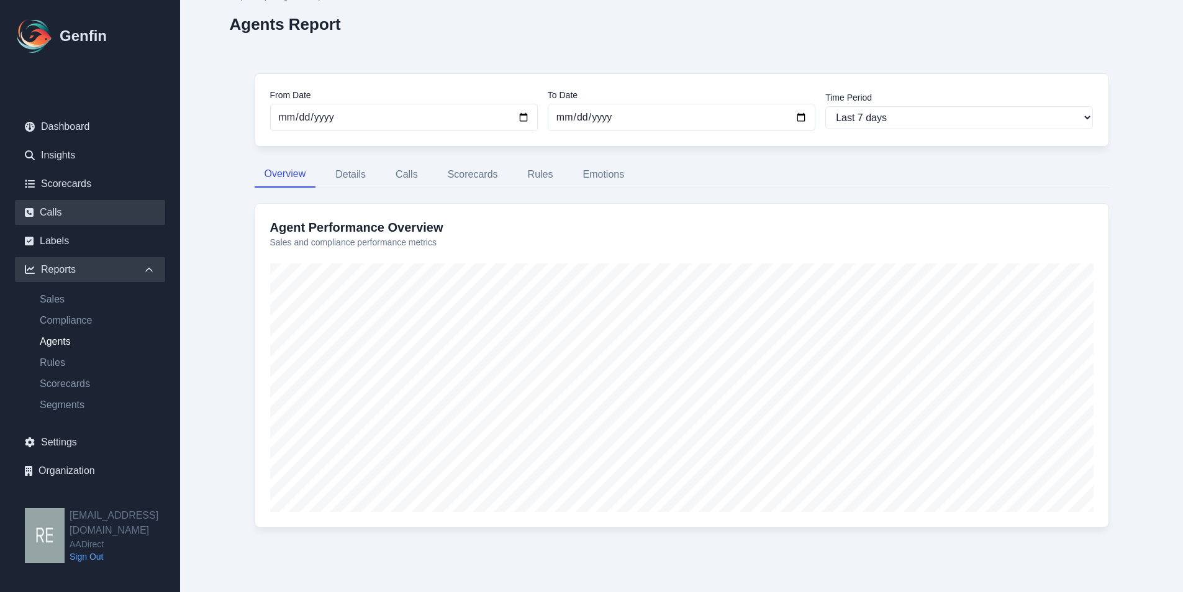
click at [66, 214] on link "Calls" at bounding box center [90, 212] width 150 height 25
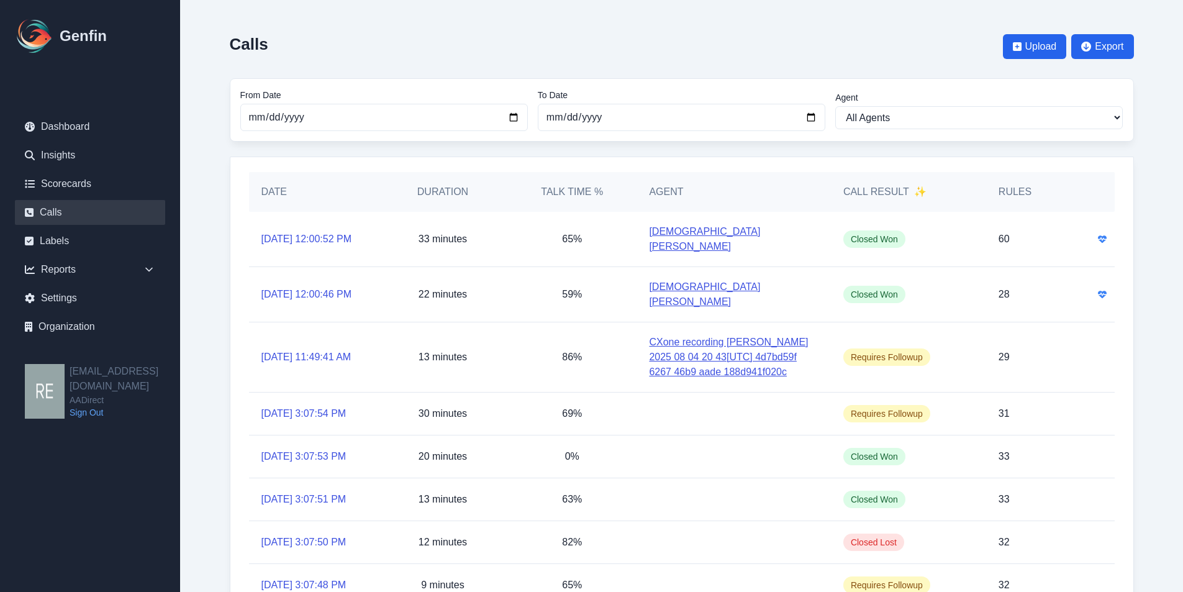
click at [686, 280] on link "Jesus Garibaldi" at bounding box center [733, 295] width 169 height 30
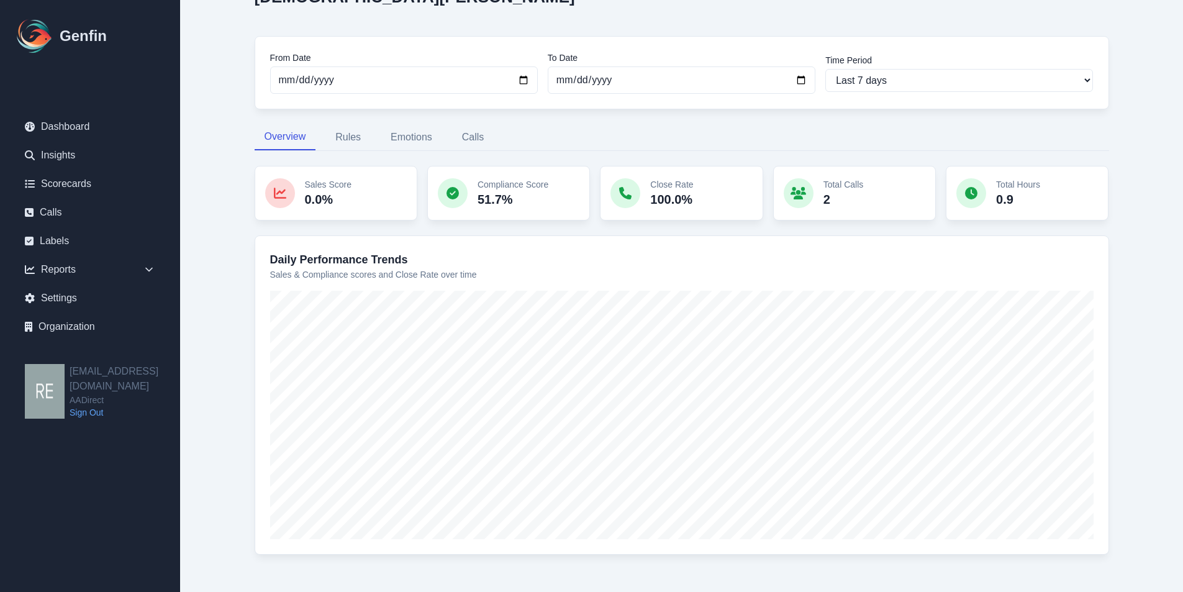
scroll to position [115, 0]
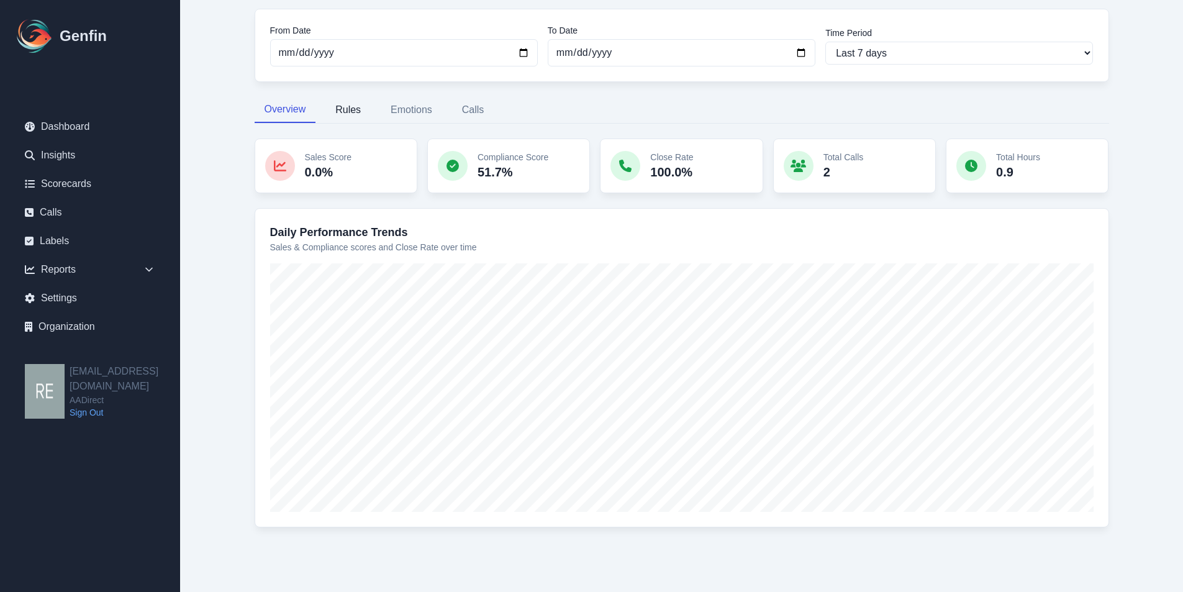
click at [348, 114] on button "Rules" at bounding box center [348, 110] width 45 height 26
select select "144"
select select "143"
select select "959"
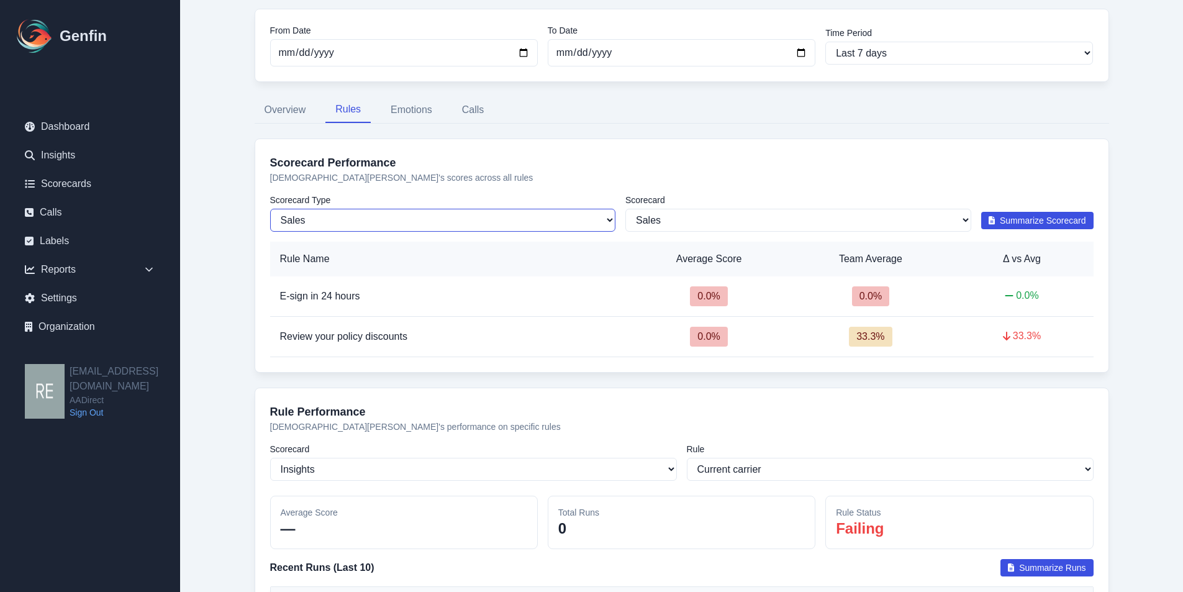
click at [485, 219] on select "Sales Compliance" at bounding box center [443, 220] width 346 height 23
select select "compliance"
click at [270, 209] on select "Sales Compliance" at bounding box center [443, 220] width 346 height 23
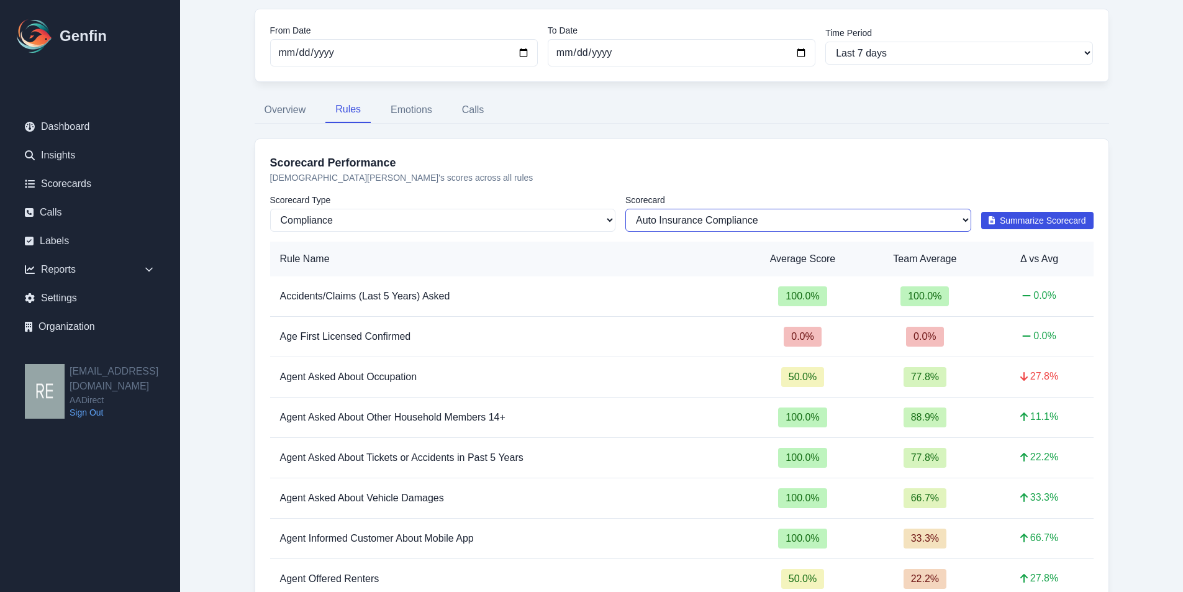
click at [714, 217] on select "All Scorecards Auto Insurance Compliance AADirect 2025" at bounding box center [799, 220] width 346 height 23
select select "170"
click at [626, 209] on select "All Scorecards Auto Insurance Compliance AADirect 2025" at bounding box center [799, 220] width 346 height 23
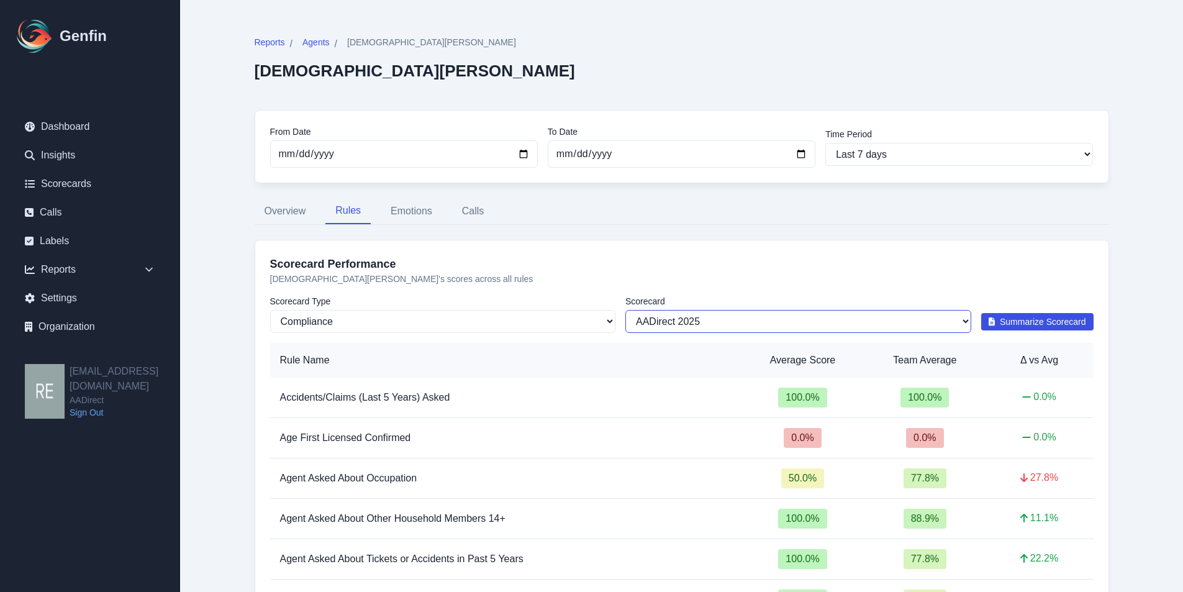
scroll to position [0, 0]
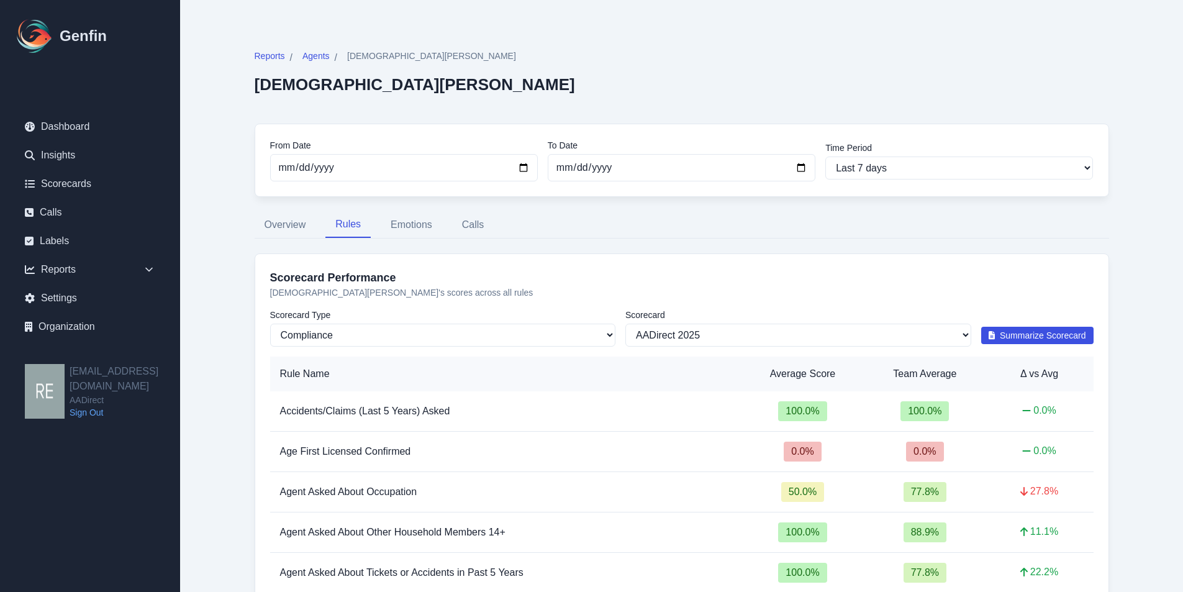
click at [1047, 331] on span "Summarize Scorecard" at bounding box center [1043, 335] width 86 height 12
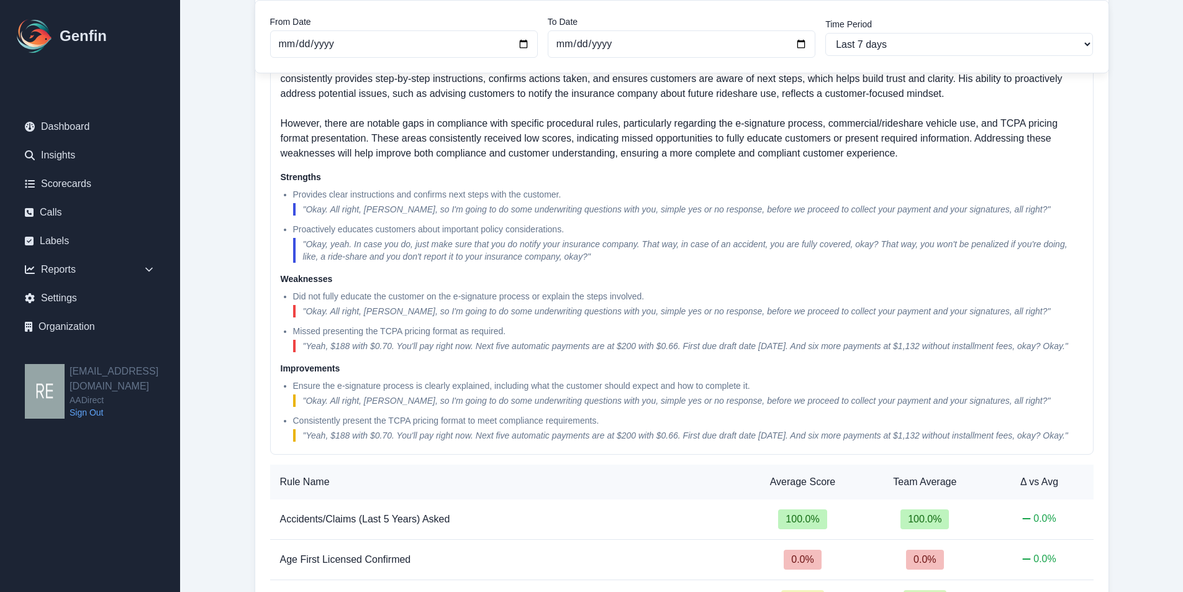
scroll to position [248, 0]
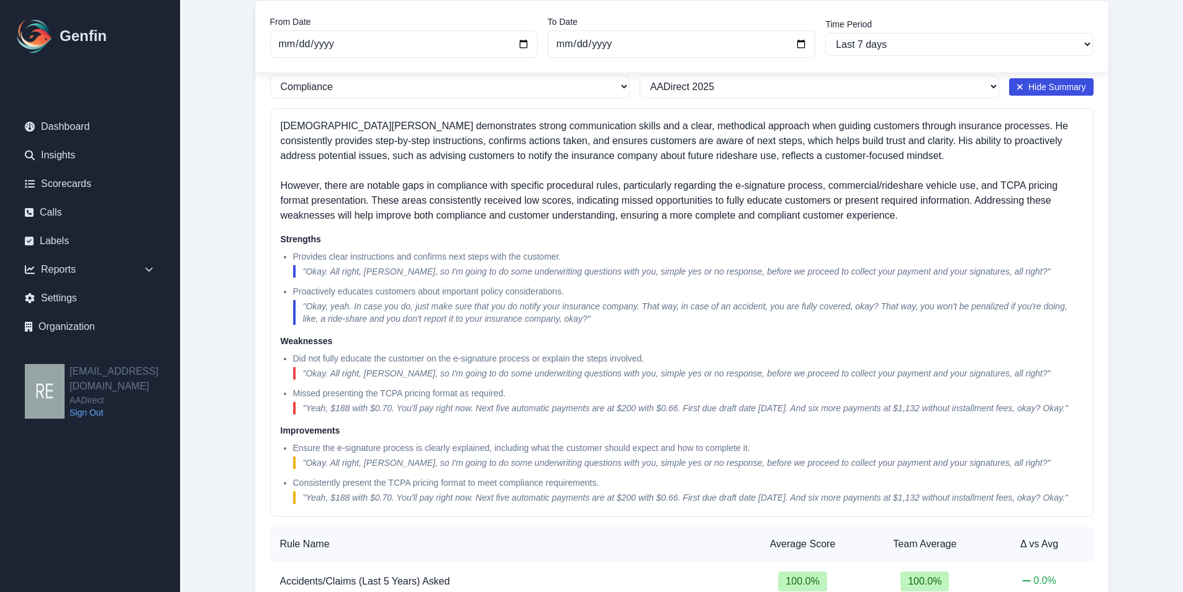
click at [1084, 276] on div "Jesus Garibaldi demonstrates strong communication skills and a clear, methodica…" at bounding box center [682, 312] width 824 height 409
click at [103, 187] on link "Scorecards" at bounding box center [90, 183] width 150 height 25
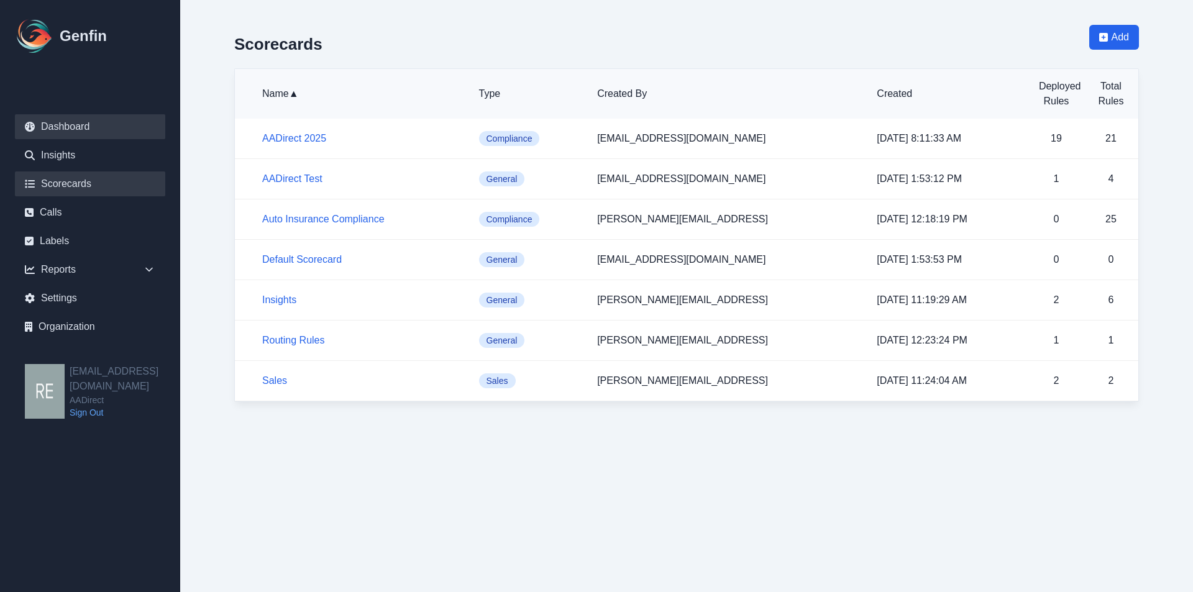
click at [68, 129] on link "Dashboard" at bounding box center [90, 126] width 150 height 25
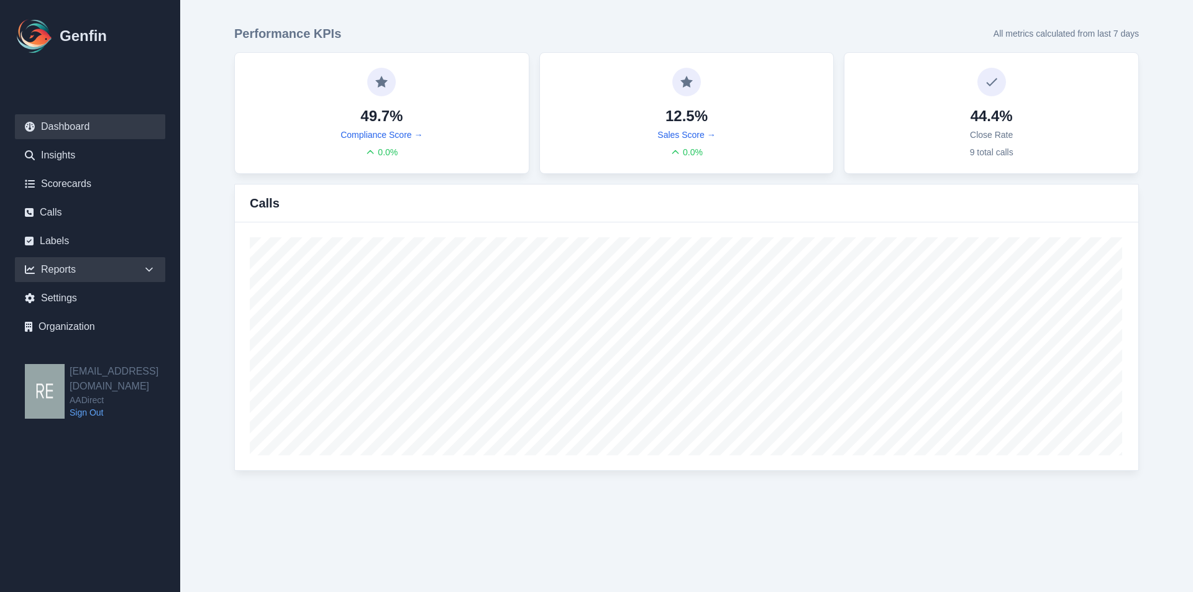
click at [60, 270] on div "Reports" at bounding box center [90, 269] width 150 height 25
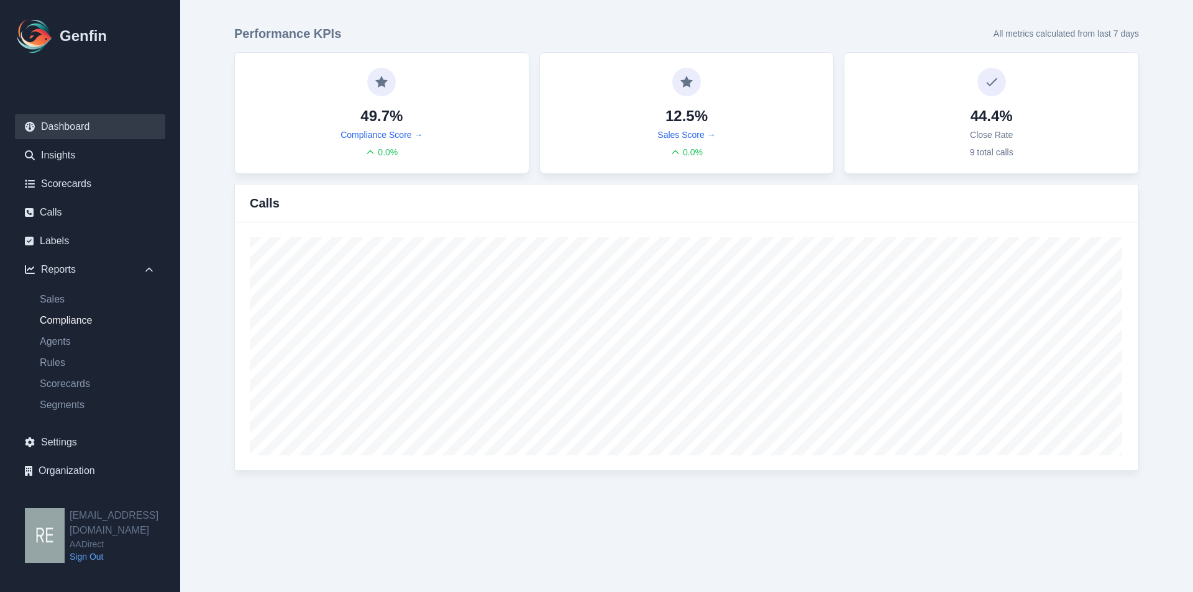
click at [76, 319] on link "Compliance" at bounding box center [97, 320] width 135 height 15
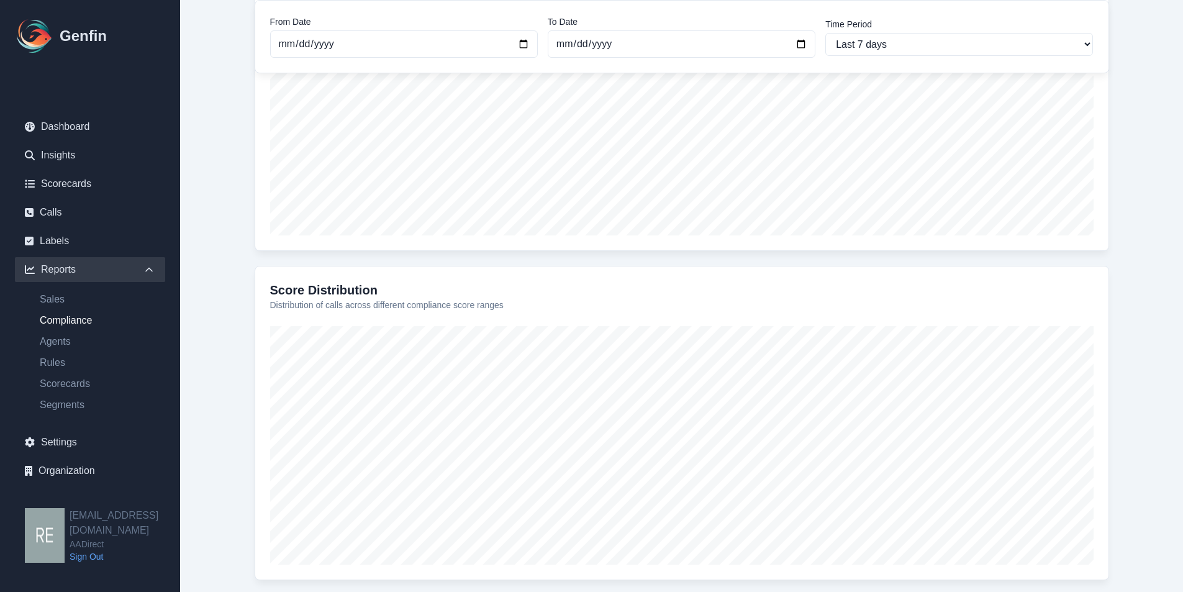
scroll to position [355, 0]
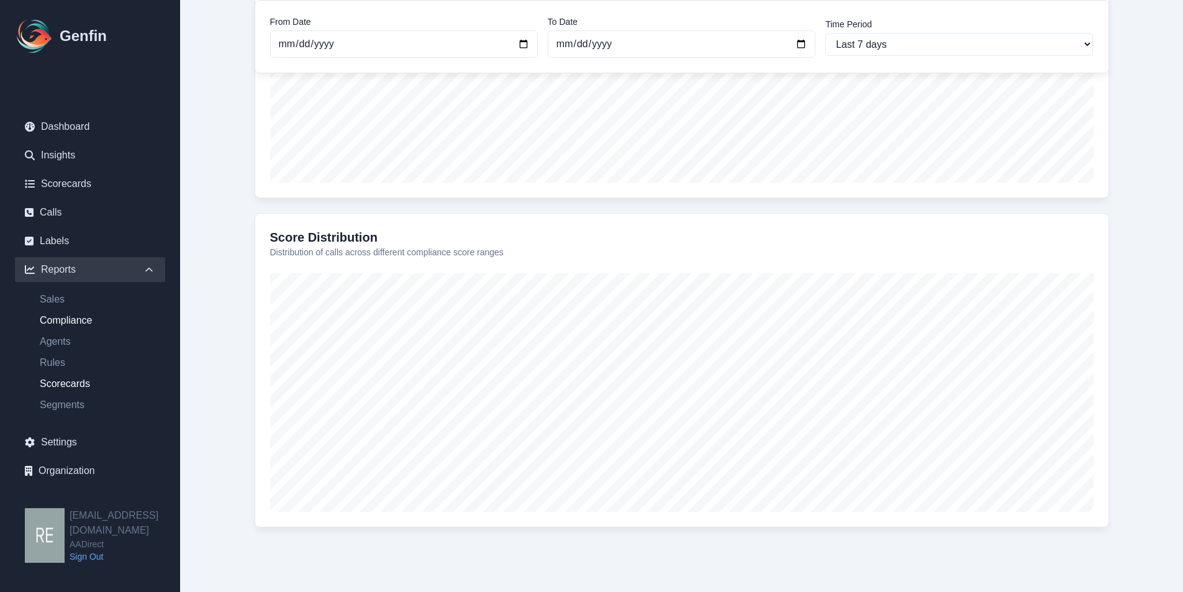
click at [58, 383] on link "Scorecards" at bounding box center [97, 383] width 135 height 15
select select "14"
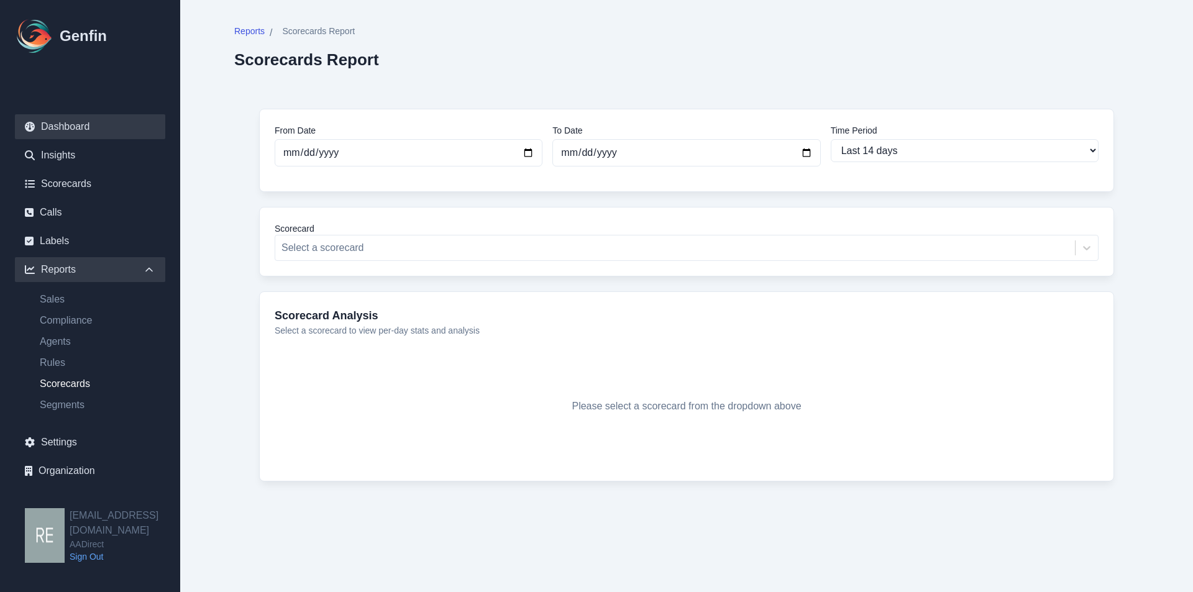
click at [86, 127] on link "Dashboard" at bounding box center [90, 126] width 150 height 25
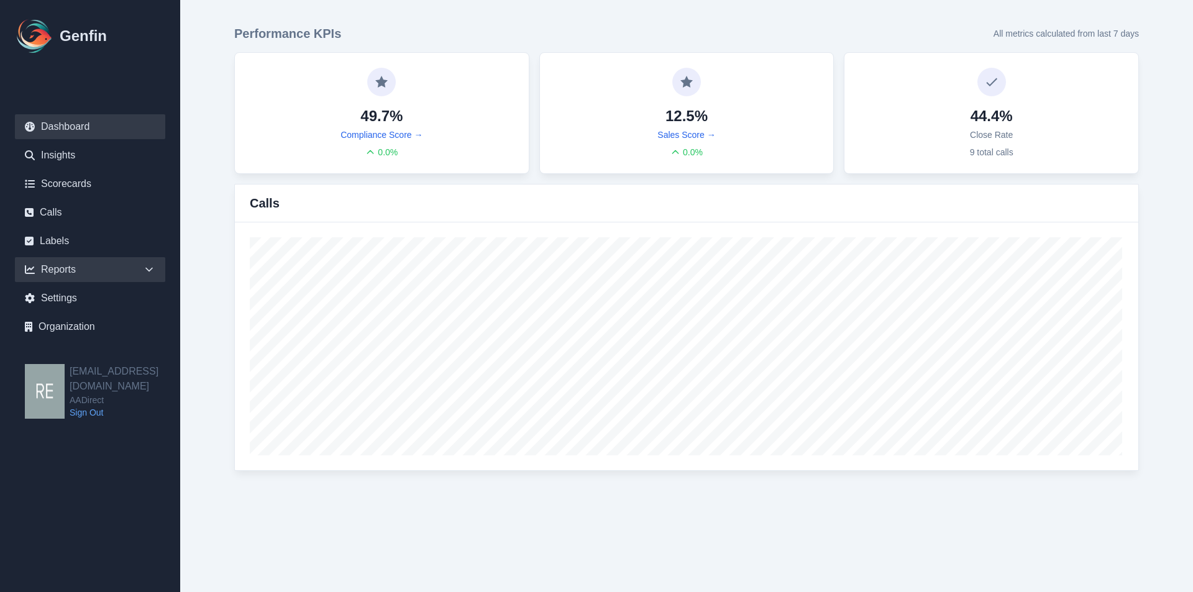
click at [65, 267] on div "Reports" at bounding box center [90, 269] width 150 height 25
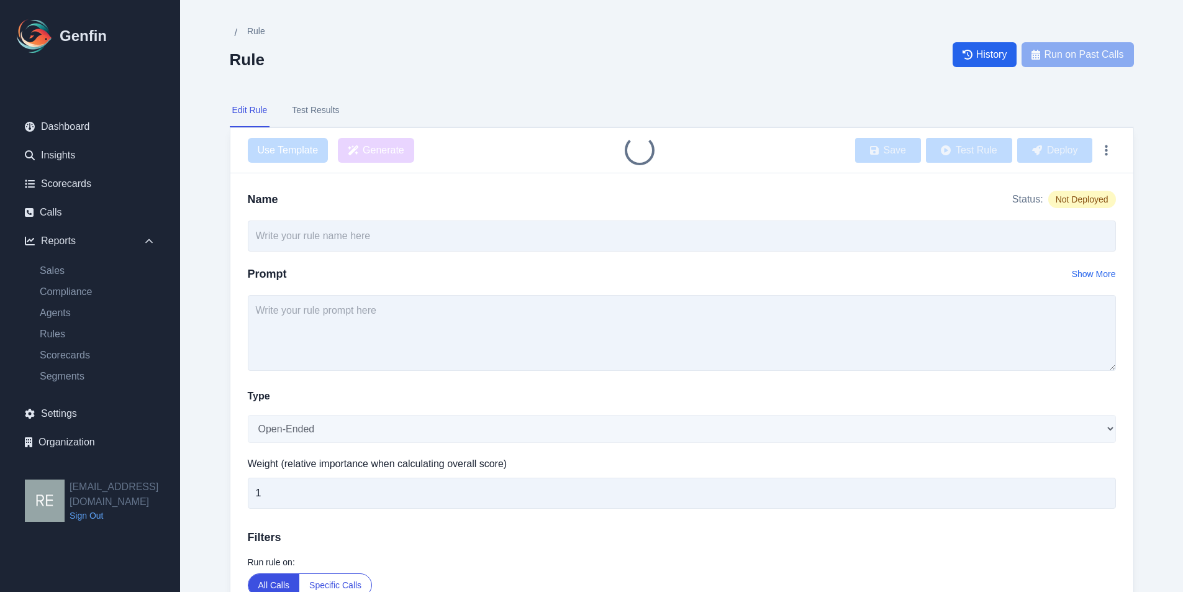
type input "TCPA Intro Compliance"
select select "Yes/No"
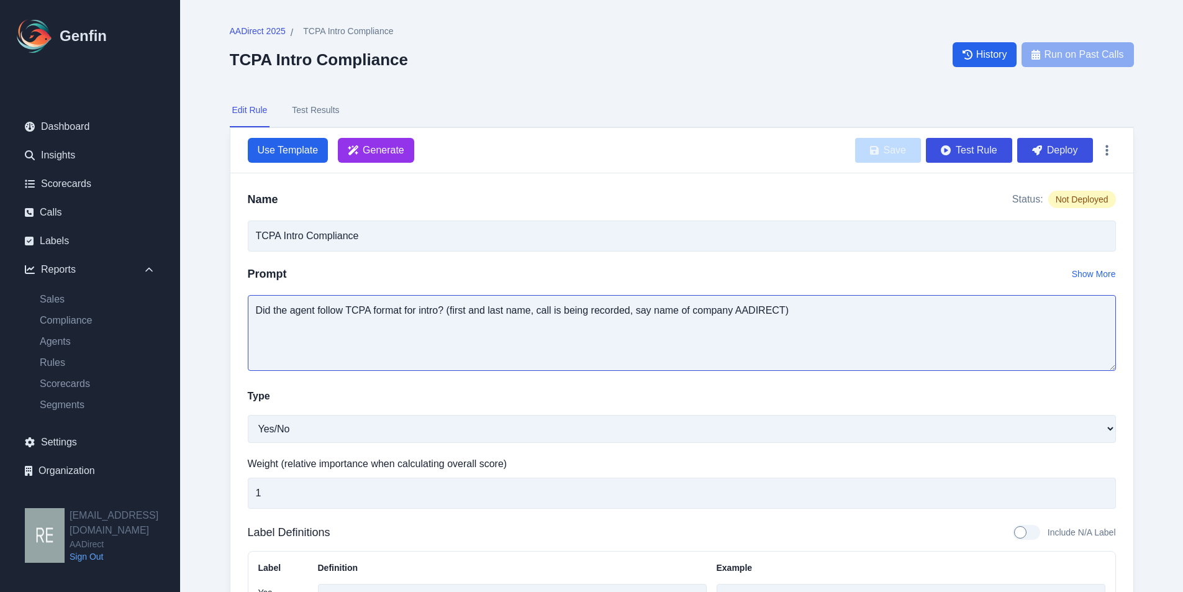
drag, startPoint x: 458, startPoint y: 307, endPoint x: 472, endPoint y: 309, distance: 14.3
click at [463, 309] on textarea "Did the agent follow TCPA format for intro? (first and last name, call is being…" at bounding box center [682, 333] width 868 height 76
drag, startPoint x: 504, startPoint y: 307, endPoint x: 738, endPoint y: 304, distance: 234.2
click at [508, 308] on textarea "Did the agent follow TCPA format for intro? (first and last name, call is being…" at bounding box center [682, 333] width 868 height 76
click at [877, 303] on textarea "Did the agent follow TCPA format for intro? (first and last name, call is being…" at bounding box center [682, 333] width 868 height 76
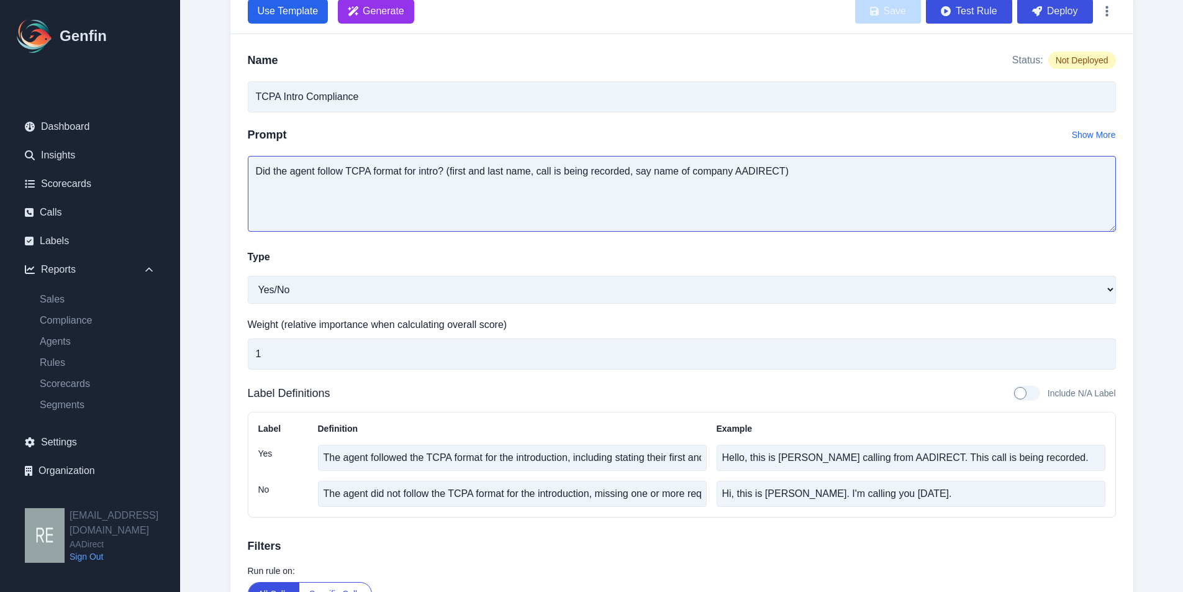
scroll to position [110, 0]
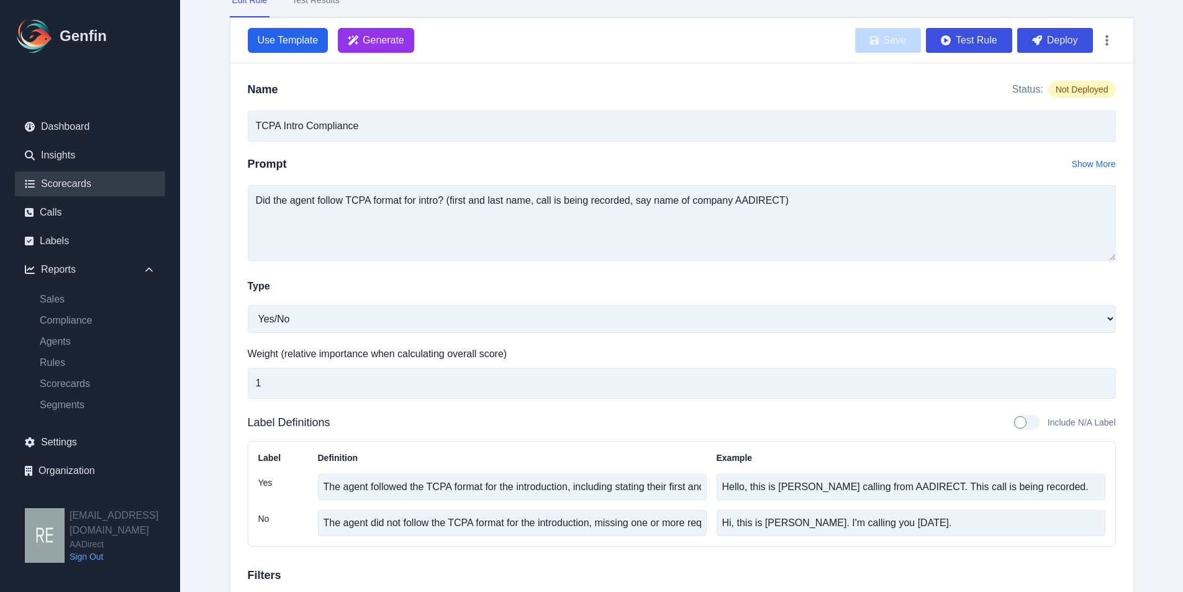
click at [70, 185] on link "Scorecards" at bounding box center [90, 183] width 150 height 25
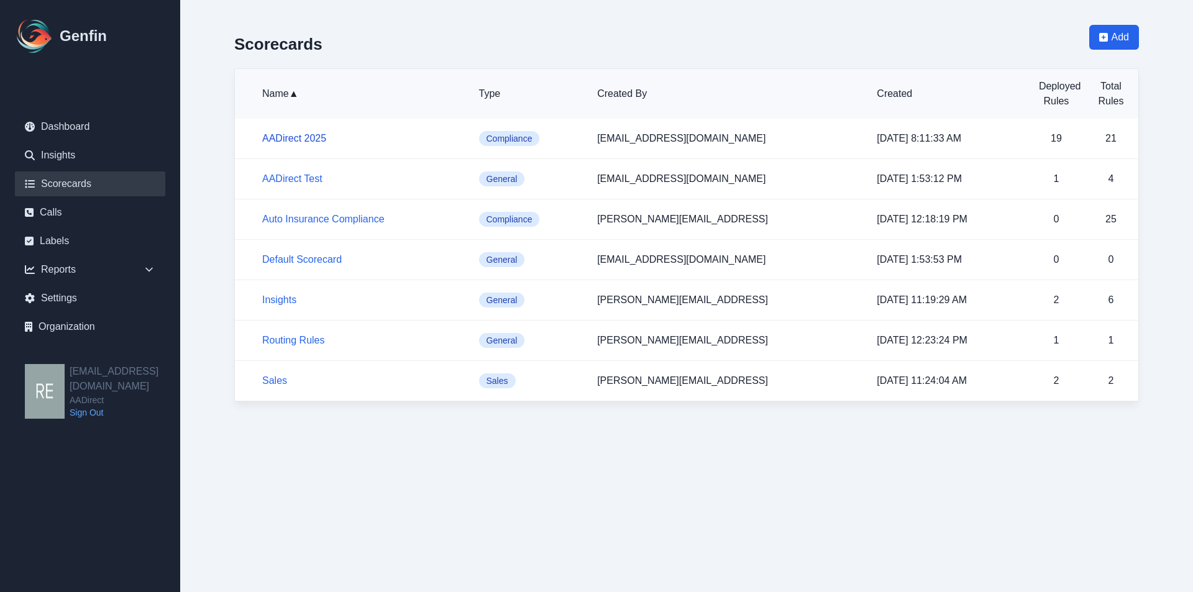
click at [311, 137] on link "AADirect 2025" at bounding box center [294, 138] width 64 height 11
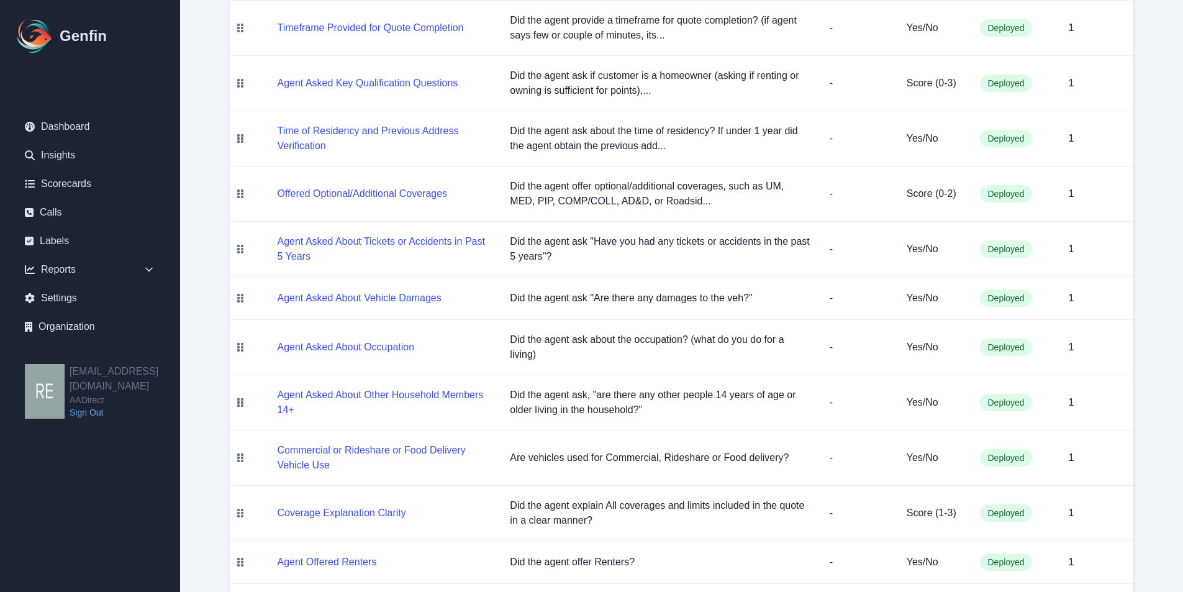
scroll to position [373, 0]
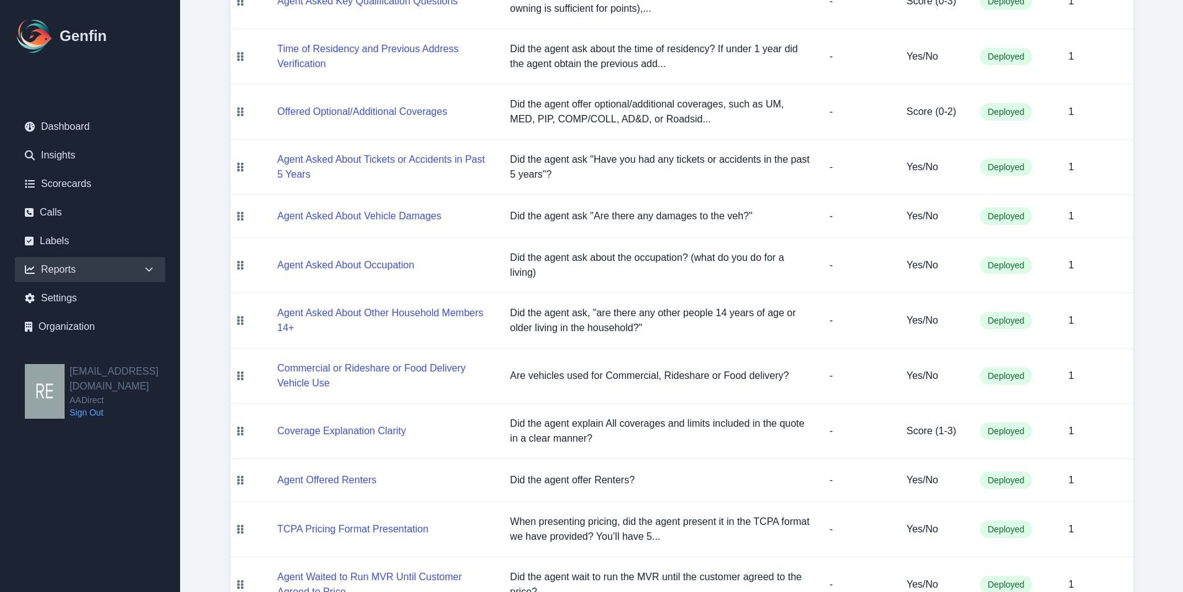
click at [57, 268] on div "Reports" at bounding box center [90, 269] width 150 height 25
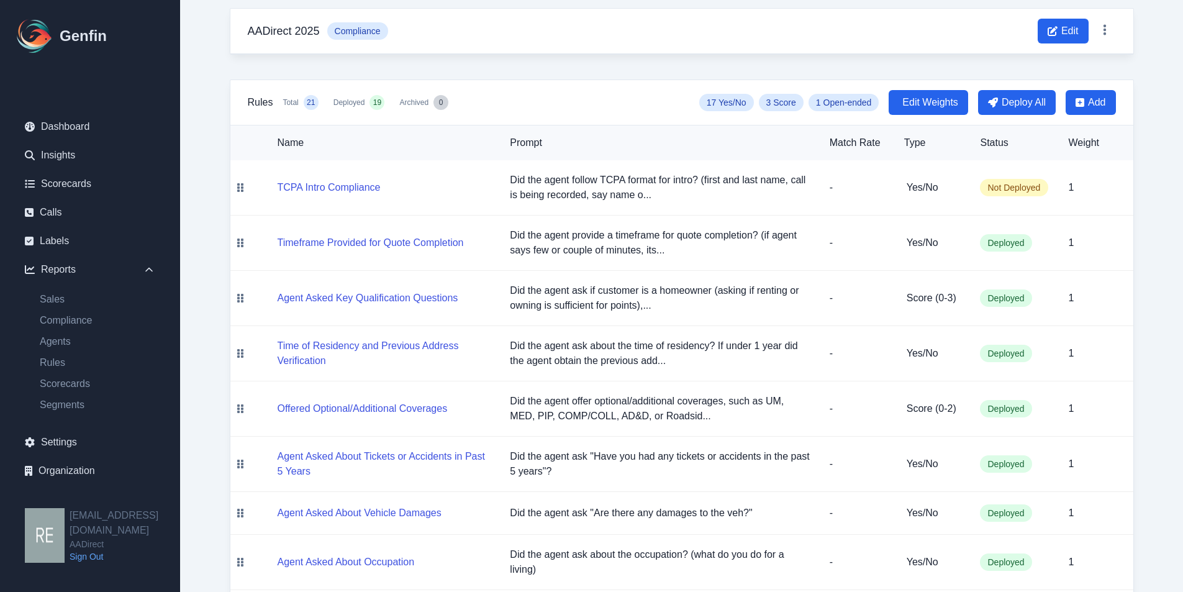
scroll to position [0, 0]
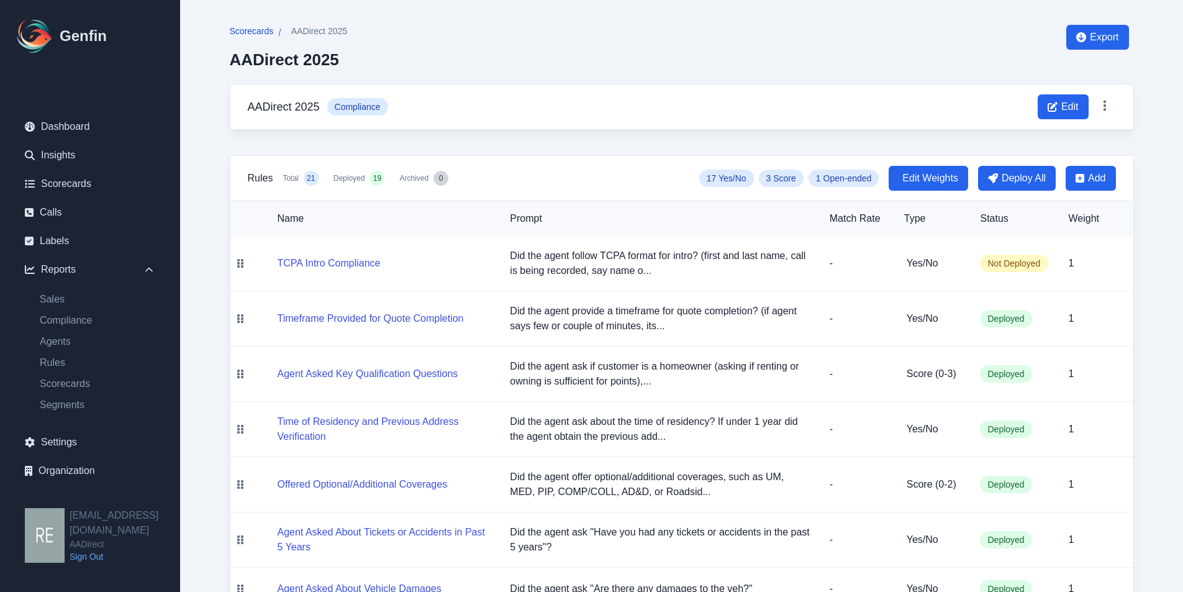
click at [259, 27] on span "Scorecards" at bounding box center [252, 31] width 44 height 12
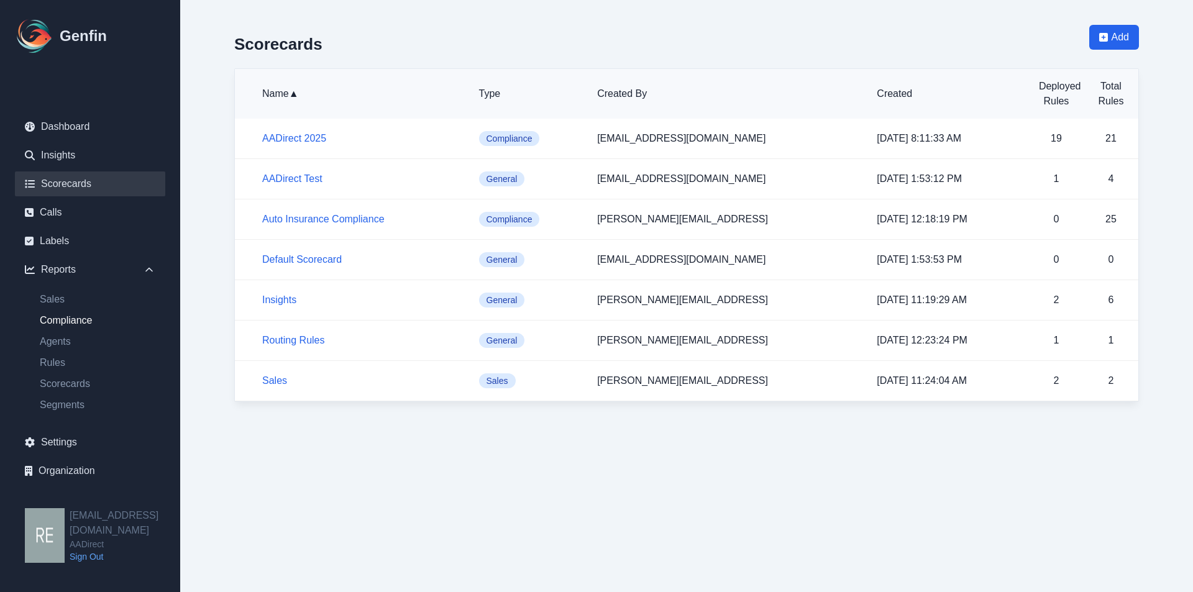
click at [85, 314] on link "Compliance" at bounding box center [97, 320] width 135 height 15
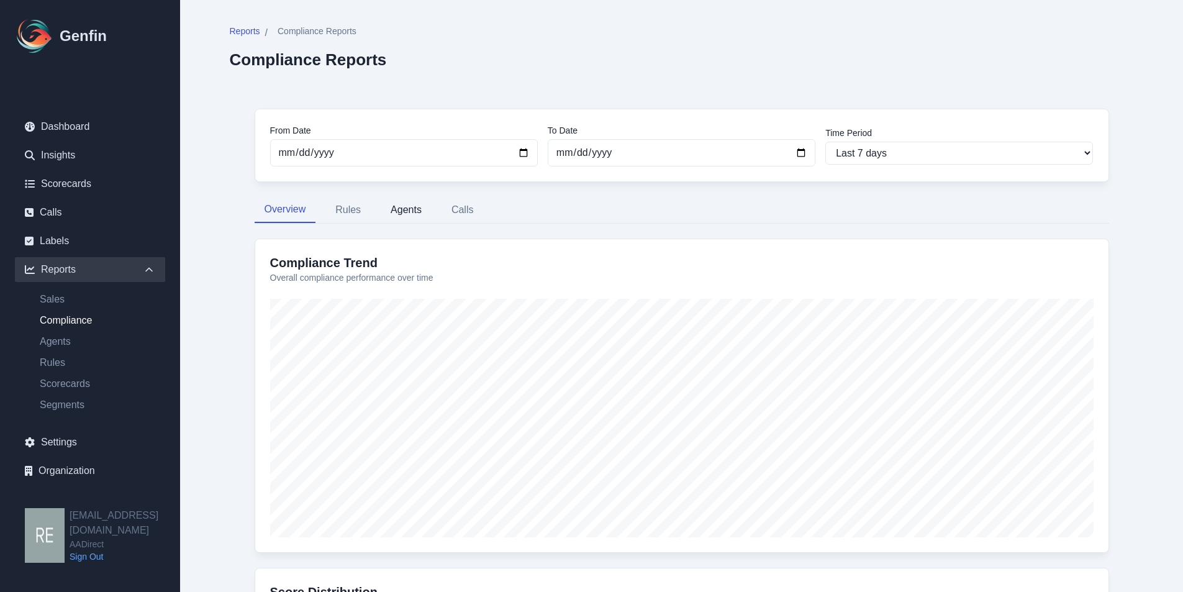
click at [403, 213] on button "Agents" at bounding box center [406, 210] width 51 height 26
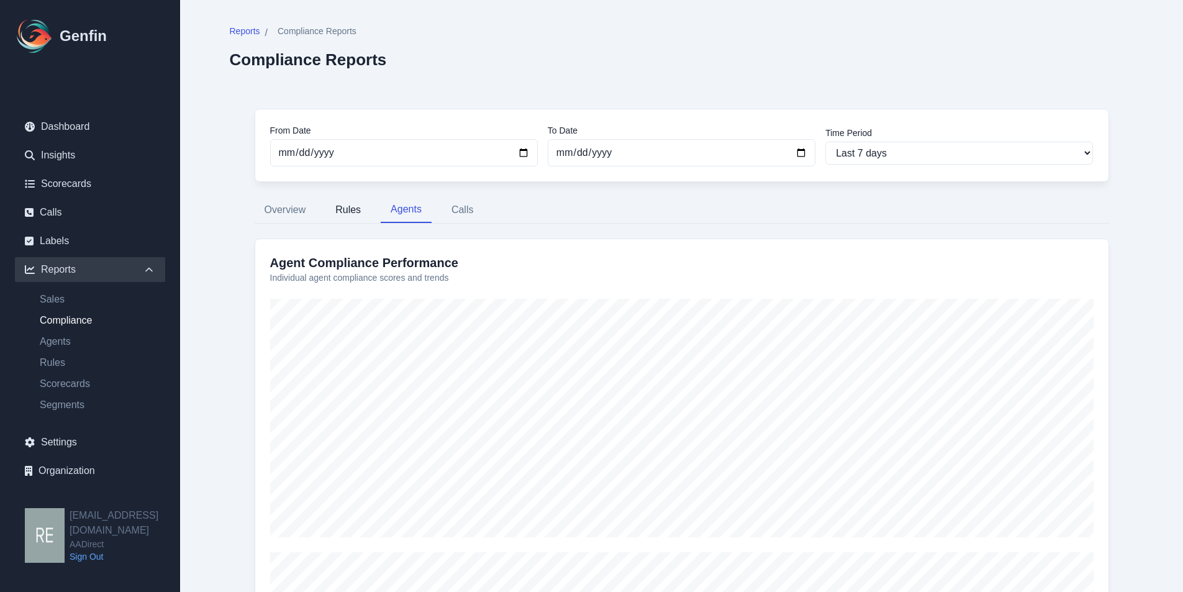
click at [358, 198] on button "Rules" at bounding box center [348, 210] width 45 height 26
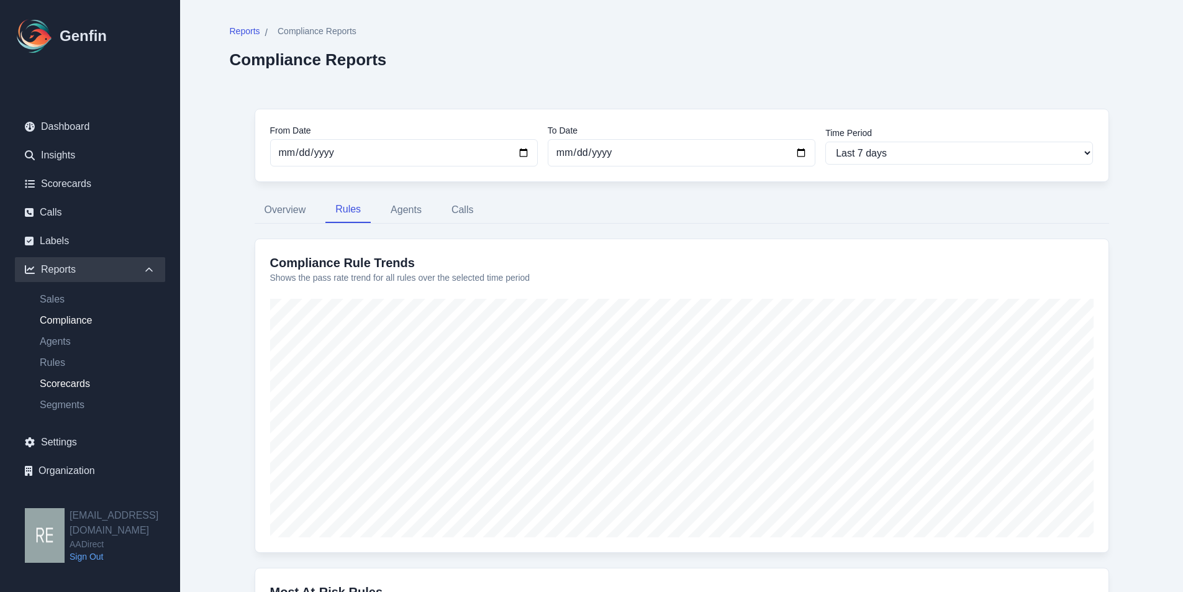
click at [65, 384] on link "Scorecards" at bounding box center [97, 383] width 135 height 15
select select "14"
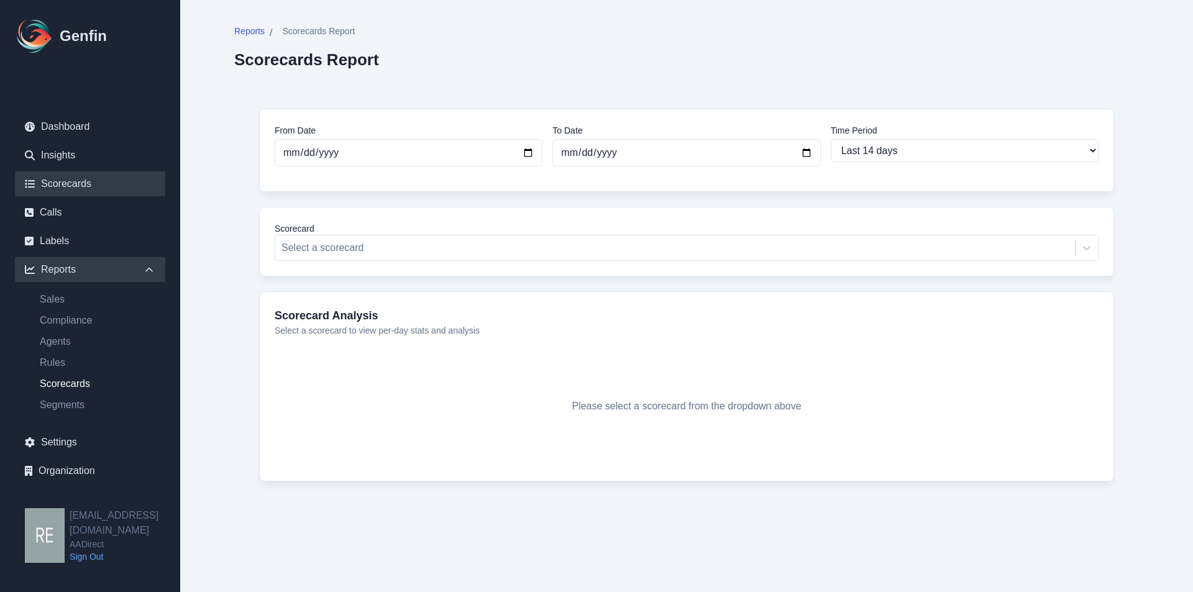
click at [74, 181] on link "Scorecards" at bounding box center [90, 183] width 150 height 25
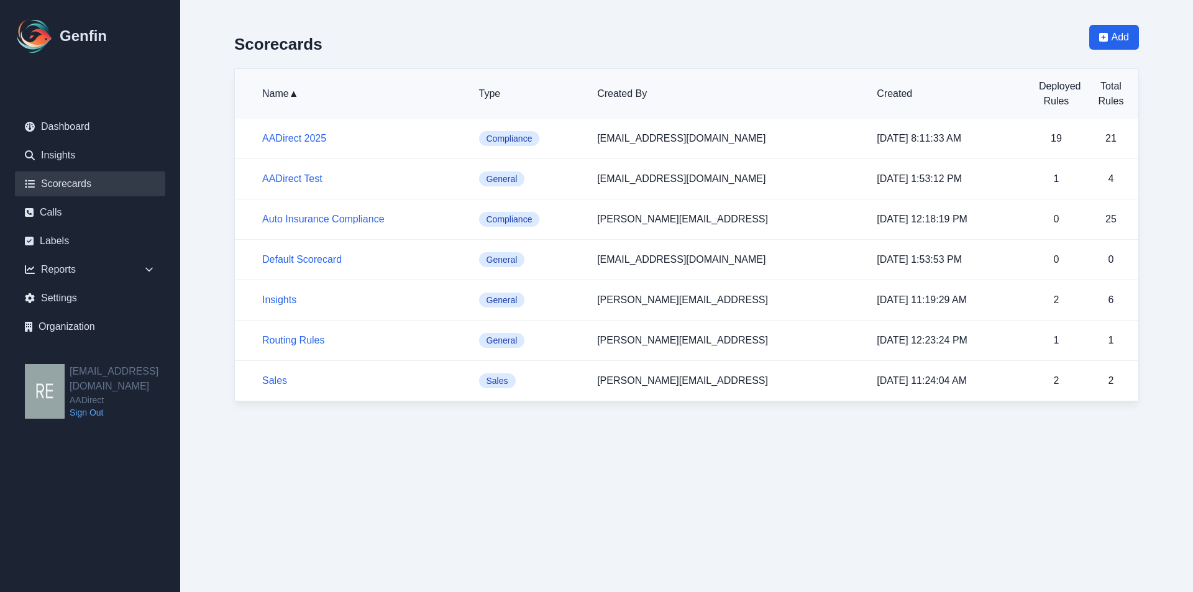
click at [306, 132] on h5 "AADirect 2025" at bounding box center [360, 138] width 197 height 15
click at [310, 136] on link "AADirect 2025" at bounding box center [294, 138] width 64 height 11
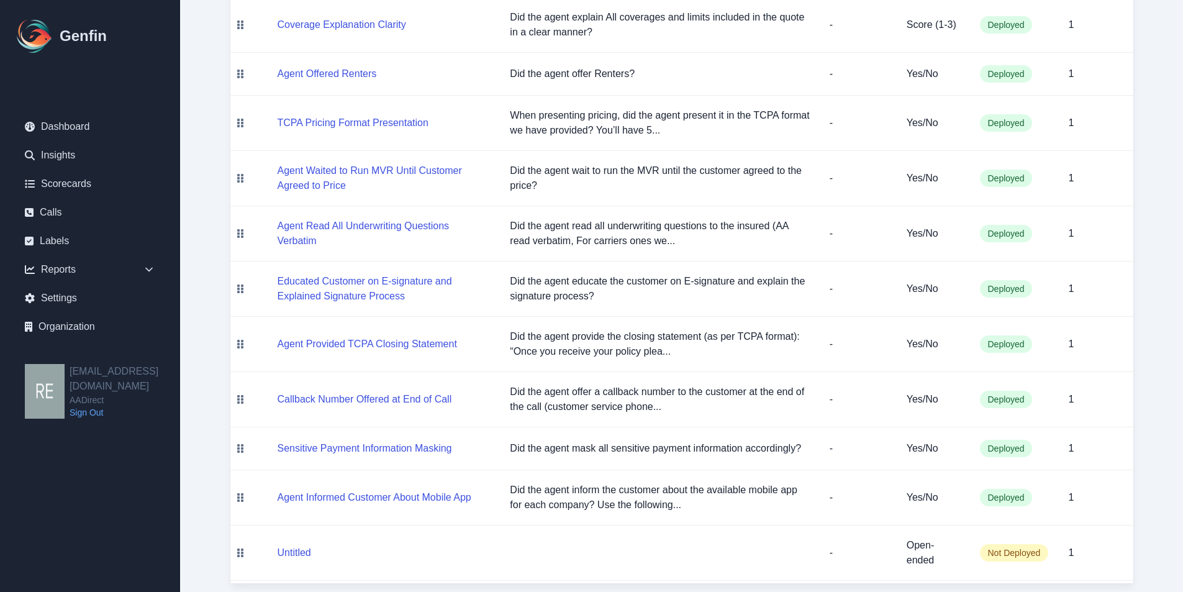
scroll to position [796, 0]
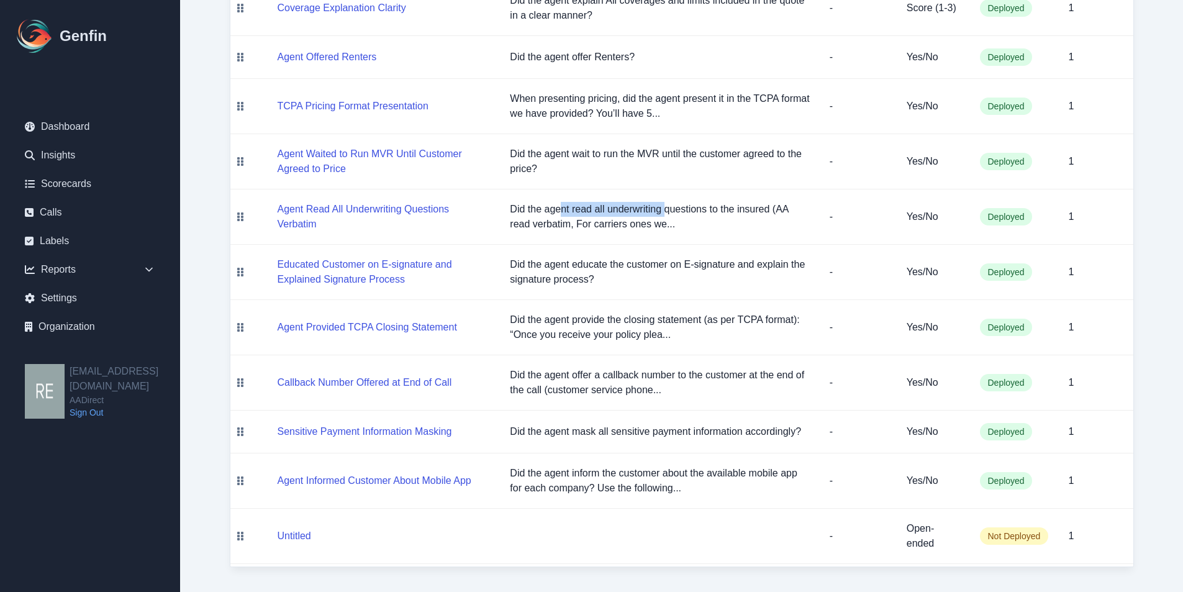
drag, startPoint x: 565, startPoint y: 207, endPoint x: 665, endPoint y: 207, distance: 100.0
click at [665, 207] on p "Did the agent read all underwriting questions to the insured (AA read verbatim,…" at bounding box center [659, 217] width 299 height 30
click at [239, 537] on icon at bounding box center [240, 536] width 6 height 9
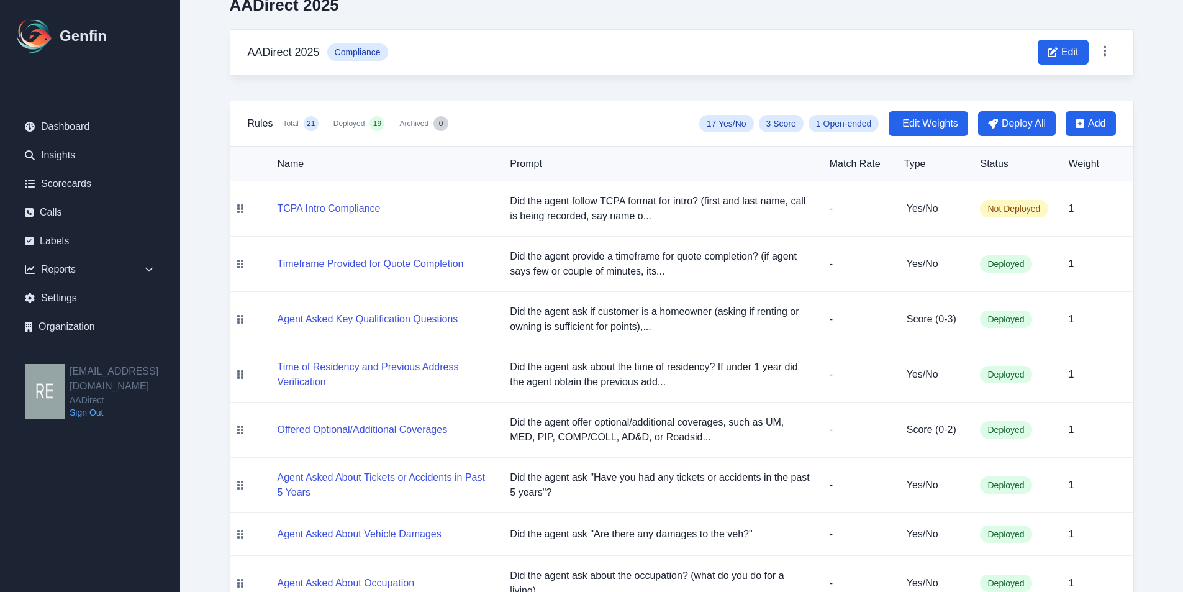
scroll to position [50, 0]
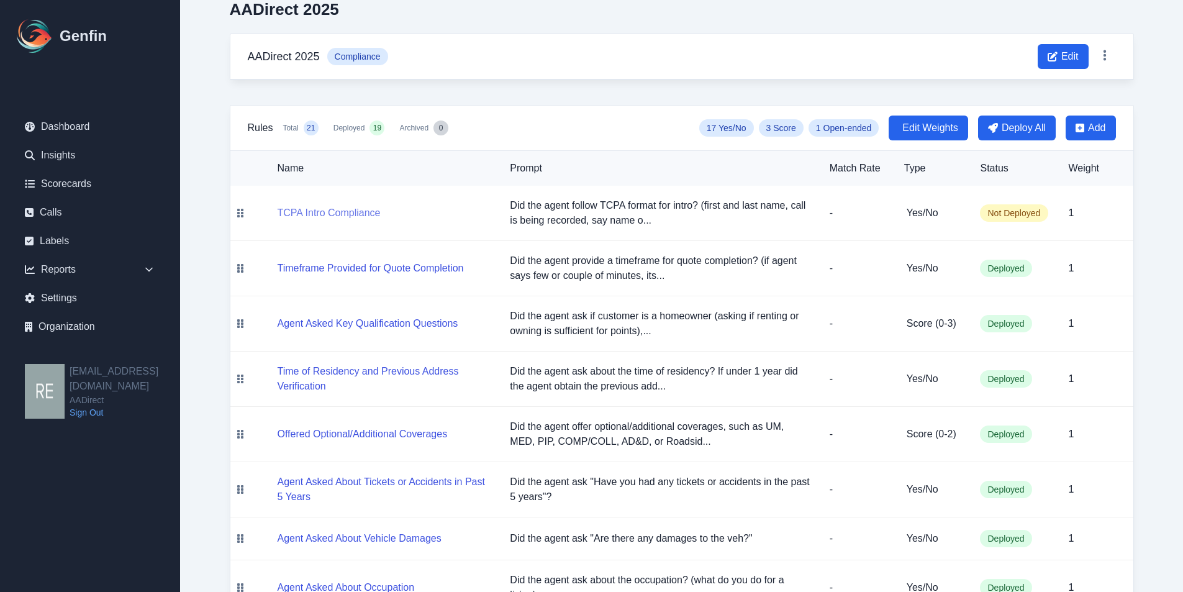
click at [356, 210] on button "TCPA Intro Compliance" at bounding box center [329, 213] width 103 height 15
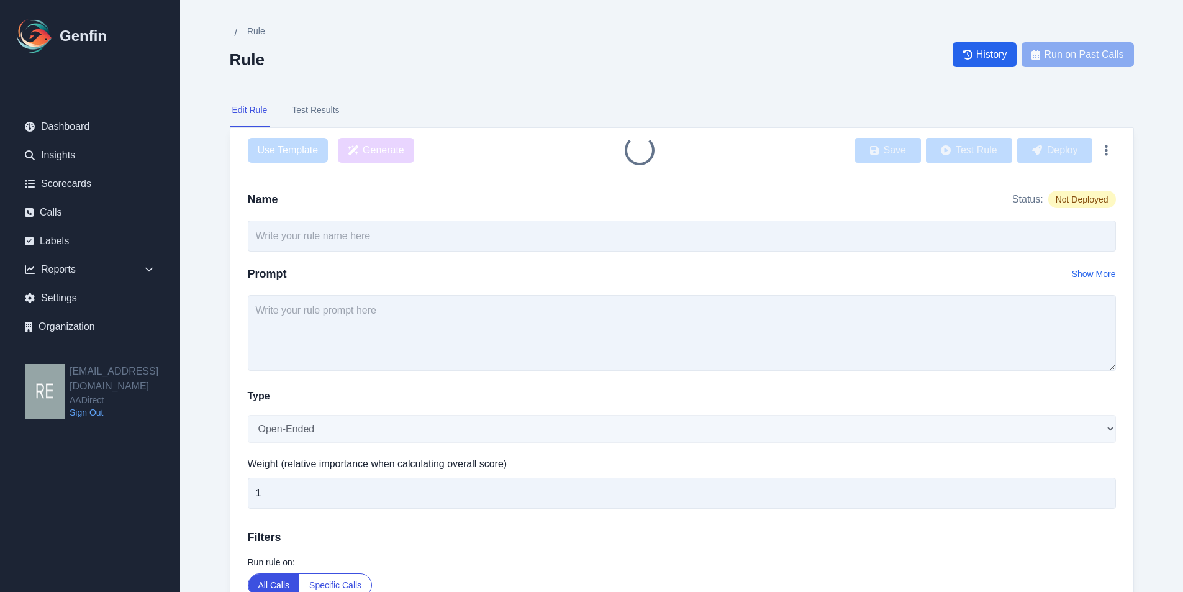
type input "TCPA Intro Compliance"
type textarea "Did the agent follow TCPA format for intro? (first and last name, call is being…"
select select "Yes/No"
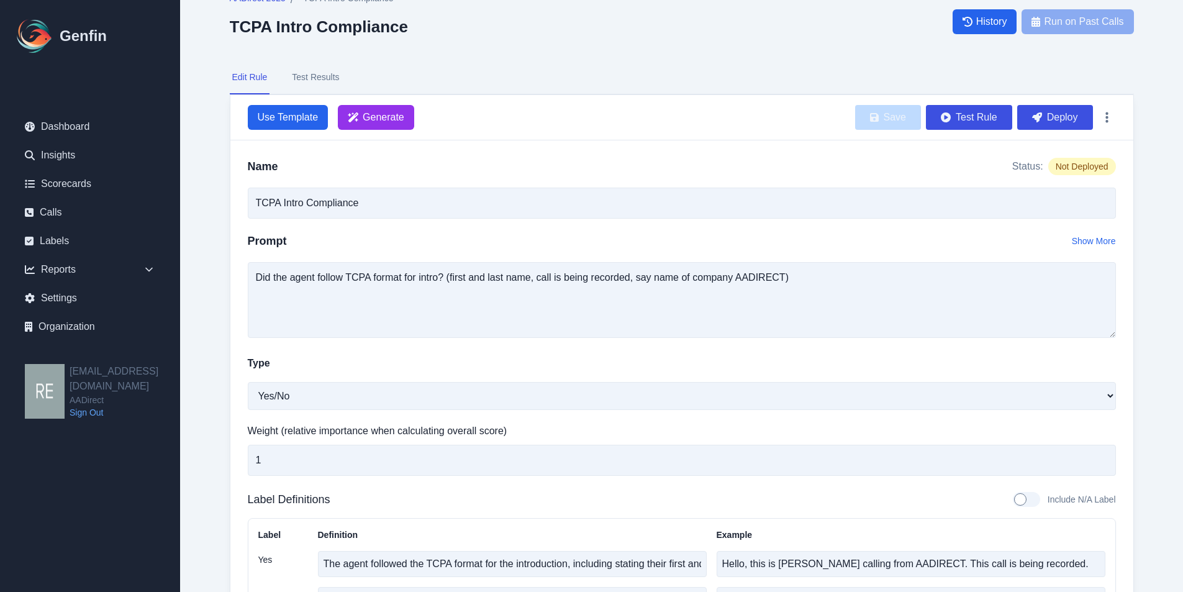
scroll to position [62, 0]
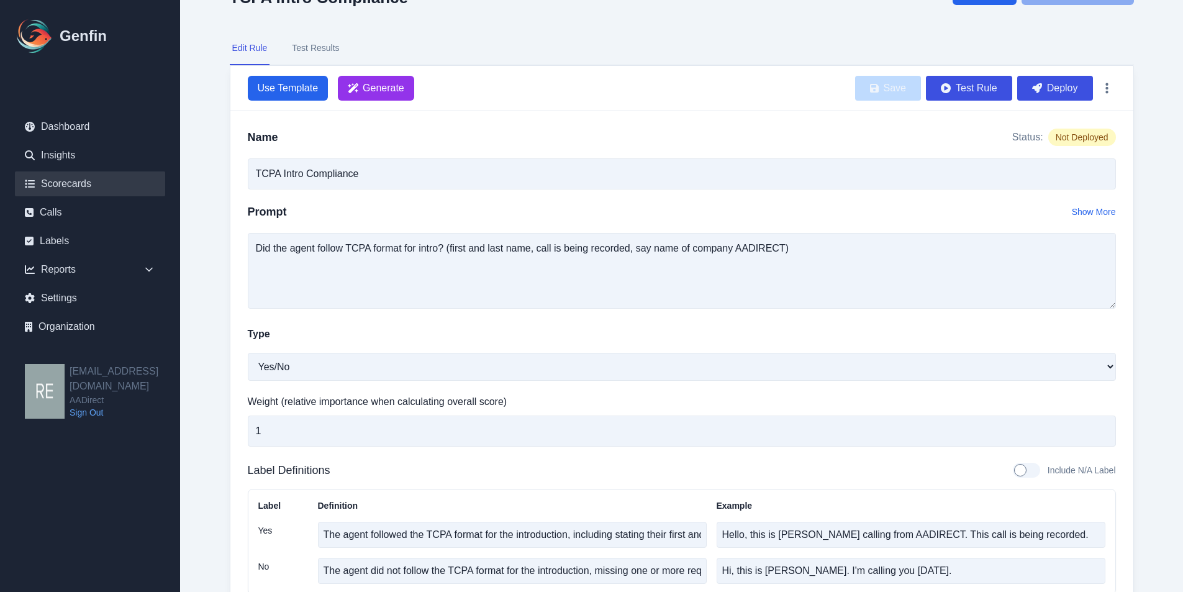
click at [52, 186] on link "Scorecards" at bounding box center [90, 183] width 150 height 25
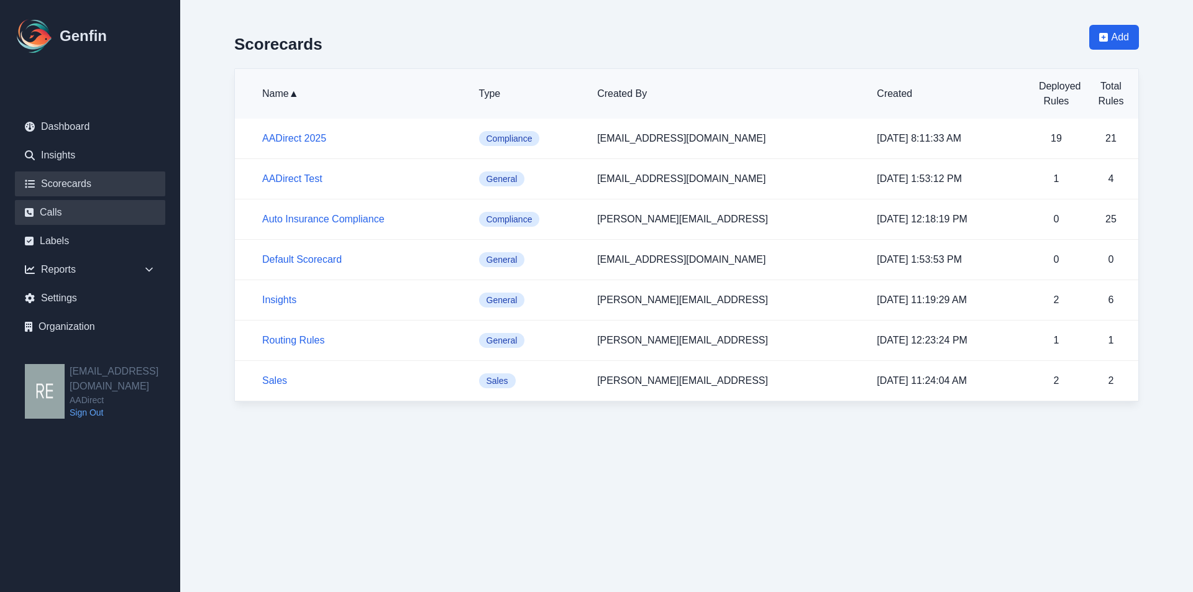
click at [51, 207] on link "Calls" at bounding box center [90, 212] width 150 height 25
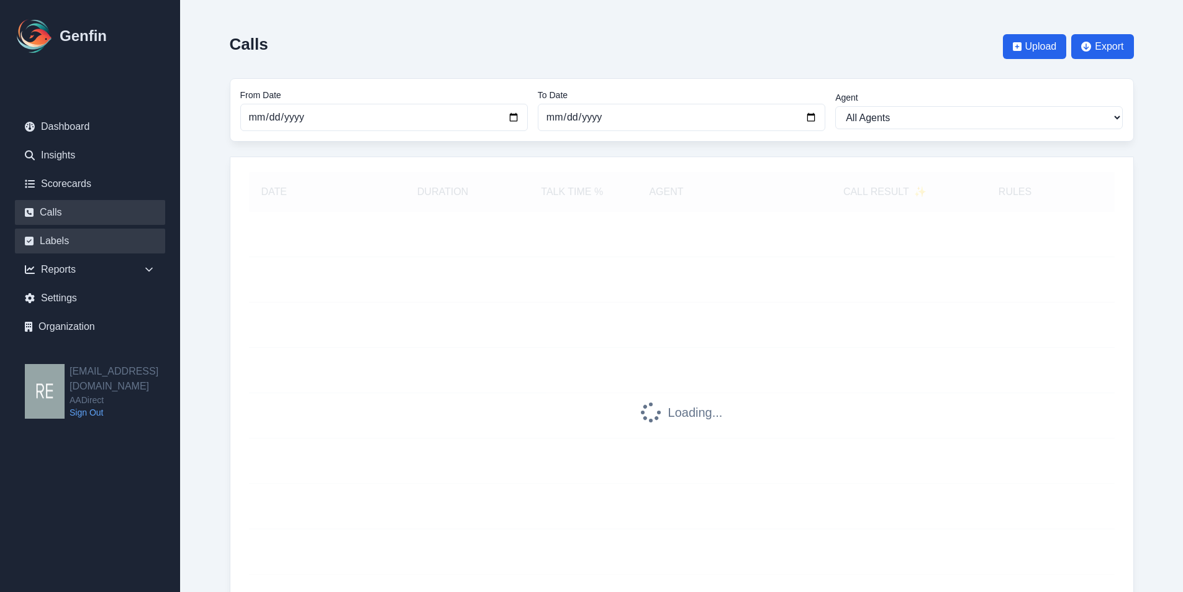
click at [61, 237] on link "Labels" at bounding box center [90, 241] width 150 height 25
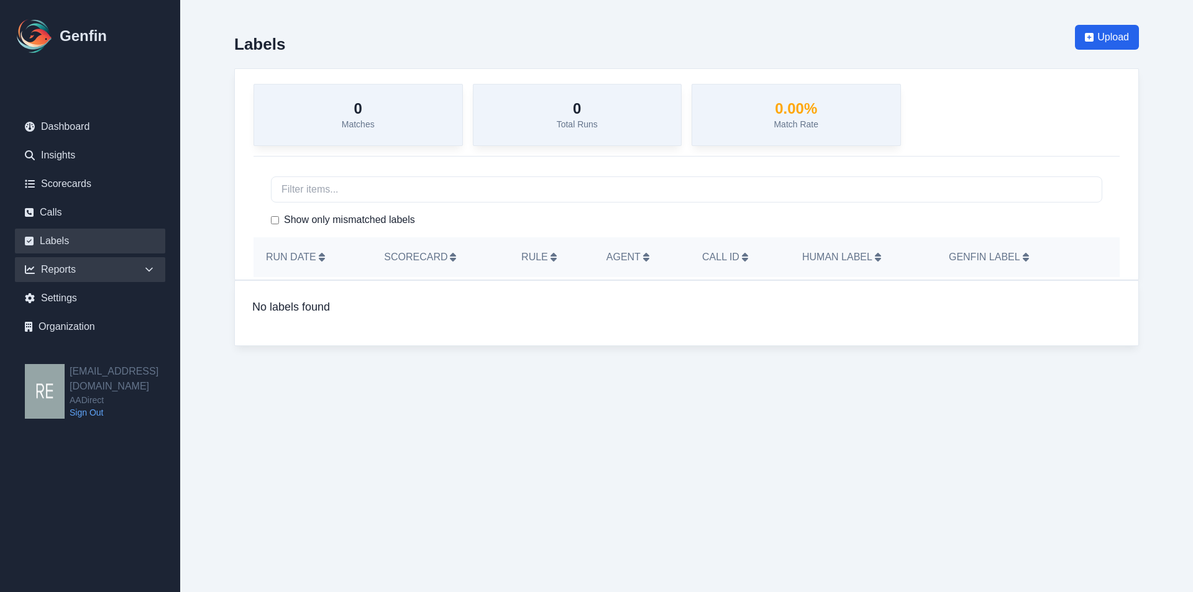
click at [97, 270] on div "Reports" at bounding box center [90, 269] width 150 height 25
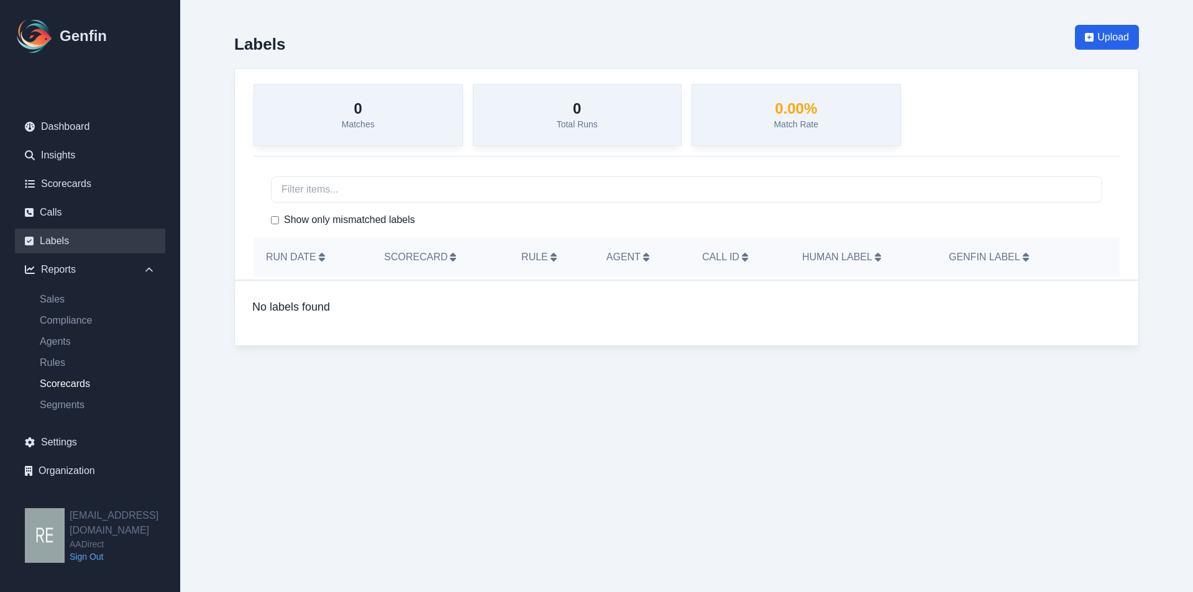
click at [78, 377] on link "Scorecards" at bounding box center [97, 383] width 135 height 15
select select "14"
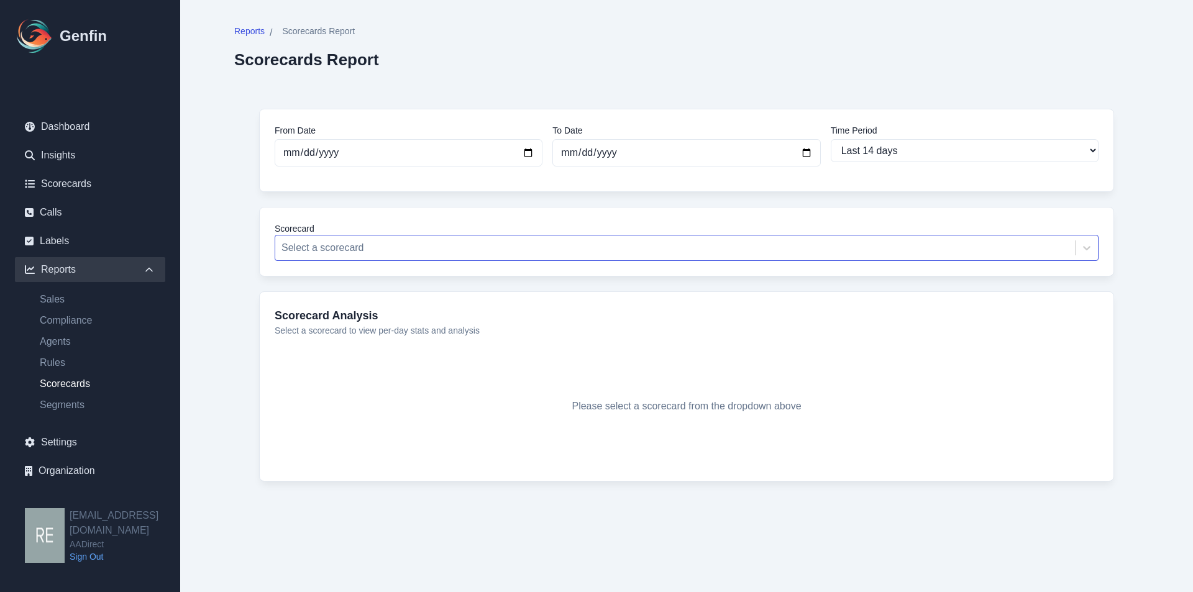
click at [477, 241] on div at bounding box center [674, 247] width 787 height 17
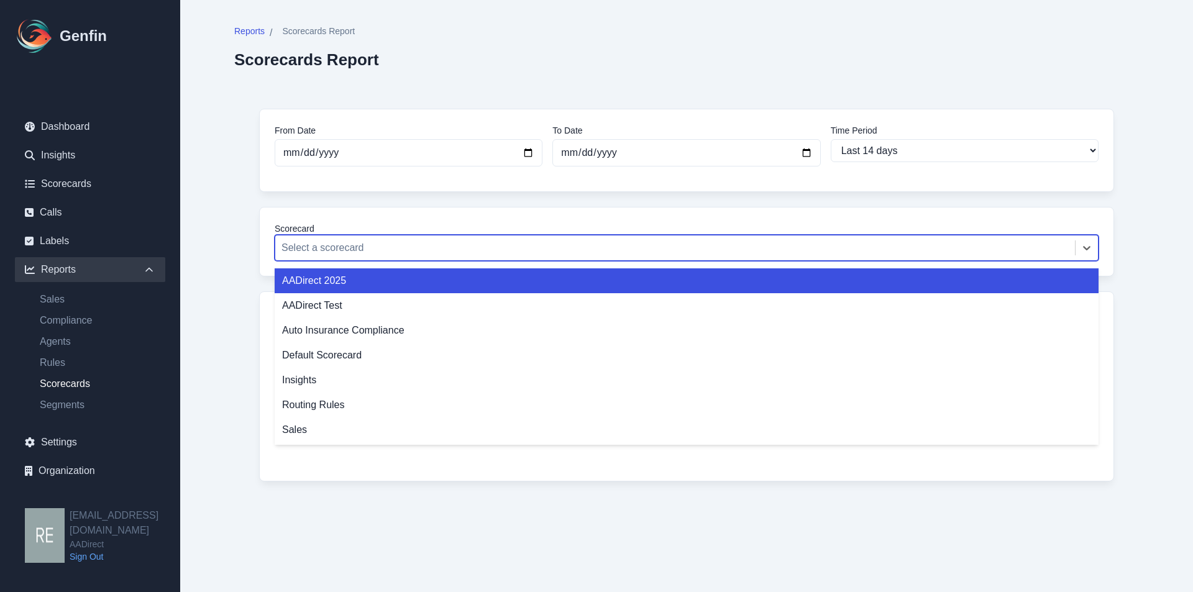
click at [385, 283] on div "AADirect 2025" at bounding box center [687, 280] width 824 height 25
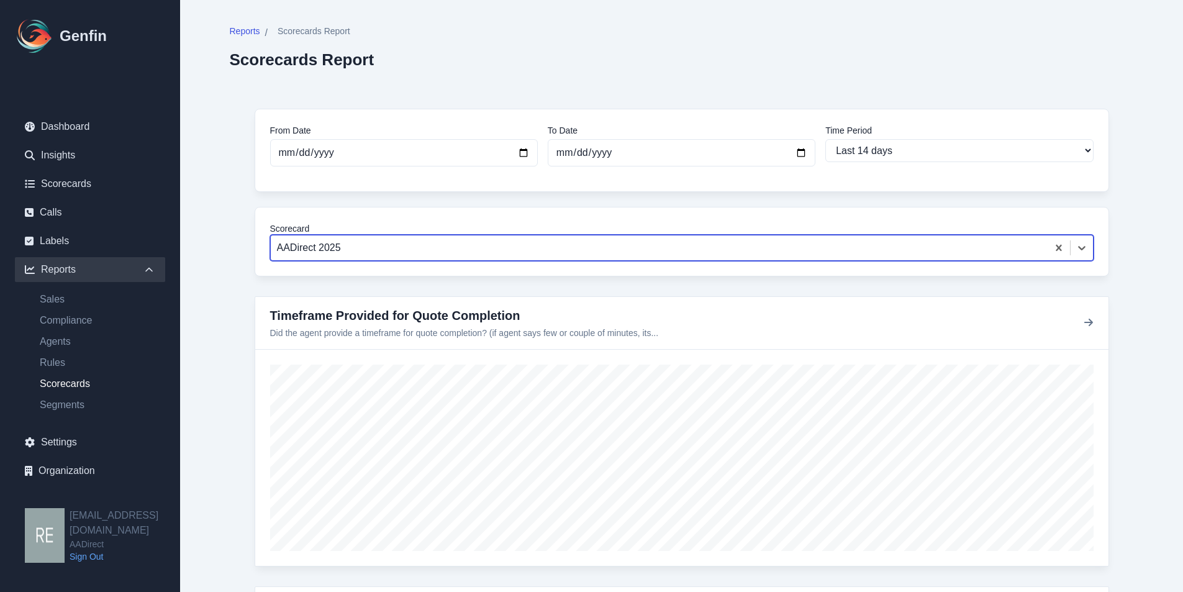
click at [460, 246] on div at bounding box center [659, 247] width 765 height 17
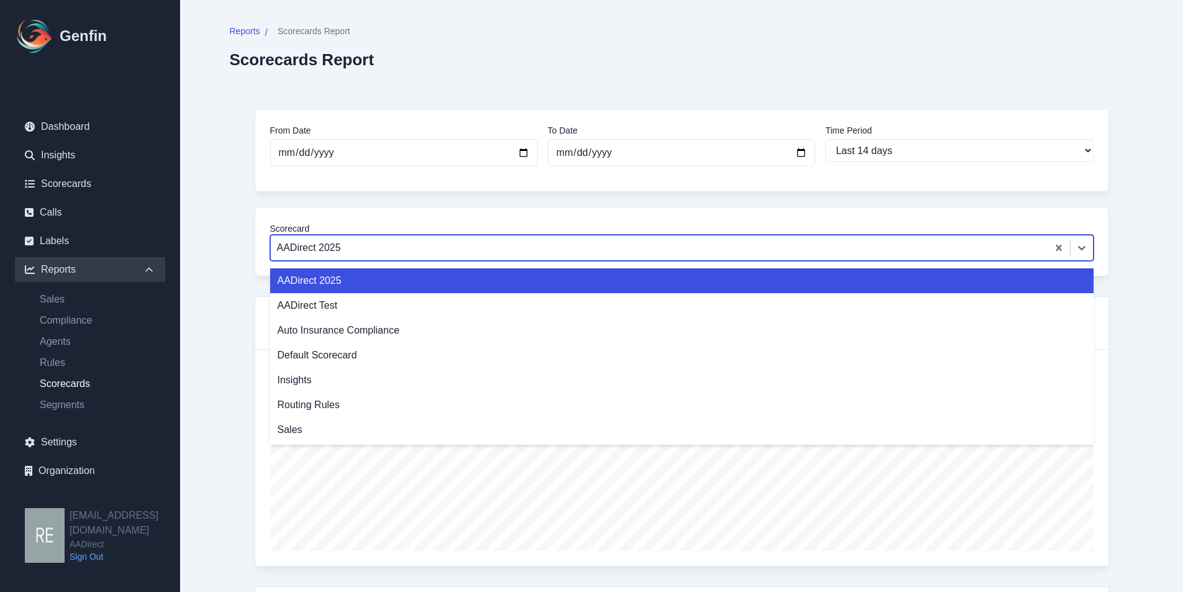
drag, startPoint x: 389, startPoint y: 284, endPoint x: 414, endPoint y: 278, distance: 25.6
click at [389, 283] on div "AADirect 2025" at bounding box center [682, 280] width 824 height 25
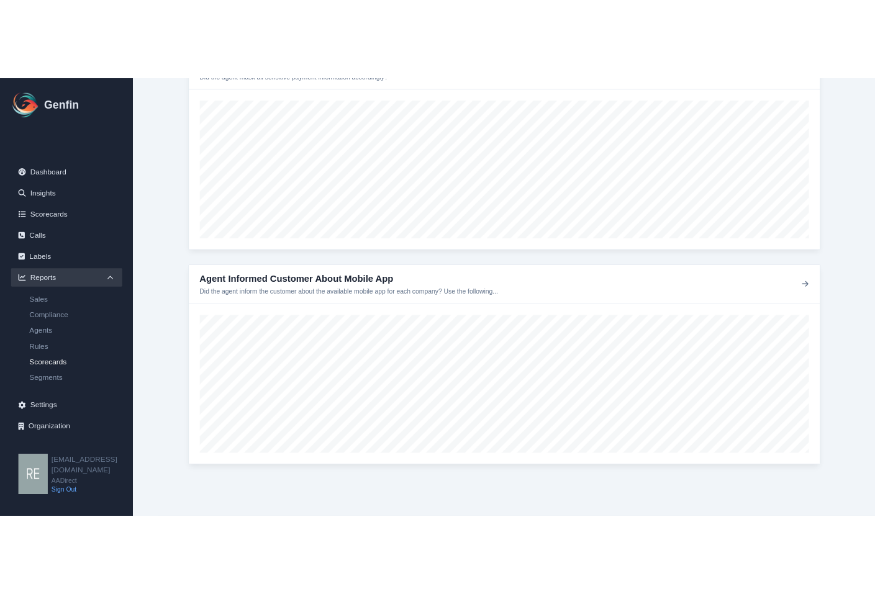
scroll to position [5224, 0]
